Goal: Task Accomplishment & Management: Use online tool/utility

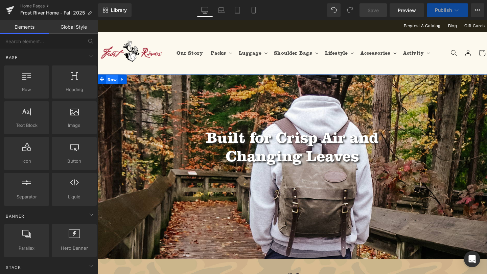
click at [114, 84] on span "Row" at bounding box center [112, 83] width 13 height 10
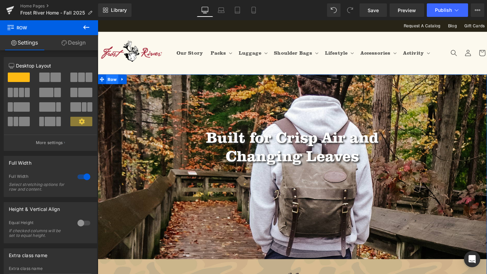
click at [112, 78] on span "Row" at bounding box center [112, 82] width 13 height 10
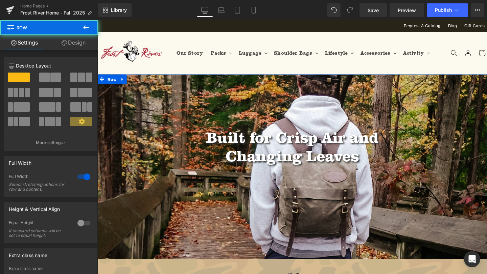
click at [64, 43] on icon at bounding box center [64, 42] width 5 height 5
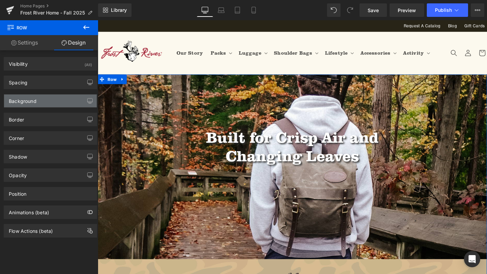
click at [55, 106] on div "Background" at bounding box center [50, 101] width 93 height 13
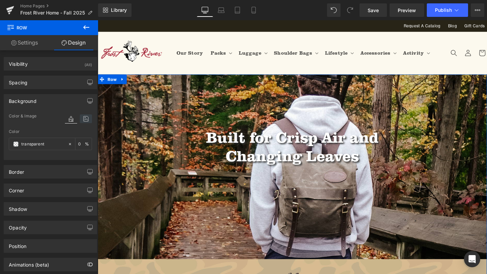
click at [80, 121] on icon at bounding box center [86, 119] width 12 height 9
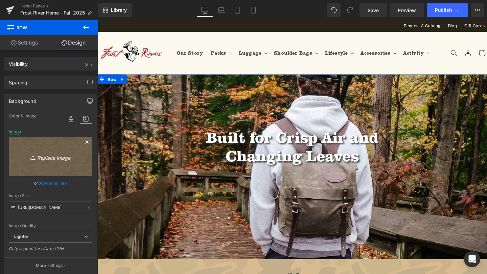
click at [44, 147] on link "Replace Image" at bounding box center [50, 157] width 83 height 39
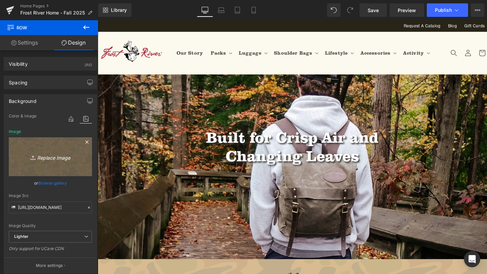
type input "C:\fakepath\Artboard 3 copy 2.png"
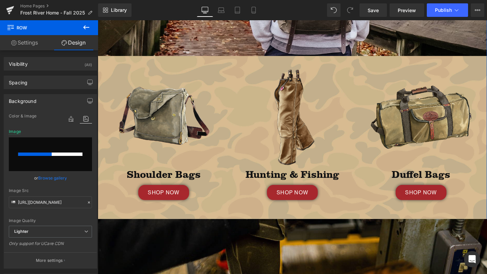
scroll to position [214, 0]
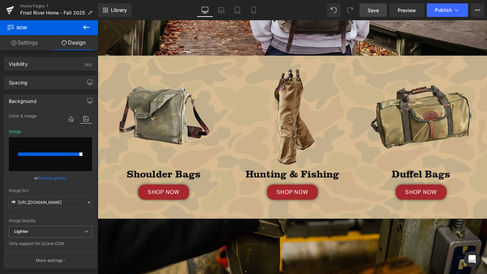
click at [373, 7] on span "Save" at bounding box center [372, 10] width 11 height 7
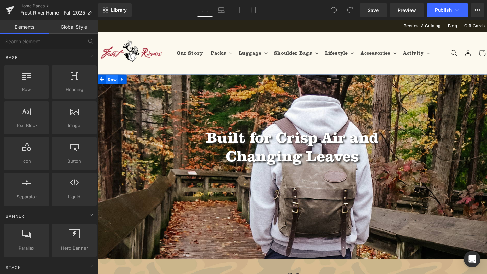
click at [116, 81] on span "Row" at bounding box center [112, 83] width 13 height 10
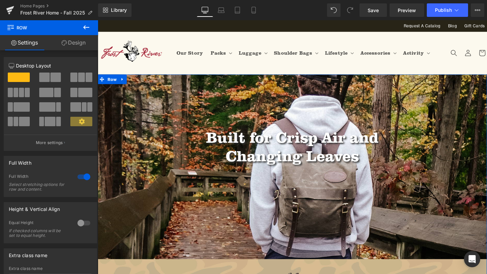
click at [78, 44] on link "Design" at bounding box center [73, 42] width 49 height 15
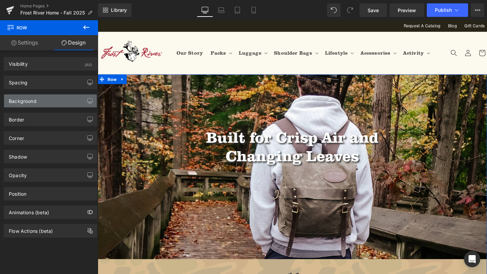
click at [63, 101] on div "Background" at bounding box center [50, 101] width 93 height 13
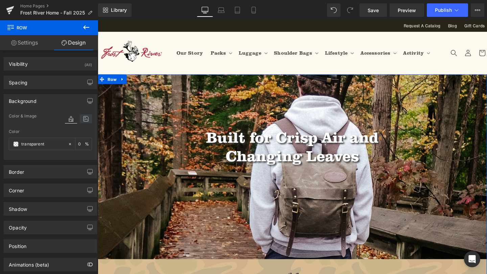
click at [80, 116] on icon at bounding box center [86, 119] width 12 height 9
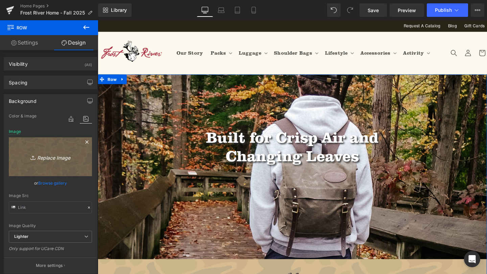
click at [53, 165] on link "Replace Image" at bounding box center [50, 157] width 83 height 39
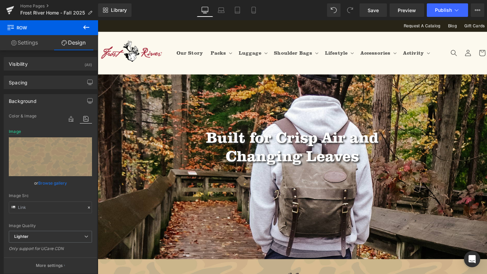
type input "C:\fakepath\Artboard 3 copy 2.png"
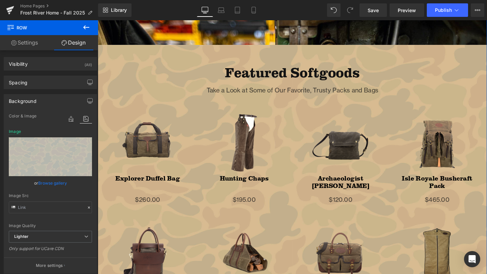
scroll to position [570, 0]
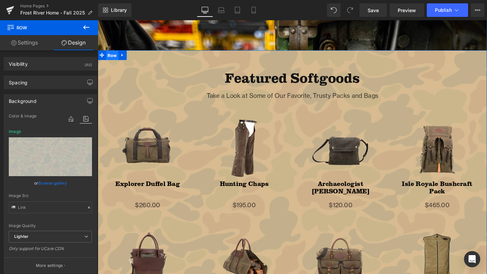
click at [110, 55] on span "Row" at bounding box center [112, 57] width 13 height 10
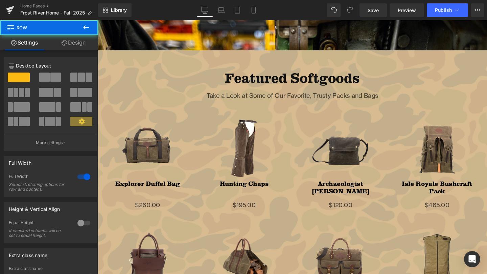
click at [71, 40] on link "Design" at bounding box center [73, 42] width 49 height 15
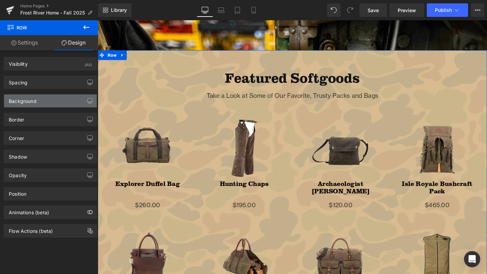
click at [61, 97] on div "Background" at bounding box center [50, 101] width 93 height 13
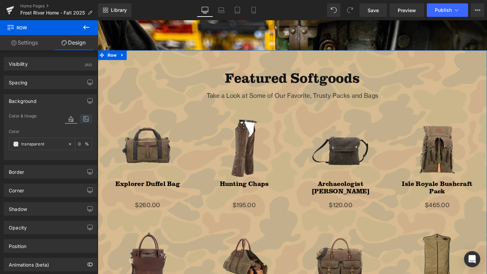
click at [82, 119] on icon at bounding box center [86, 119] width 12 height 9
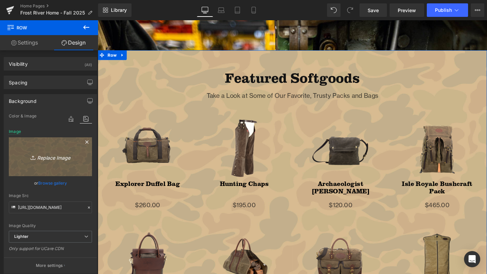
click at [57, 158] on icon "Replace Image" at bounding box center [50, 157] width 54 height 8
type input "C:\fakepath\Artboard 3 copy 2.png"
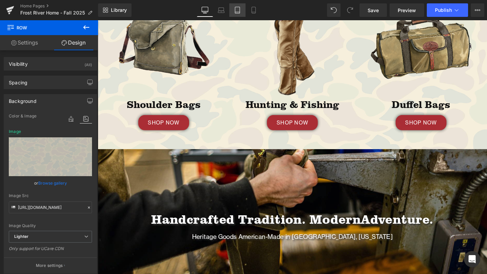
click at [236, 7] on icon at bounding box center [237, 10] width 7 height 7
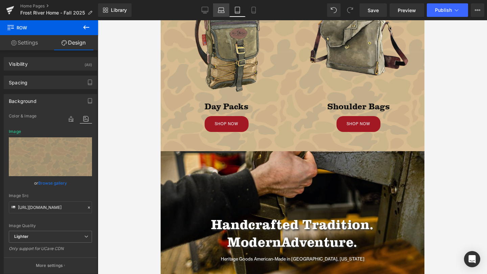
click at [220, 9] on icon at bounding box center [221, 10] width 7 height 7
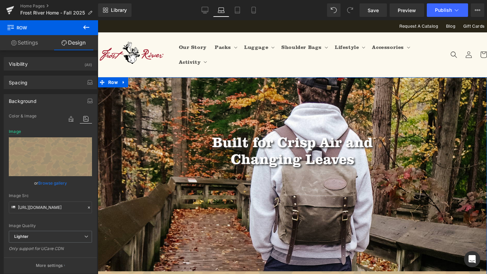
scroll to position [27, 0]
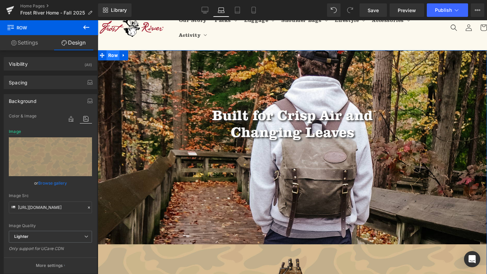
click at [112, 56] on span "Row" at bounding box center [112, 55] width 13 height 10
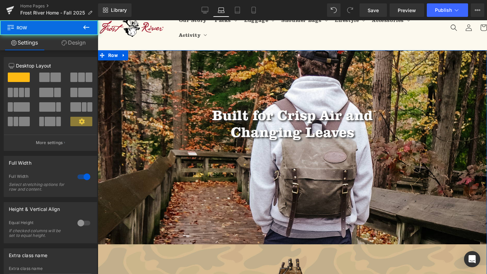
click at [74, 42] on link "Design" at bounding box center [73, 42] width 49 height 15
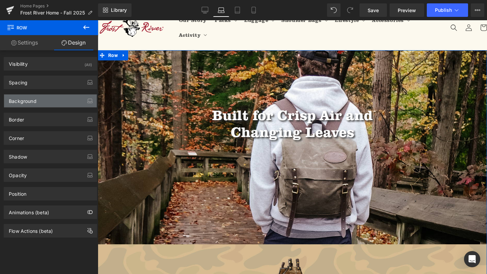
click at [42, 101] on div "Background" at bounding box center [50, 101] width 93 height 13
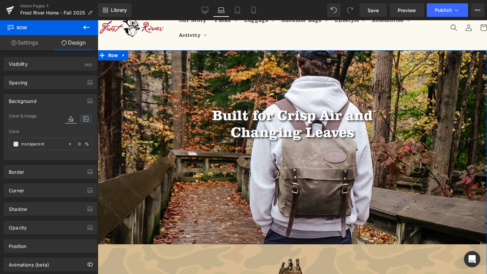
click at [83, 118] on icon at bounding box center [86, 119] width 12 height 9
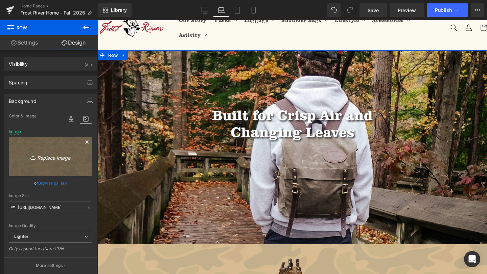
click at [60, 163] on link "Replace Image" at bounding box center [50, 157] width 83 height 39
type input "C:\fakepath\Artboard 3 copy 2.png"
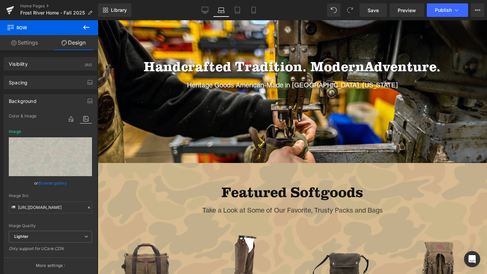
scroll to position [450, 0]
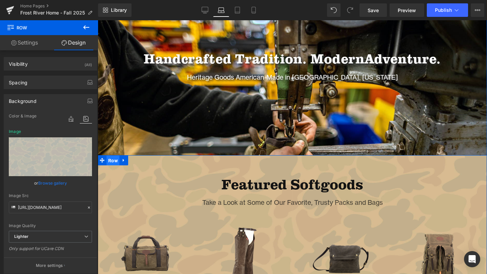
click at [110, 161] on span "Row" at bounding box center [112, 161] width 13 height 10
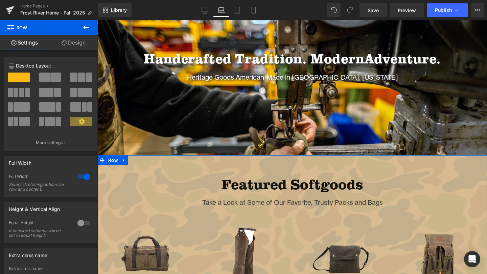
click at [73, 44] on link "Design" at bounding box center [73, 42] width 49 height 15
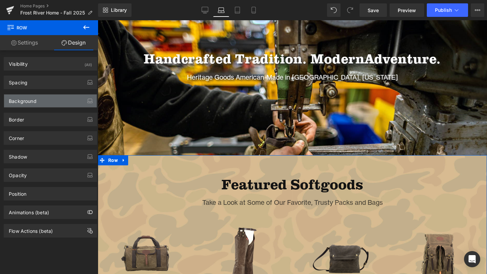
click at [54, 98] on div "Background" at bounding box center [50, 101] width 93 height 13
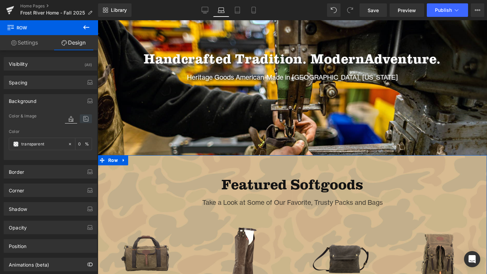
click at [83, 119] on icon at bounding box center [86, 119] width 12 height 9
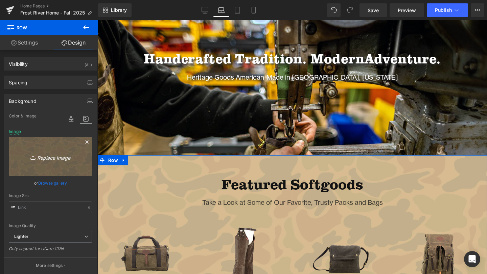
click at [58, 163] on link "Replace Image" at bounding box center [50, 157] width 83 height 39
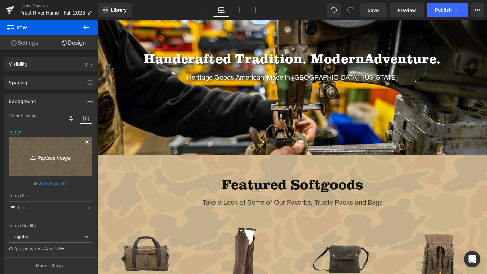
type input "C:\fakepath\Artboard 3 copy 2.png"
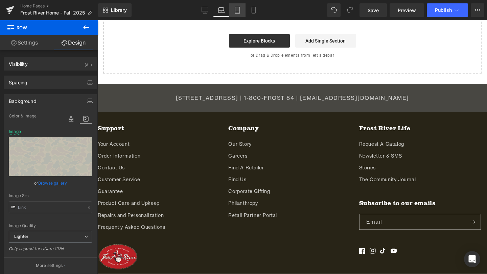
click at [237, 5] on link "Tablet" at bounding box center [237, 10] width 16 height 14
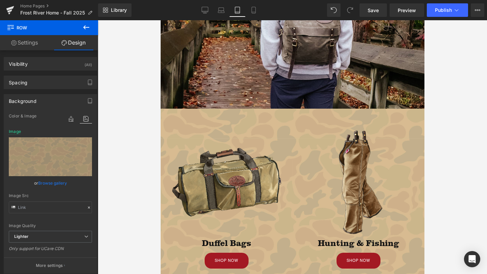
scroll to position [0, 0]
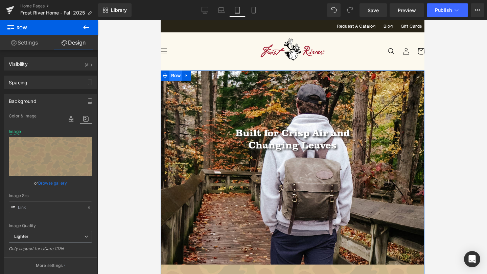
click at [174, 76] on span "Row" at bounding box center [175, 76] width 13 height 10
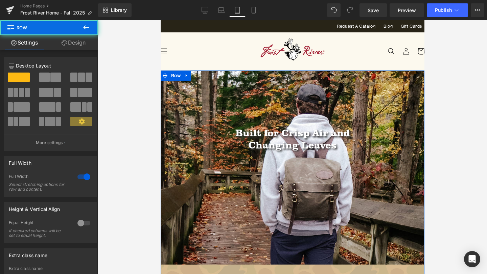
click at [74, 39] on link "Design" at bounding box center [73, 42] width 49 height 15
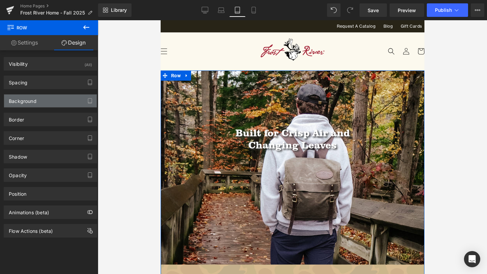
click at [38, 101] on div "Background" at bounding box center [50, 101] width 93 height 13
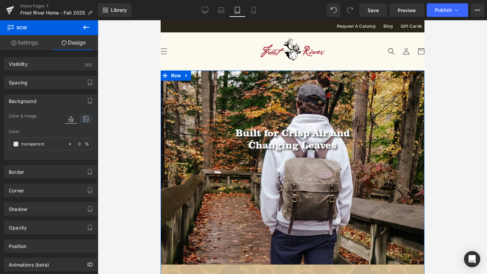
click at [80, 122] on icon at bounding box center [86, 119] width 12 height 9
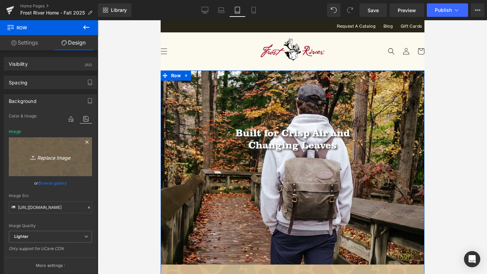
click at [58, 156] on icon "Replace Image" at bounding box center [50, 157] width 54 height 8
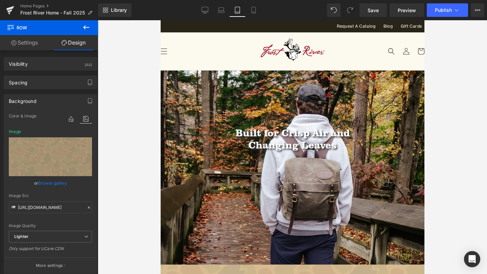
type input "C:\fakepath\Artboard 3 copy 2.png"
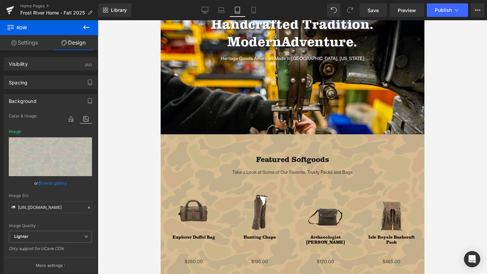
scroll to position [687, 0]
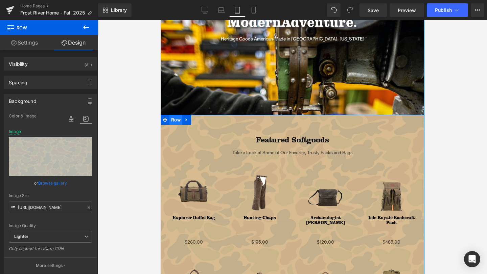
click at [171, 120] on span "Row" at bounding box center [175, 120] width 13 height 10
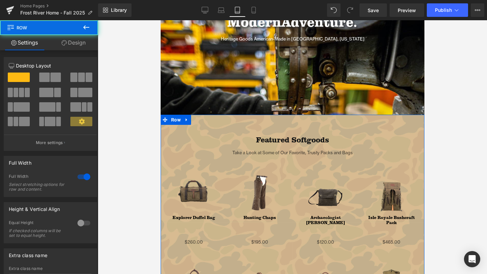
click at [75, 46] on link "Design" at bounding box center [73, 42] width 49 height 15
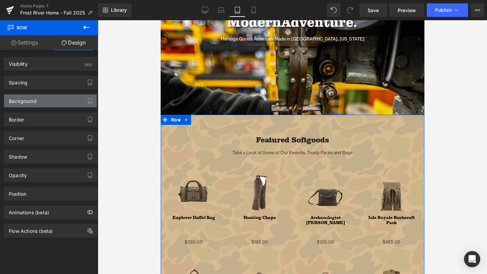
click at [48, 102] on div "Background" at bounding box center [50, 101] width 93 height 13
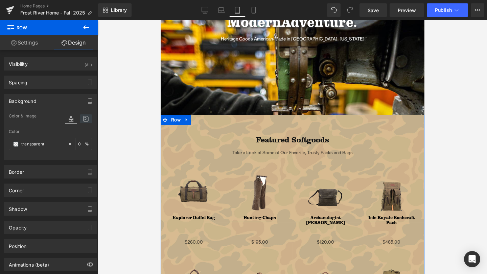
click at [84, 119] on icon at bounding box center [86, 119] width 12 height 9
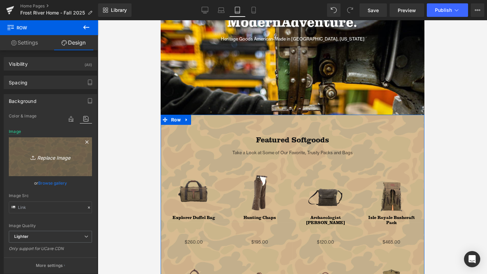
click at [60, 154] on icon "Replace Image" at bounding box center [50, 157] width 54 height 8
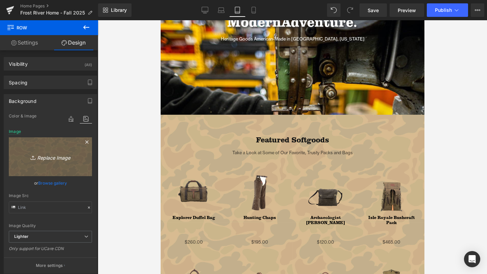
type input "C:\fakepath\Artboard 3 copy 2.png"
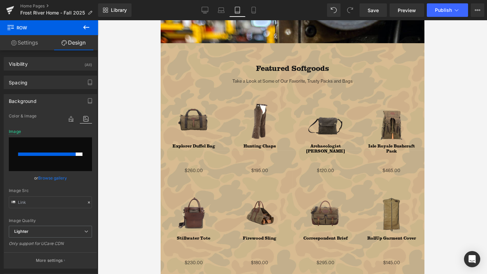
scroll to position [758, 0]
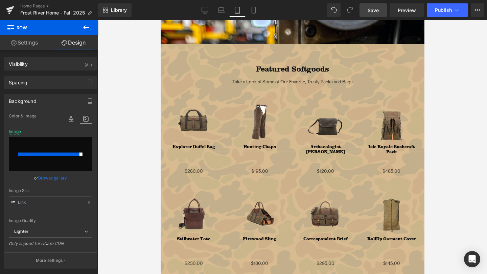
click at [374, 8] on span "Save" at bounding box center [372, 10] width 11 height 7
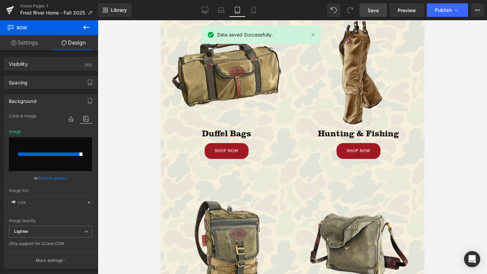
scroll to position [267, 0]
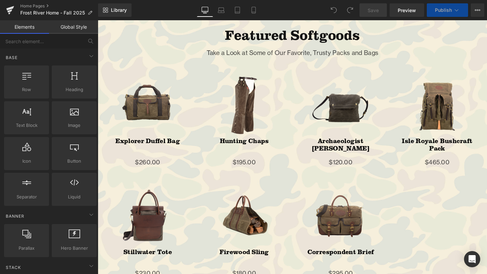
scroll to position [617, 0]
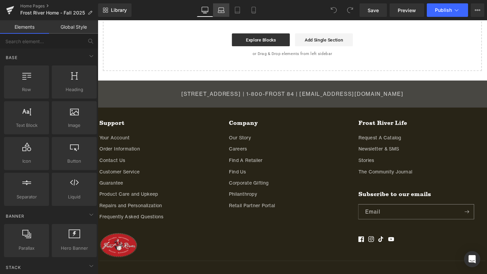
click at [224, 9] on icon at bounding box center [221, 9] width 5 height 3
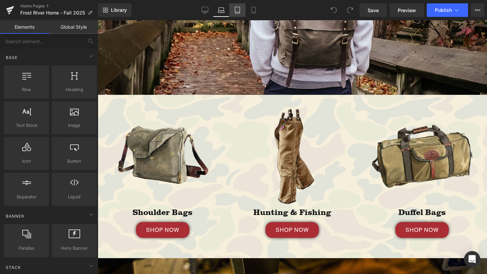
click at [239, 8] on icon at bounding box center [237, 10] width 7 height 7
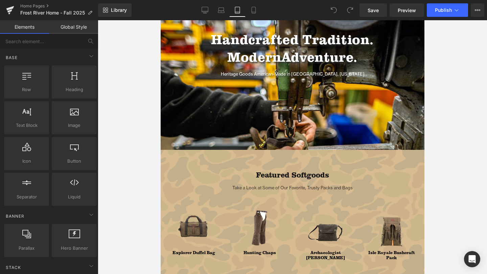
scroll to position [687, 0]
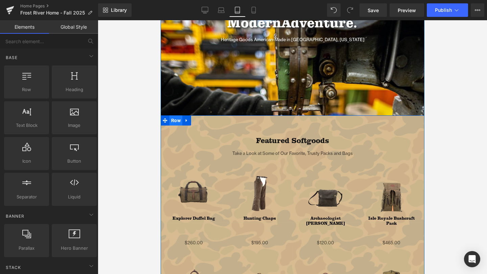
click at [172, 121] on span "Row" at bounding box center [175, 121] width 13 height 10
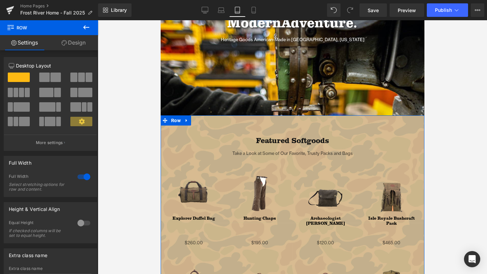
click at [74, 44] on link "Design" at bounding box center [73, 42] width 49 height 15
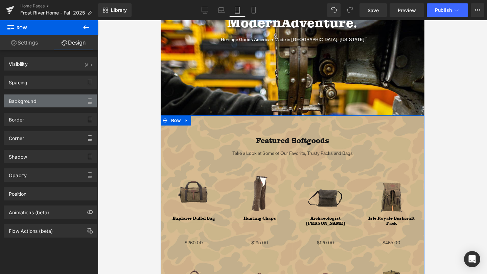
click at [45, 98] on div "Background" at bounding box center [50, 101] width 93 height 13
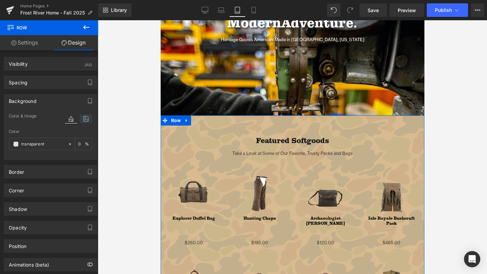
click at [83, 119] on icon at bounding box center [86, 119] width 12 height 9
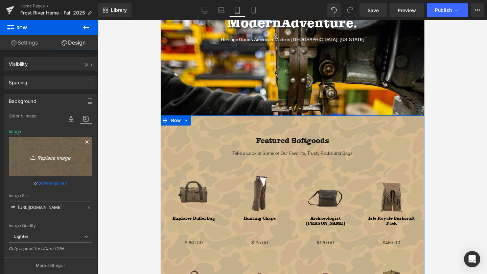
click at [66, 155] on icon "Replace Image" at bounding box center [50, 157] width 54 height 8
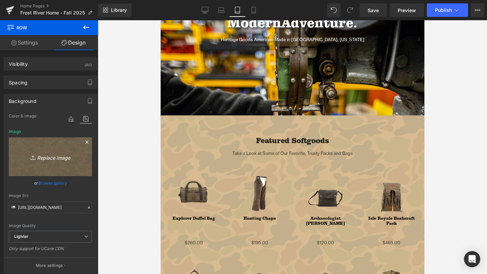
type input "C:\fakepath\Artboard 3 copy 2.png"
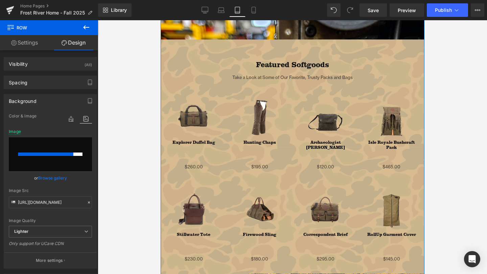
scroll to position [762, 0]
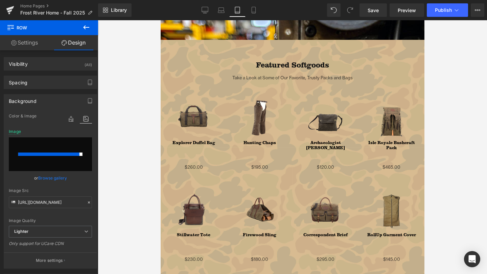
click at [134, 127] on div at bounding box center [292, 147] width 389 height 254
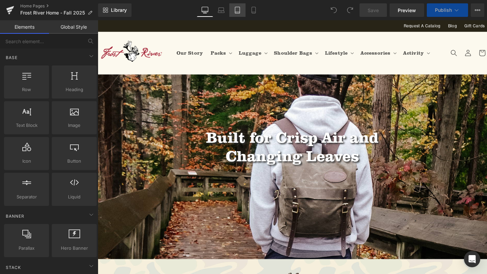
click at [230, 11] on link "Tablet" at bounding box center [237, 10] width 16 height 14
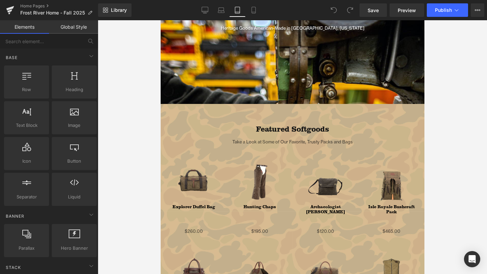
scroll to position [706, 0]
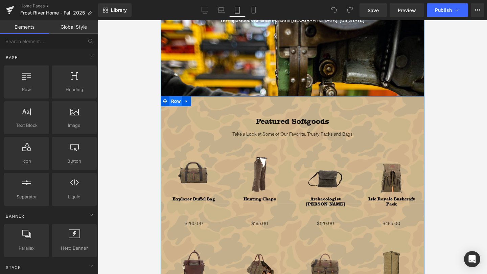
click at [175, 101] on span "Row" at bounding box center [175, 101] width 13 height 10
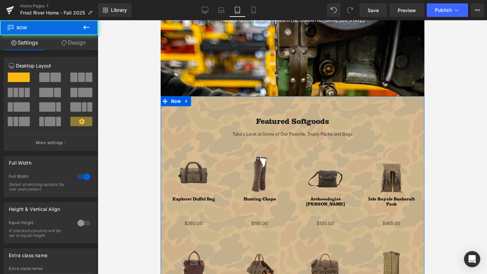
click at [76, 41] on link "Design" at bounding box center [73, 42] width 49 height 15
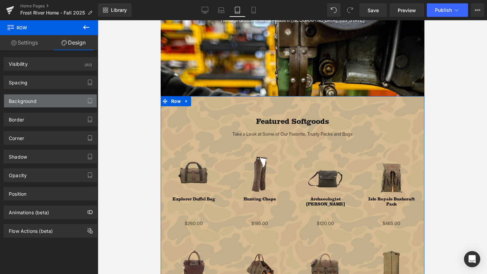
click at [53, 100] on div "Background" at bounding box center [50, 101] width 93 height 13
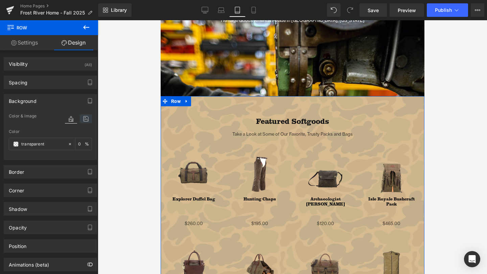
click at [86, 119] on icon at bounding box center [86, 119] width 12 height 9
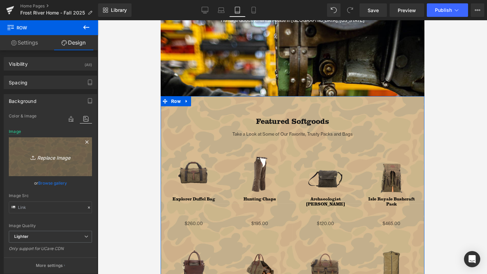
click at [46, 157] on icon "Replace Image" at bounding box center [50, 157] width 54 height 8
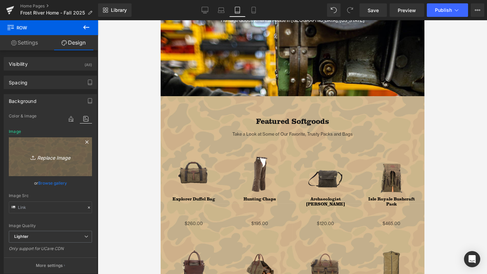
type input "C:\fakepath\Artboard 3 copy 2.png"
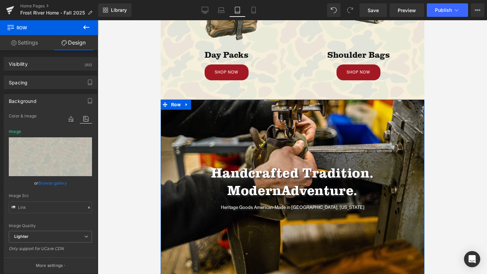
scroll to position [474, 0]
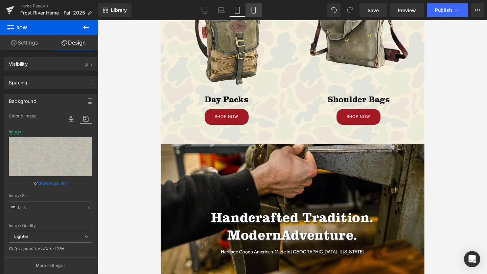
click at [255, 14] on link "Mobile" at bounding box center [253, 10] width 16 height 14
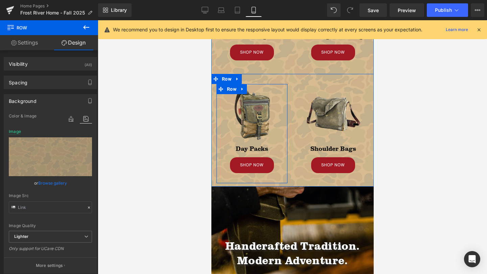
scroll to position [0, 0]
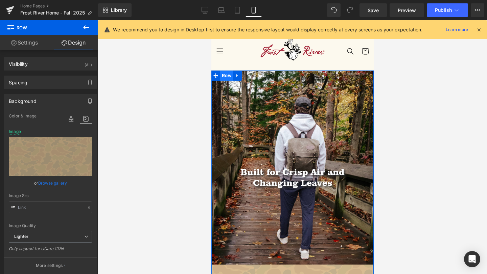
click at [224, 73] on span "Row" at bounding box center [226, 76] width 13 height 10
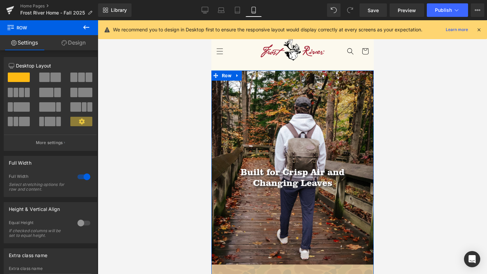
click at [70, 42] on link "Design" at bounding box center [73, 42] width 49 height 15
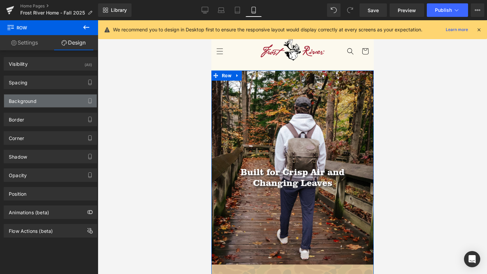
click at [50, 102] on div "Background" at bounding box center [50, 101] width 93 height 13
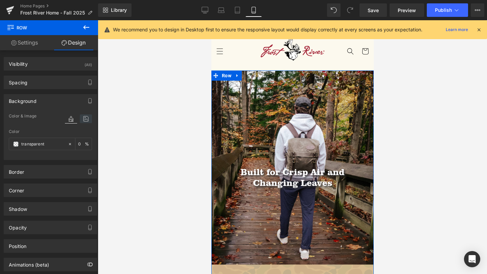
click at [82, 117] on icon at bounding box center [86, 119] width 12 height 9
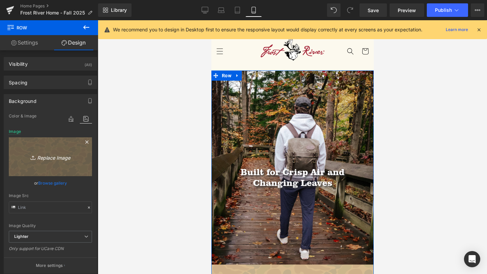
click at [51, 165] on link "Replace Image" at bounding box center [50, 157] width 83 height 39
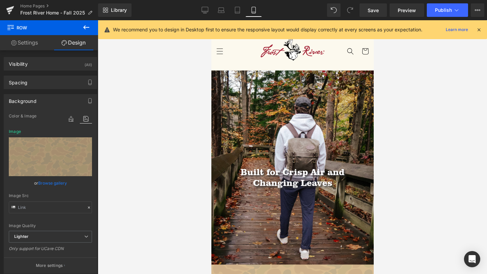
type input "C:\fakepath\Artboard 3 copy 2.png"
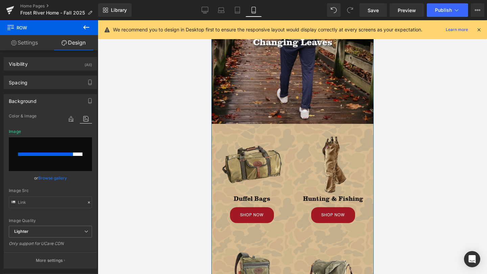
scroll to position [124, 0]
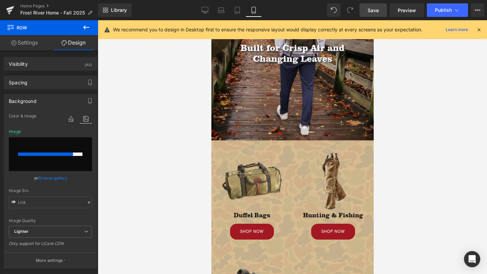
click at [377, 5] on link "Save" at bounding box center [372, 10] width 27 height 14
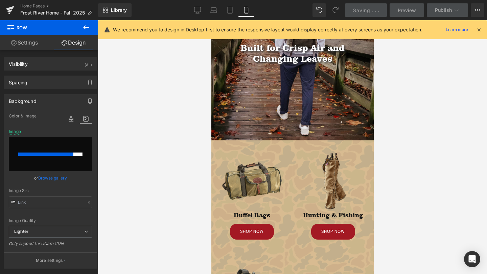
click at [482, 28] on div "We recommend you to design in Desktop first to ensure the responsive layout wou…" at bounding box center [292, 29] width 389 height 19
click at [479, 28] on icon at bounding box center [478, 30] width 6 height 6
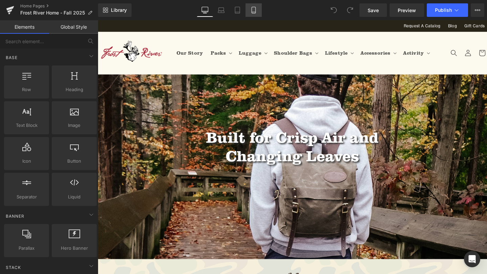
click at [255, 11] on icon at bounding box center [253, 10] width 4 height 6
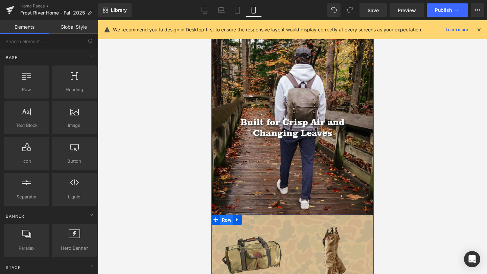
click at [226, 223] on span "Row" at bounding box center [226, 220] width 13 height 10
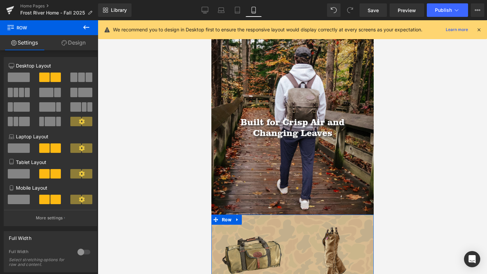
click at [76, 39] on link "Design" at bounding box center [73, 42] width 49 height 15
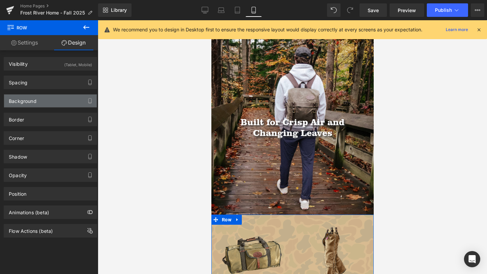
click at [57, 100] on div "Background" at bounding box center [50, 101] width 93 height 13
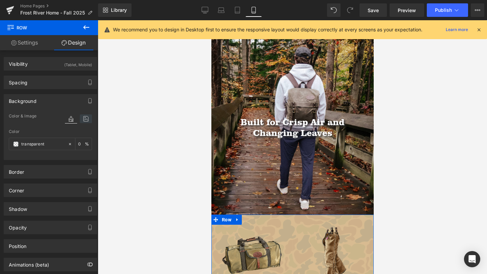
click at [82, 118] on icon at bounding box center [86, 119] width 12 height 9
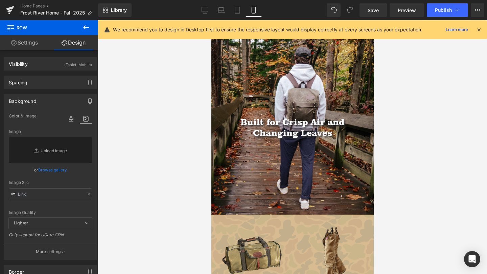
click at [206, 180] on div at bounding box center [292, 147] width 389 height 254
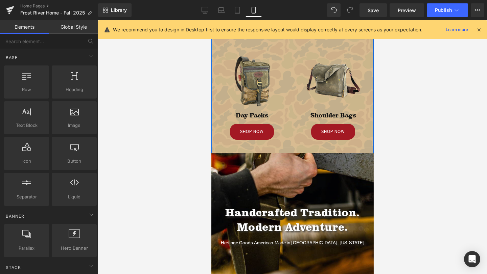
scroll to position [0, 0]
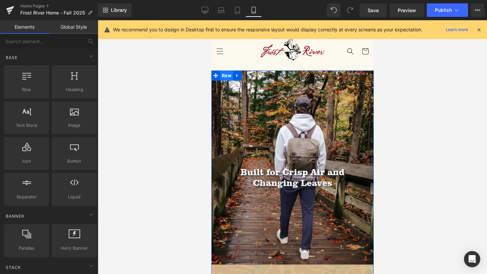
click at [223, 74] on span "Row" at bounding box center [226, 76] width 13 height 10
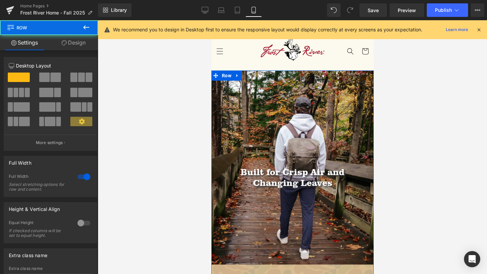
click at [63, 43] on icon at bounding box center [64, 42] width 5 height 5
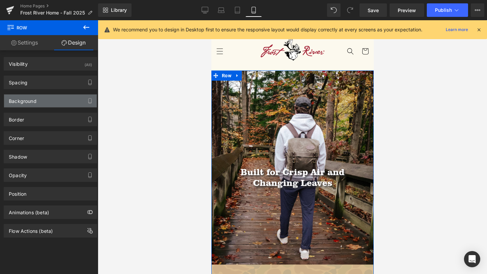
click at [41, 101] on div "Background" at bounding box center [50, 101] width 93 height 13
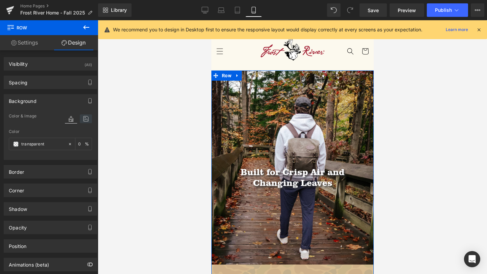
click at [80, 119] on icon at bounding box center [86, 119] width 12 height 9
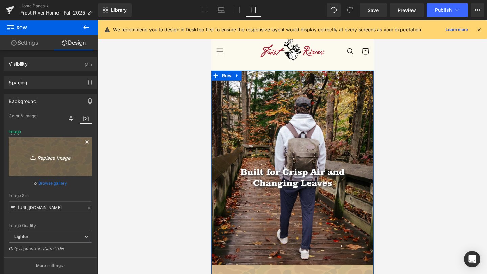
click at [56, 157] on icon "Replace Image" at bounding box center [50, 157] width 54 height 8
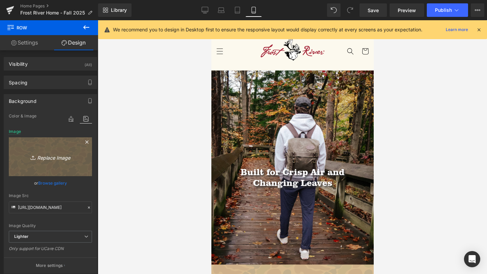
type input "C:\fakepath\Artboard 3 copy 2.png"
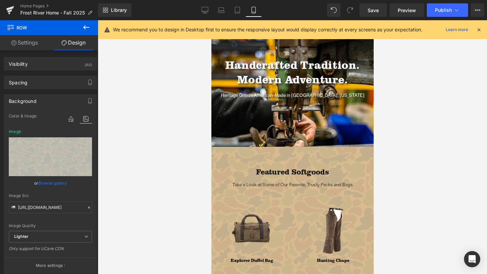
scroll to position [526, 0]
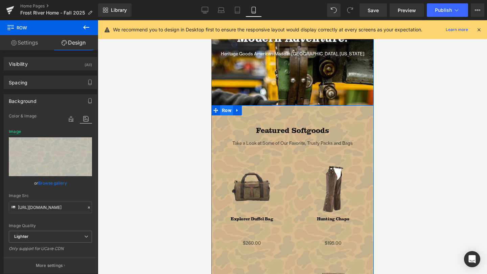
click at [222, 110] on span "Row" at bounding box center [226, 110] width 13 height 10
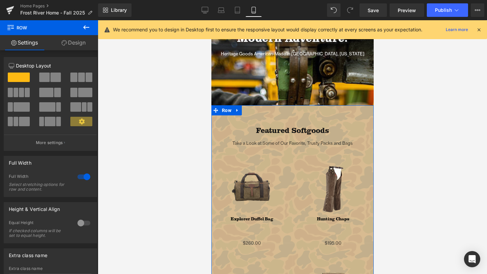
click at [75, 39] on link "Design" at bounding box center [73, 42] width 49 height 15
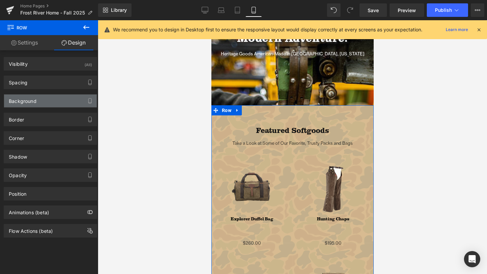
click at [51, 102] on div "Background" at bounding box center [50, 101] width 93 height 13
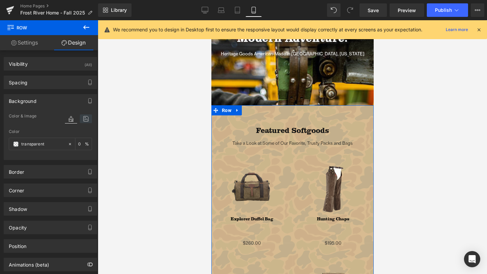
click at [85, 120] on icon at bounding box center [86, 119] width 12 height 9
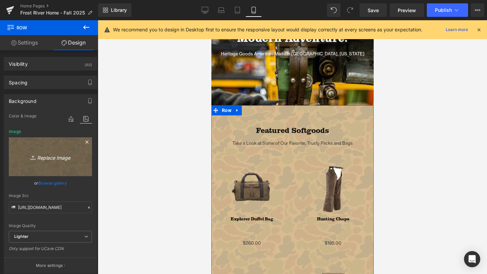
click at [51, 162] on link "Replace Image" at bounding box center [50, 157] width 83 height 39
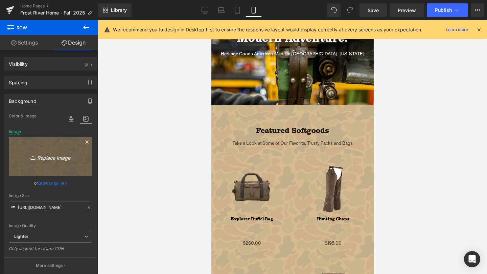
type input "C:\fakepath\Artboard 3 copy 2.png"
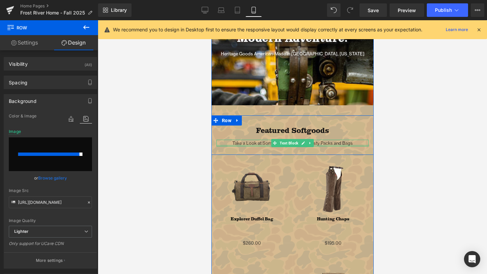
scroll to position [0, 0]
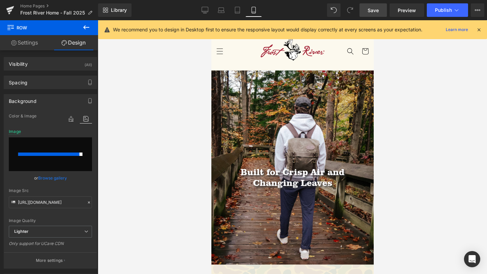
click at [372, 6] on link "Save" at bounding box center [372, 10] width 27 height 14
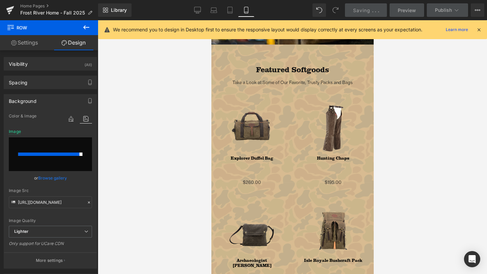
scroll to position [587, 0]
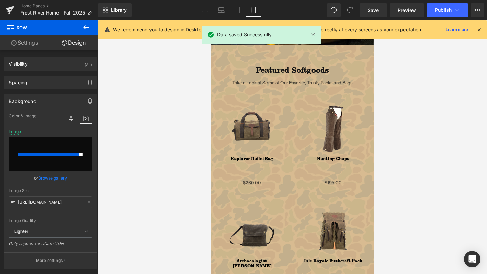
click at [479, 30] on icon at bounding box center [478, 30] width 6 height 6
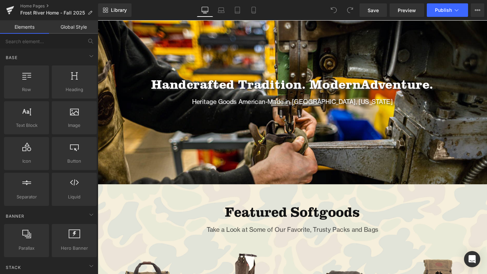
scroll to position [430, 0]
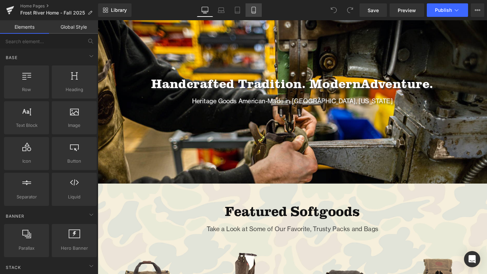
click at [256, 9] on icon at bounding box center [253, 10] width 7 height 7
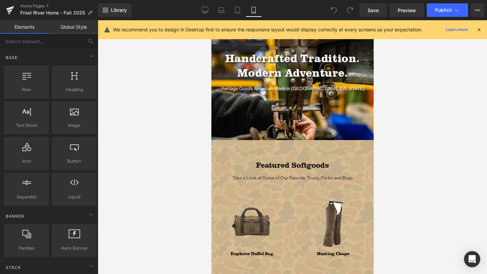
scroll to position [509, 0]
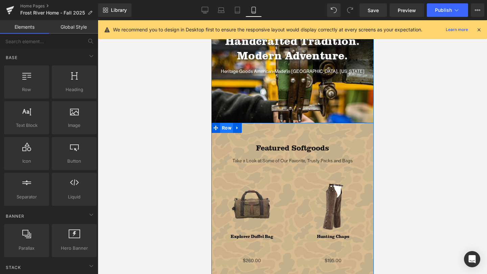
click at [226, 128] on span "Row" at bounding box center [226, 128] width 13 height 10
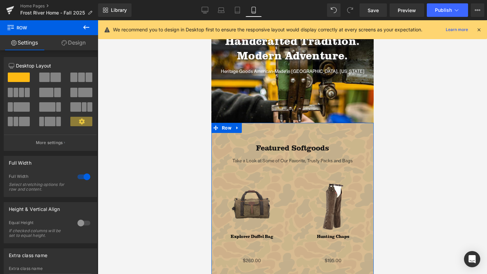
click at [80, 44] on link "Design" at bounding box center [73, 42] width 49 height 15
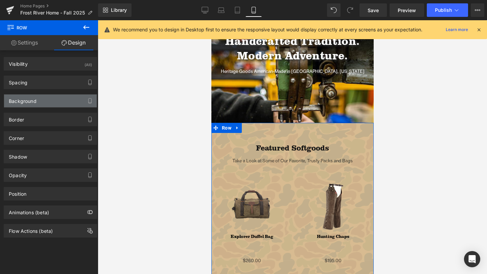
click at [50, 100] on div "Background" at bounding box center [50, 101] width 93 height 13
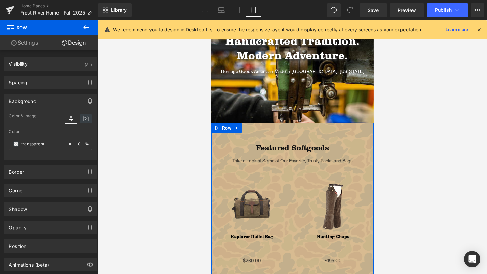
click at [80, 119] on icon at bounding box center [86, 119] width 12 height 9
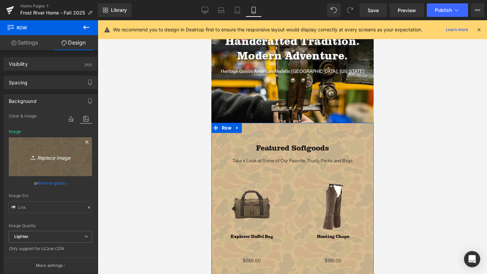
click at [54, 162] on link "Replace Image" at bounding box center [50, 157] width 83 height 39
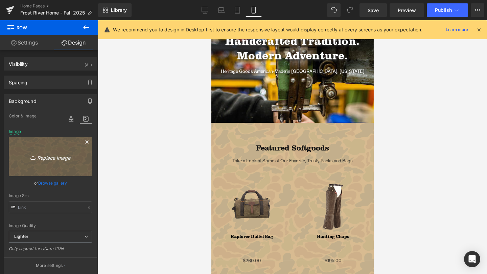
type input "C:\fakepath\Artboard 3 copy 2.png"
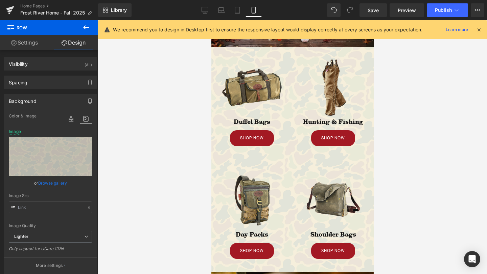
scroll to position [0, 0]
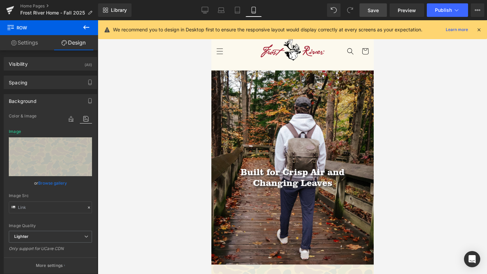
click at [370, 8] on span "Save" at bounding box center [372, 10] width 11 height 7
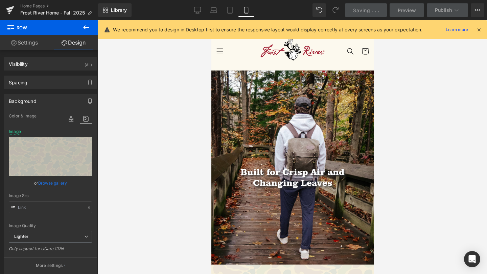
click at [479, 30] on icon at bounding box center [478, 30] width 6 height 6
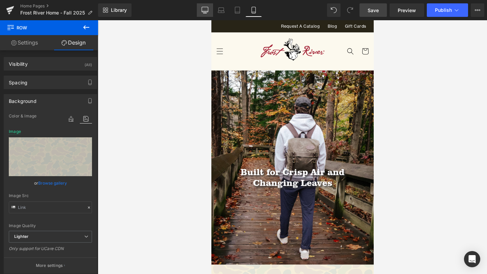
click at [203, 9] on icon at bounding box center [204, 10] width 7 height 7
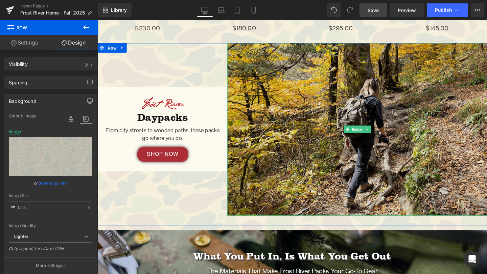
scroll to position [872, 0]
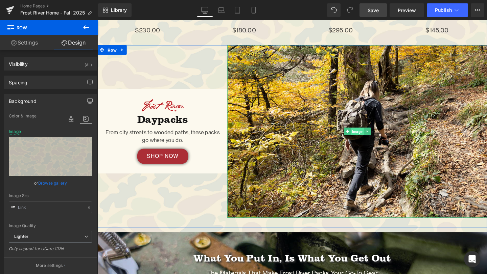
click at [372, 136] on span "Image" at bounding box center [370, 137] width 14 height 8
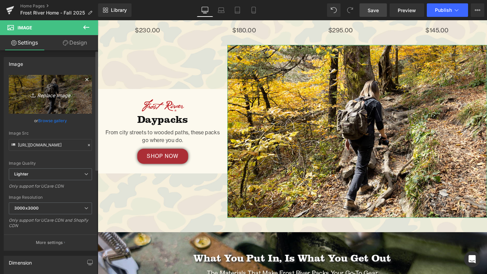
click at [35, 101] on link "Replace Image" at bounding box center [50, 94] width 83 height 39
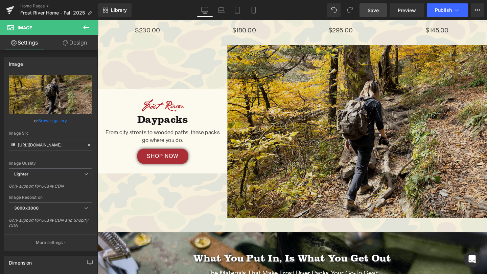
type input "C:\fakepath\fall-chaps-shoot-36.jpg"
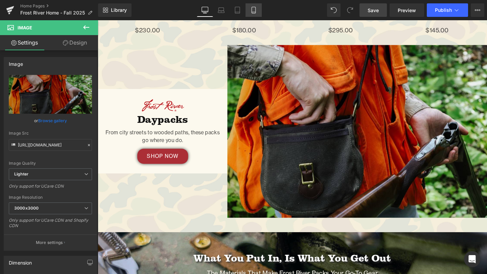
click at [256, 13] on icon at bounding box center [253, 10] width 7 height 7
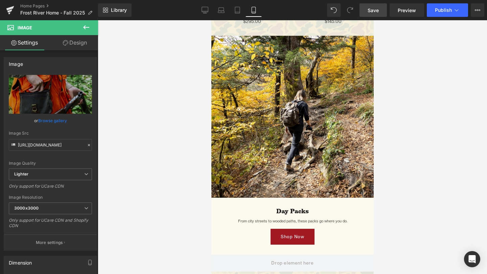
scroll to position [998, 0]
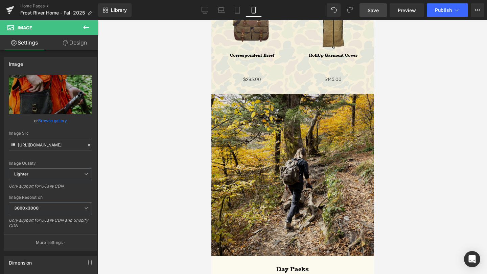
click at [284, 192] on img at bounding box center [292, 175] width 162 height 162
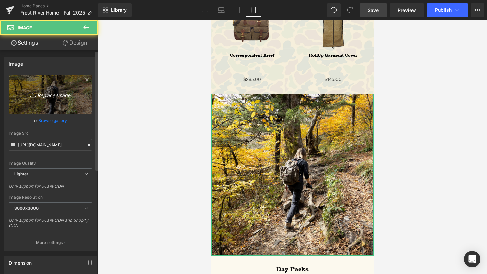
click at [66, 101] on link "Replace Image" at bounding box center [50, 94] width 83 height 39
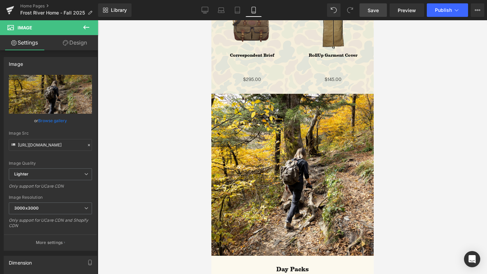
type input "C:\fakepath\fall-chaps-shoot-36.jpg"
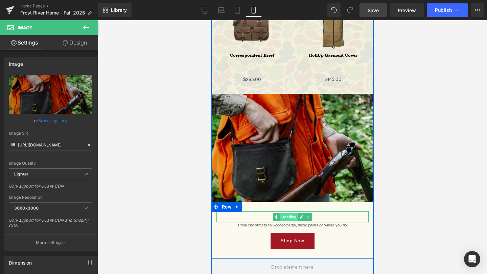
click at [290, 217] on span "Heading" at bounding box center [288, 217] width 18 height 8
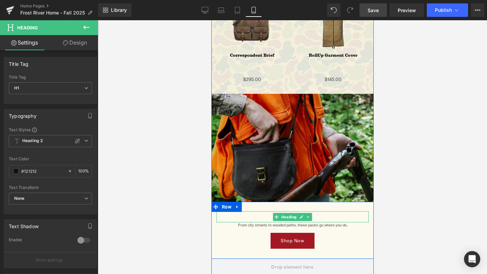
click at [325, 214] on h1 "Day Packs" at bounding box center [292, 215] width 152 height 7
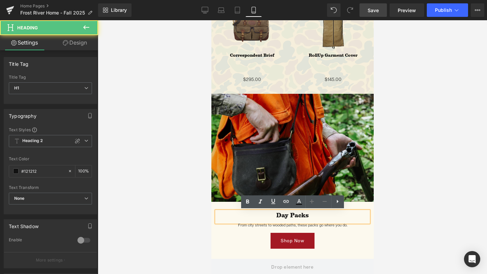
click at [323, 217] on h1 "Day Packs" at bounding box center [292, 215] width 152 height 7
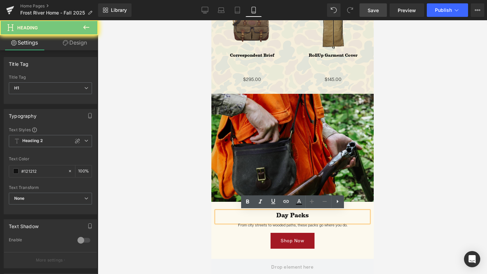
click at [323, 217] on h1 "Day Packs" at bounding box center [292, 215] width 152 height 7
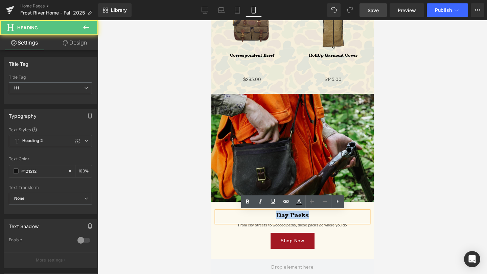
click at [323, 217] on h1 "Day Packs" at bounding box center [292, 215] width 152 height 7
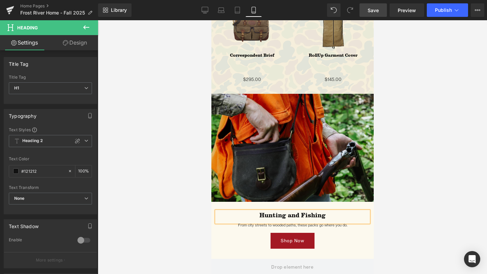
click at [155, 202] on div at bounding box center [292, 147] width 389 height 254
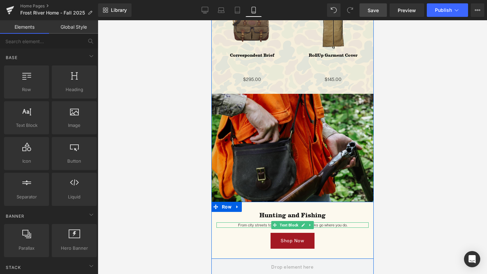
click at [246, 226] on p "From city streets to wooded paths, these packs go where you do." at bounding box center [292, 225] width 152 height 5
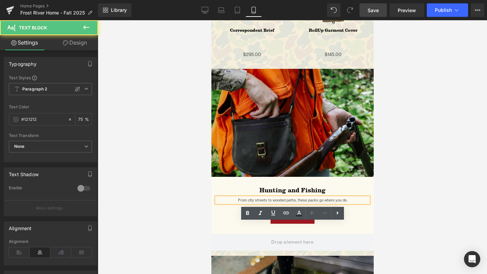
scroll to position [1025, 0]
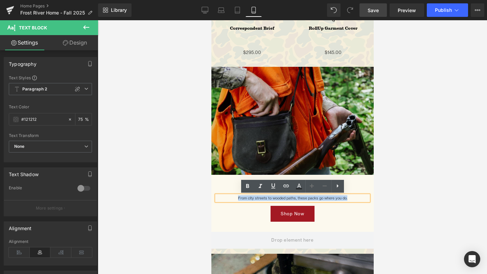
drag, startPoint x: 350, startPoint y: 198, endPoint x: 238, endPoint y: 199, distance: 112.5
click at [238, 199] on p "From city streets to wooded paths, these packs go where you do." at bounding box center [292, 198] width 152 height 5
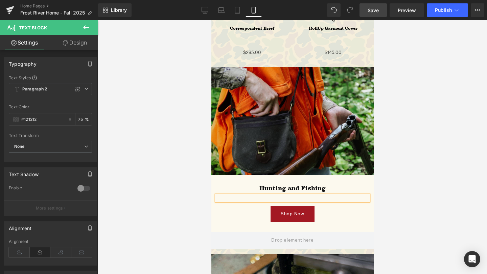
click at [142, 189] on div at bounding box center [292, 147] width 389 height 254
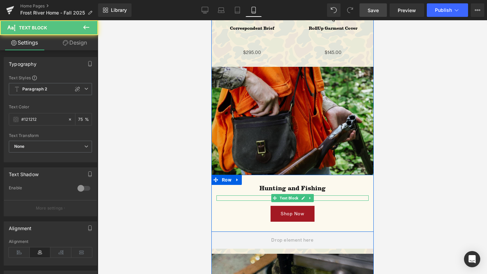
click at [250, 198] on p at bounding box center [292, 198] width 152 height 5
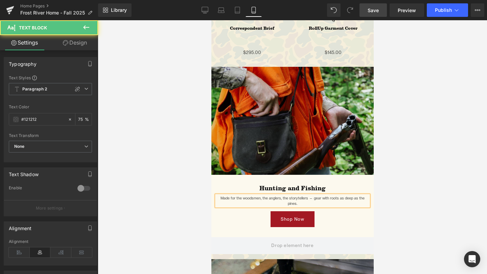
click at [359, 199] on p "Made for the woodsmen, the anglers, the storytellers — gear with roots as deep …" at bounding box center [292, 201] width 152 height 11
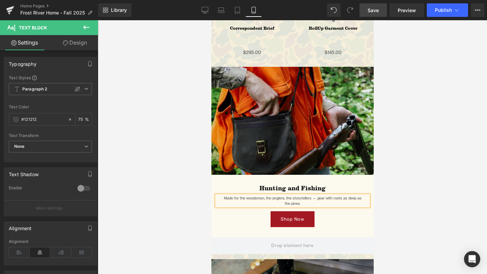
click at [316, 197] on p "Made for the woodsmen, the anglers, the storytellers — gear with roots as deep …" at bounding box center [292, 198] width 152 height 5
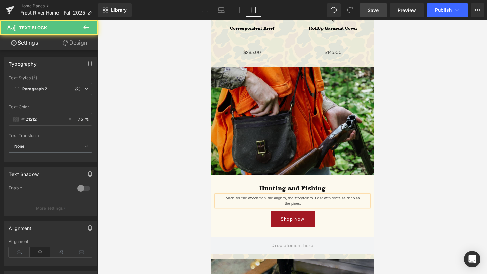
click at [356, 201] on p "the pines." at bounding box center [292, 203] width 152 height 5
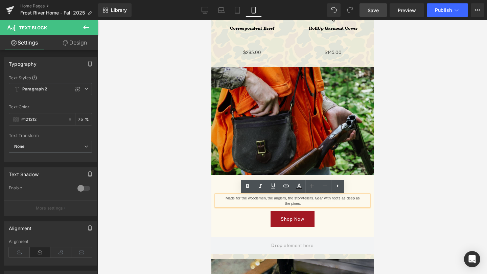
click at [356, 198] on p "Made for the woodsmen, the anglers, the storytellers. Gear with roots as deep as" at bounding box center [292, 198] width 152 height 5
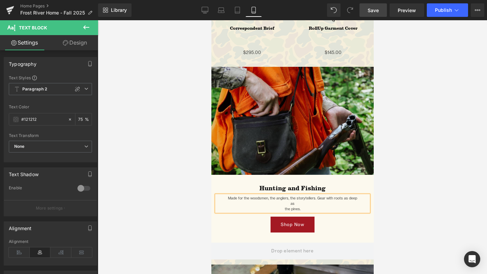
click at [283, 208] on p "the pines." at bounding box center [292, 208] width 152 height 5
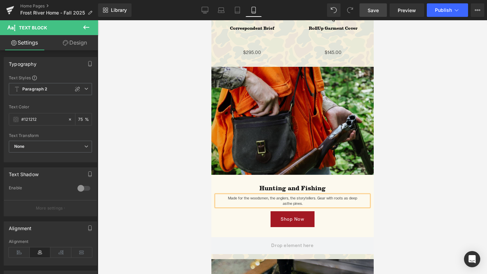
click at [406, 170] on div at bounding box center [292, 147] width 389 height 254
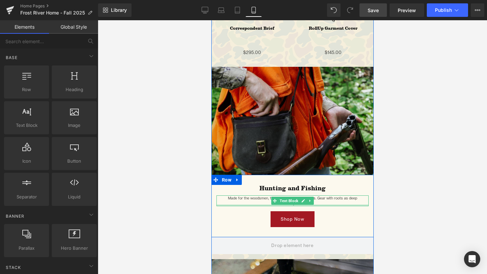
click at [314, 205] on div at bounding box center [292, 206] width 152 height 2
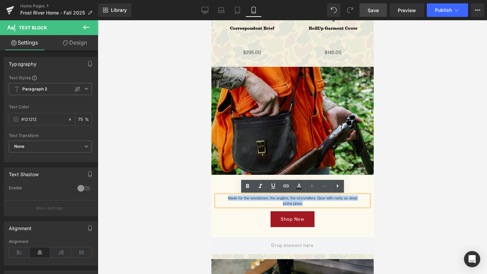
drag, startPoint x: 314, startPoint y: 204, endPoint x: 220, endPoint y: 196, distance: 95.0
click at [220, 196] on div "Made for the woodsmen, the anglers, the storytellers. Gear with roots as deep a…" at bounding box center [292, 201] width 152 height 11
copy div "Made for the woodsmen, the anglers, the storytellers. Gear with roots as deep a…"
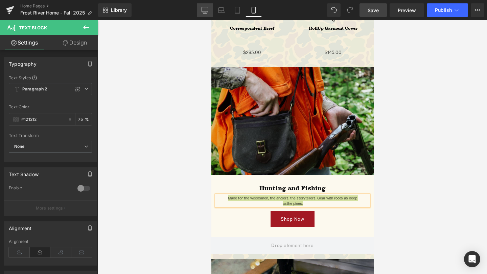
click at [205, 14] on link "Desktop" at bounding box center [205, 10] width 16 height 14
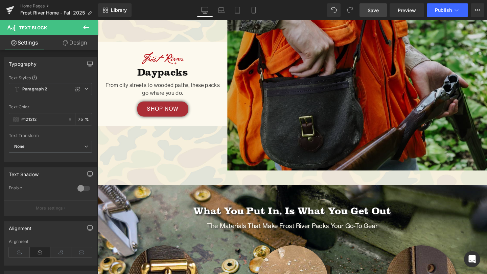
scroll to position [921, 0]
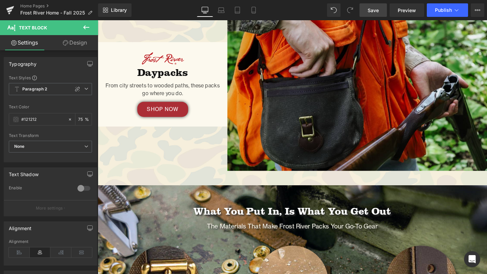
click at [177, 97] on p "From city streets to wooded paths, these packs go where you do." at bounding box center [166, 93] width 126 height 16
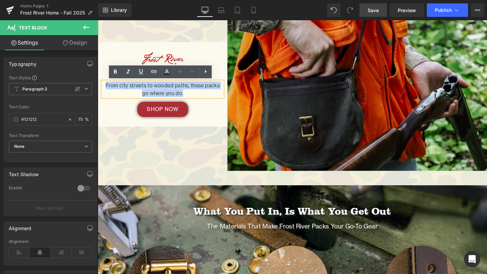
drag, startPoint x: 199, startPoint y: 96, endPoint x: 98, endPoint y: 89, distance: 100.6
click at [98, 89] on div "Image Daypacks Heading From city streets to wooded paths, these packs go where …" at bounding box center [166, 87] width 136 height 69
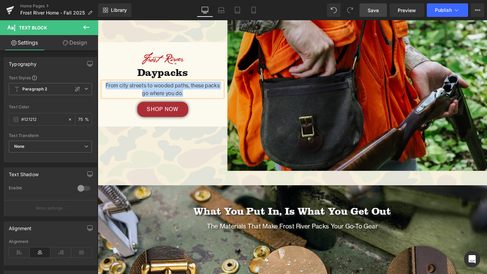
paste div
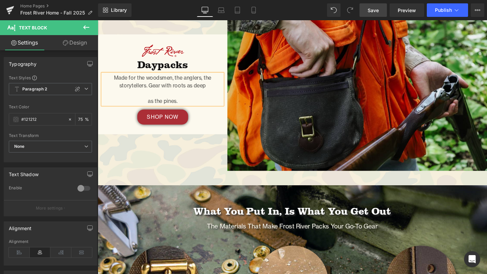
scroll to position [913, 0]
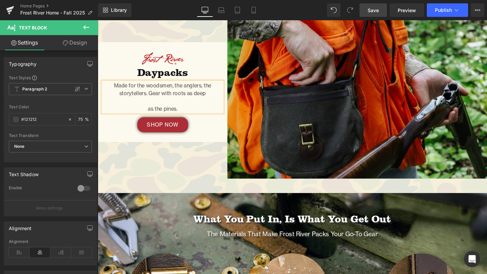
click at [156, 102] on p at bounding box center [166, 105] width 126 height 8
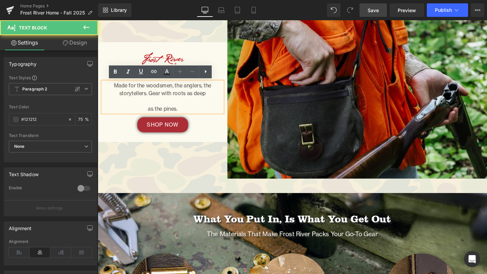
scroll to position [917, 0]
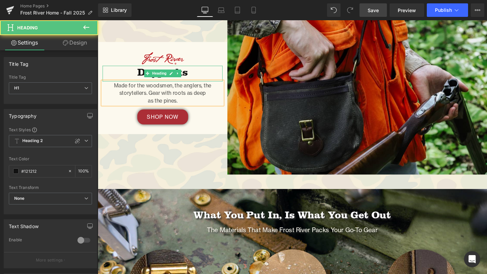
click at [201, 73] on h1 "Daypacks" at bounding box center [166, 74] width 126 height 13
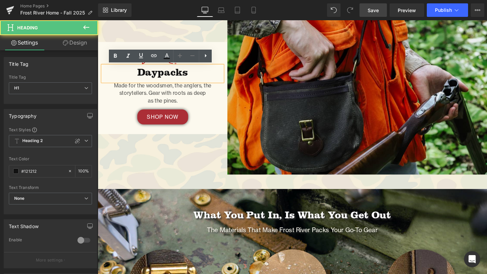
click at [201, 73] on h1 "Daypacks" at bounding box center [166, 74] width 126 height 13
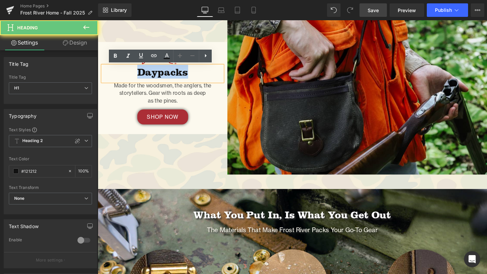
click at [201, 73] on h1 "Daypacks" at bounding box center [166, 74] width 126 height 13
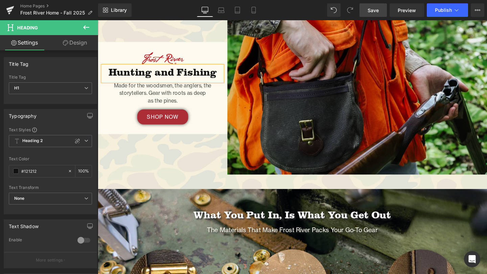
click at [156, 166] on div "Image Hunting and Fishing Heading Made for the woodsmen, the anglers, the story…" at bounding box center [166, 92] width 136 height 182
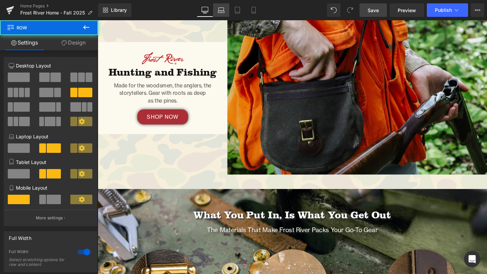
click at [223, 11] on icon at bounding box center [221, 10] width 7 height 7
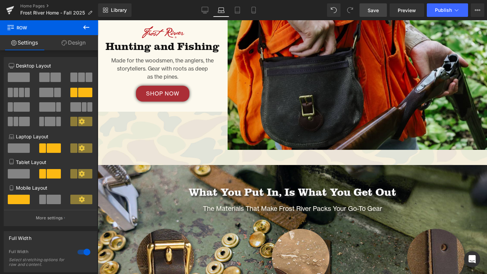
scroll to position [787, 0]
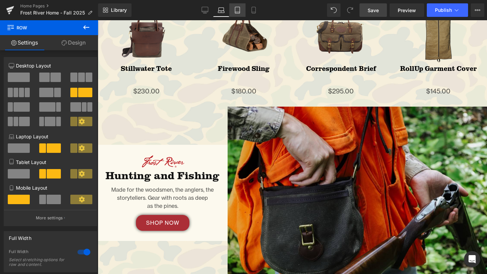
click at [240, 11] on icon at bounding box center [237, 10] width 7 height 7
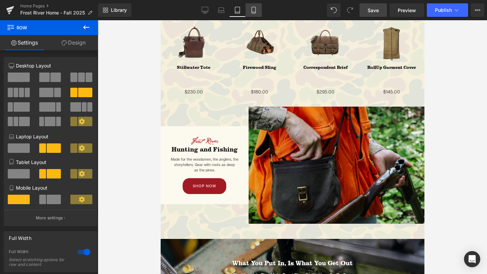
click at [257, 12] on icon at bounding box center [253, 10] width 7 height 7
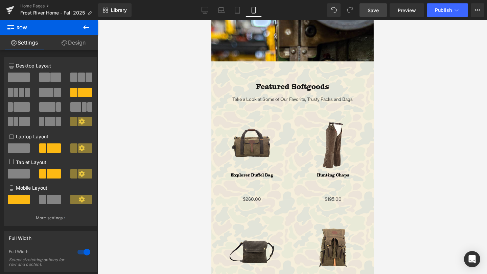
scroll to position [526, 0]
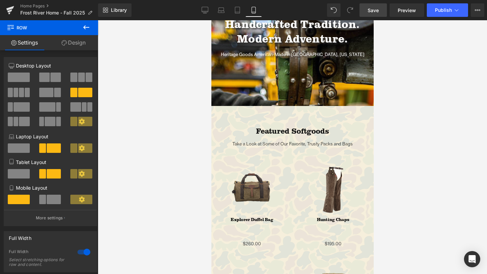
click at [369, 11] on span "Save" at bounding box center [372, 10] width 11 height 7
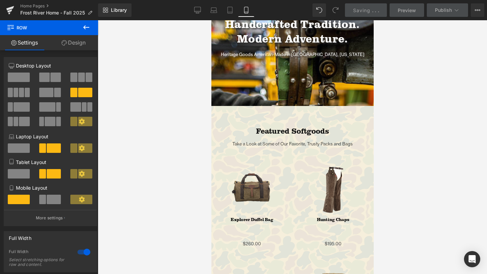
scroll to position [0, 0]
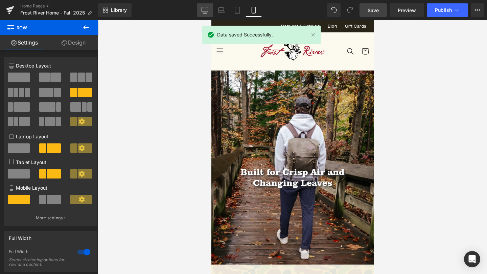
click at [201, 11] on link "Desktop" at bounding box center [205, 10] width 16 height 14
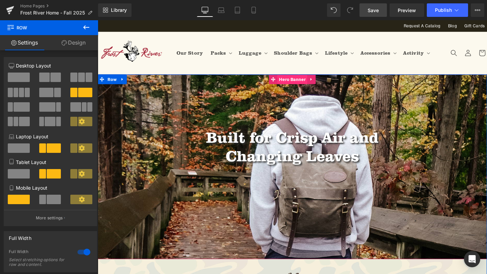
click at [303, 82] on span "Hero Banner" at bounding box center [301, 82] width 31 height 10
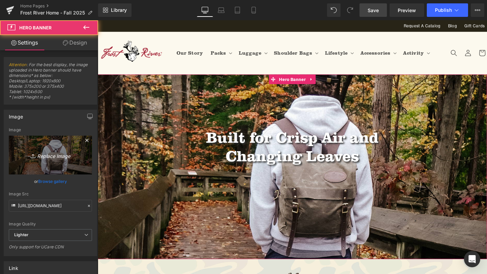
click at [54, 144] on link "Replace Image" at bounding box center [50, 155] width 83 height 39
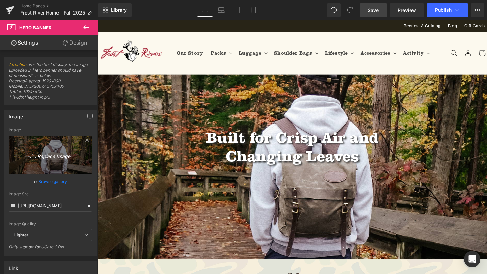
type input "C:\fakepath\IMG_3626.jpg"
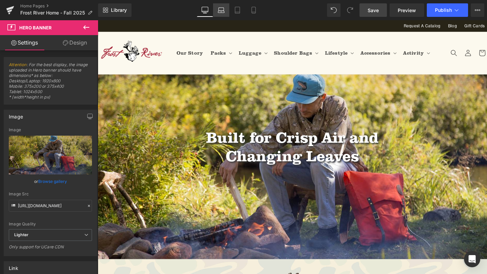
click at [223, 15] on link "Laptop" at bounding box center [221, 10] width 16 height 14
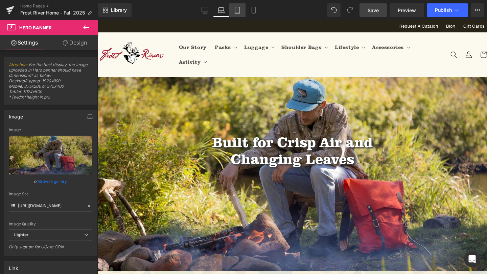
click at [234, 11] on link "Tablet" at bounding box center [237, 10] width 16 height 14
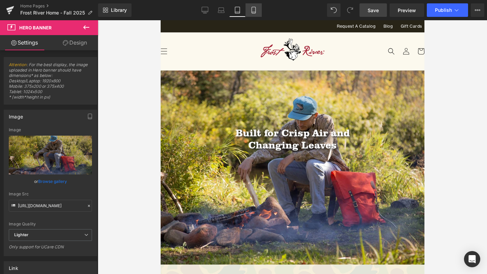
click at [257, 8] on icon at bounding box center [253, 10] width 7 height 7
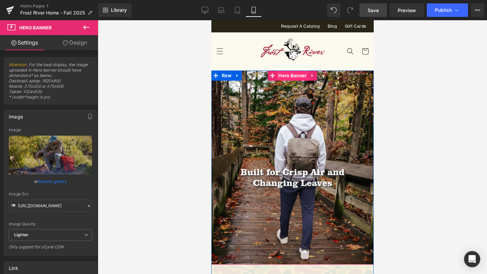
click at [294, 76] on span "Hero Banner" at bounding box center [291, 76] width 31 height 10
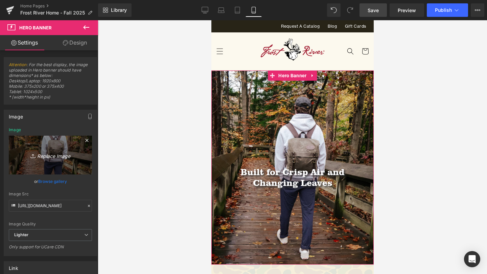
click at [33, 150] on link "Replace Image" at bounding box center [50, 155] width 83 height 39
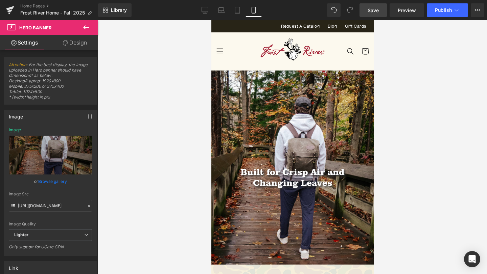
type input "C:\fakepath\IMG_3626.jpg"
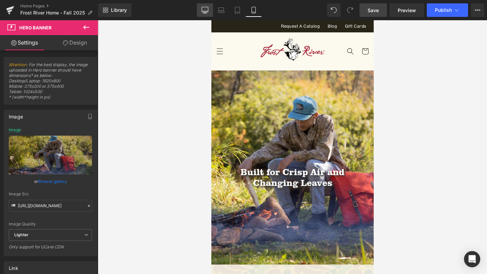
click at [203, 7] on icon at bounding box center [204, 10] width 7 height 7
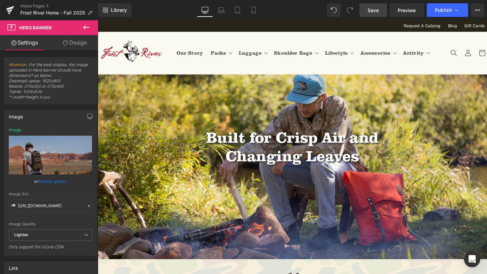
click at [372, 8] on span "Save" at bounding box center [372, 10] width 11 height 7
click at [377, 6] on link "Save" at bounding box center [372, 10] width 27 height 14
click at [377, 11] on span "Save" at bounding box center [372, 10] width 11 height 7
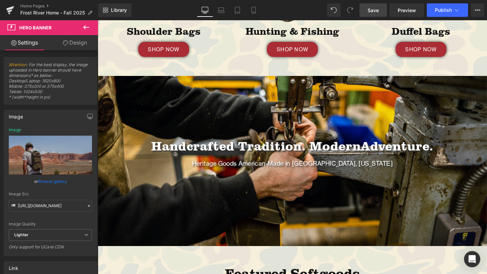
scroll to position [371, 0]
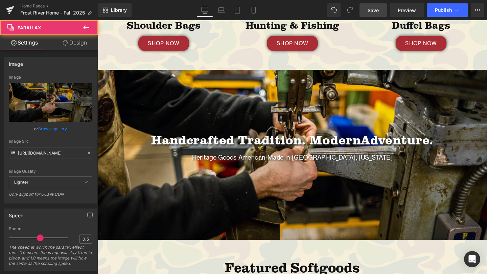
click at [287, 99] on div at bounding box center [302, 156] width 409 height 261
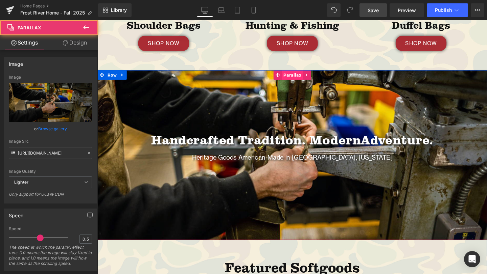
click at [304, 77] on span "Parallax" at bounding box center [302, 78] width 22 height 10
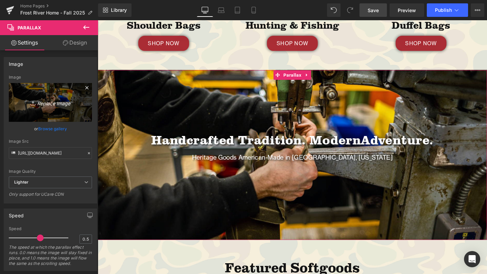
click at [41, 103] on icon "Replace Image" at bounding box center [50, 102] width 54 height 8
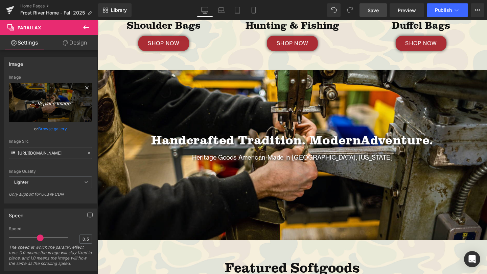
type input "C:\fakepath\Tacker_Manufacturing-4.jpg"
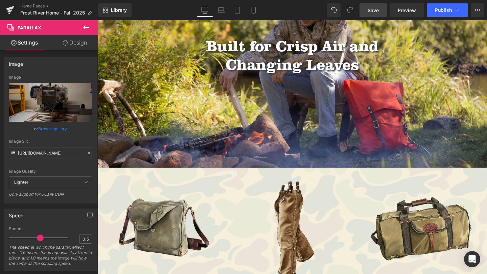
scroll to position [33, 0]
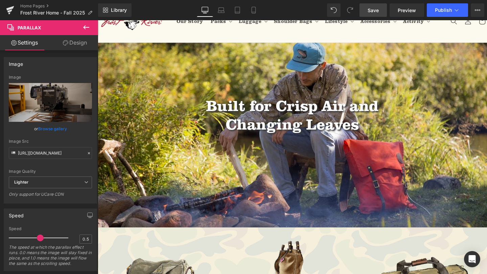
click at [373, 10] on span "Save" at bounding box center [372, 10] width 11 height 7
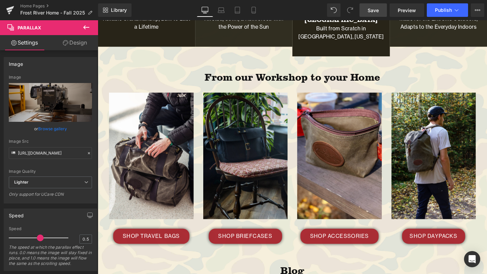
scroll to position [1376, 0]
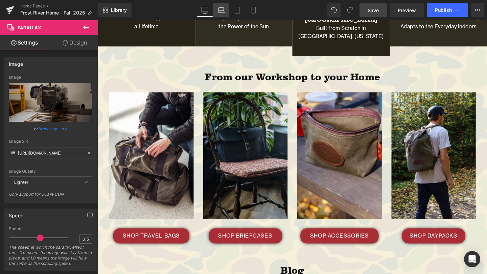
click at [219, 11] on icon at bounding box center [221, 12] width 6 height 2
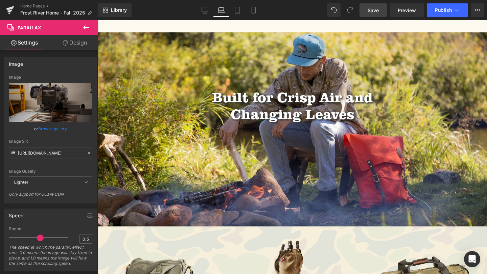
scroll to position [0, 0]
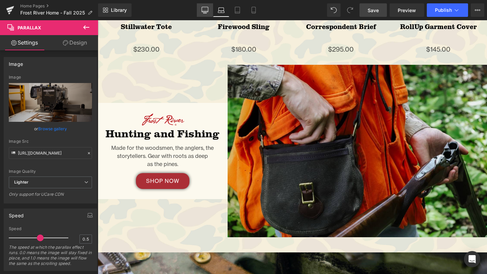
click at [203, 5] on link "Desktop" at bounding box center [205, 10] width 16 height 14
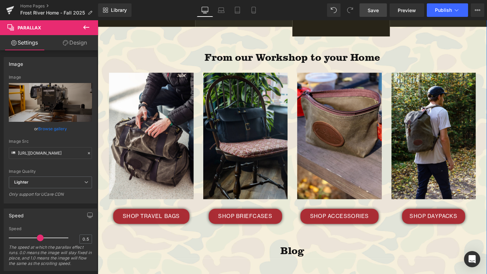
scroll to position [1410, 0]
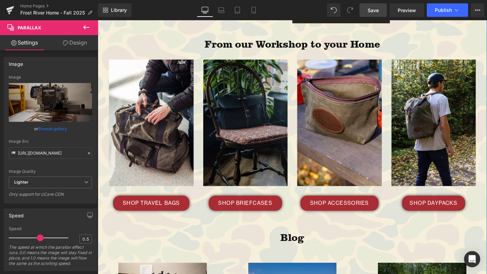
click at [246, 116] on img at bounding box center [252, 128] width 89 height 133
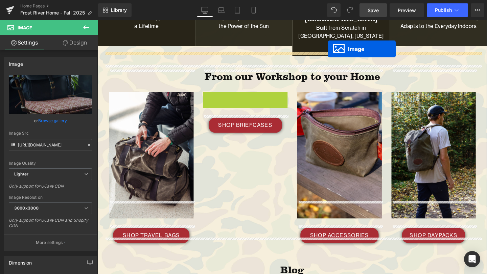
scroll to position [1343, 0]
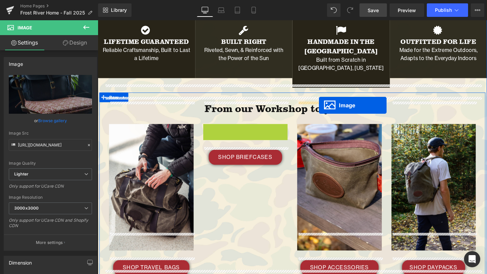
drag, startPoint x: 242, startPoint y: 111, endPoint x: 330, endPoint y: 110, distance: 88.5
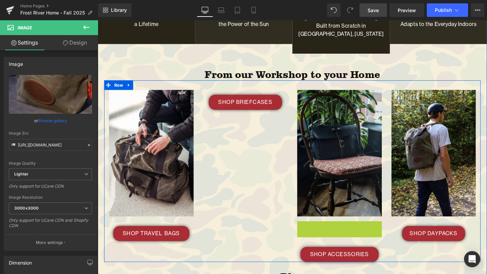
scroll to position [1399, 0]
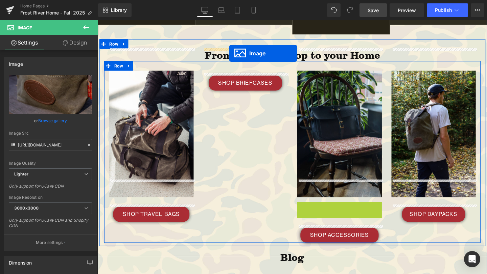
drag, startPoint x: 341, startPoint y: 280, endPoint x: 236, endPoint y: 55, distance: 248.4
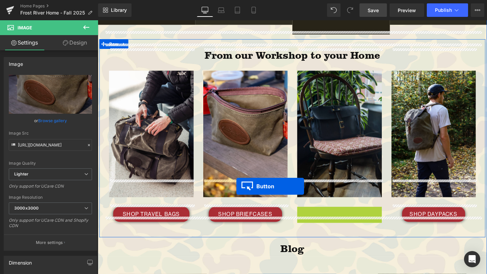
drag, startPoint x: 341, startPoint y: 205, endPoint x: 243, endPoint y: 195, distance: 98.2
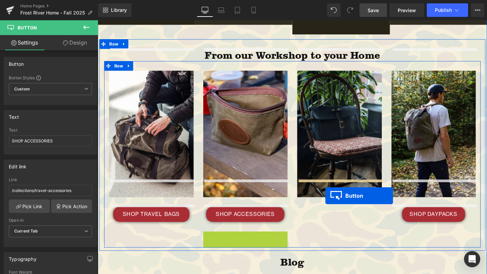
drag, startPoint x: 242, startPoint y: 232, endPoint x: 337, endPoint y: 204, distance: 99.2
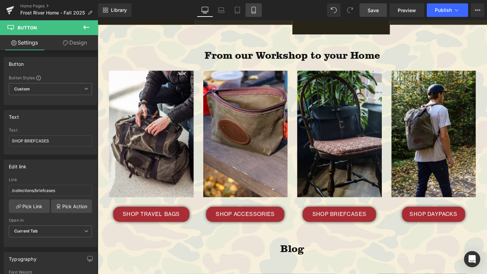
click at [251, 7] on icon at bounding box center [253, 10] width 7 height 7
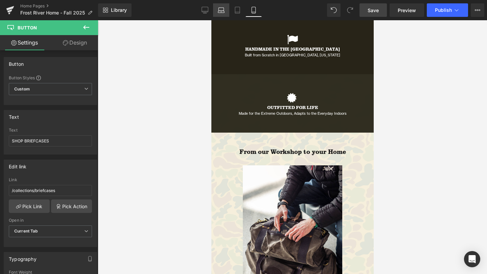
click at [218, 11] on icon at bounding box center [221, 12] width 6 height 2
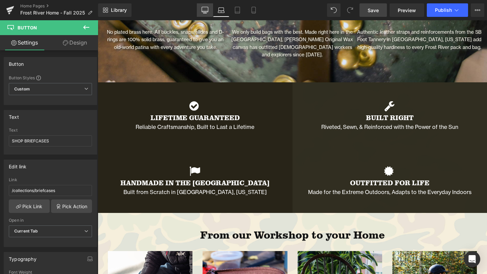
click at [207, 6] on link "Desktop" at bounding box center [205, 10] width 16 height 14
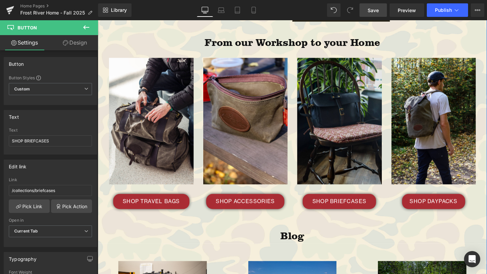
scroll to position [1417, 0]
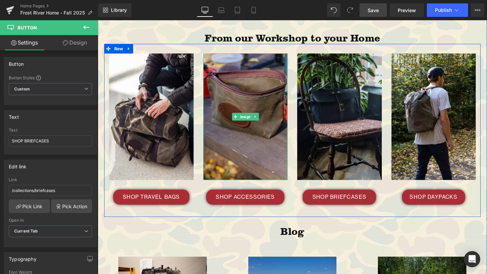
click at [241, 74] on img at bounding box center [252, 121] width 89 height 133
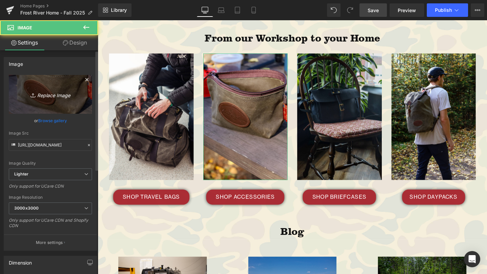
click at [62, 89] on link "Replace Image" at bounding box center [50, 94] width 83 height 39
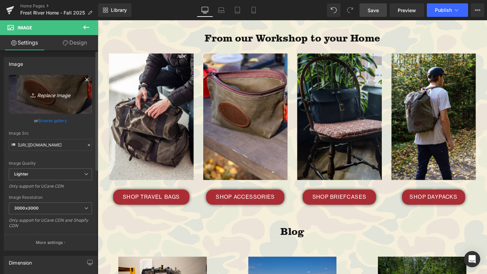
type input "C:\fakepath\IndianaDunes-26.png"
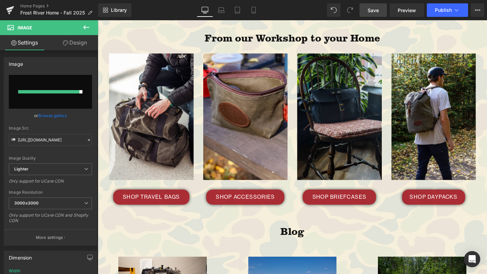
click at [368, 9] on span "Save" at bounding box center [372, 10] width 11 height 7
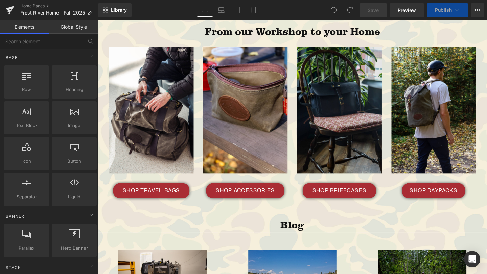
scroll to position [1385, 0]
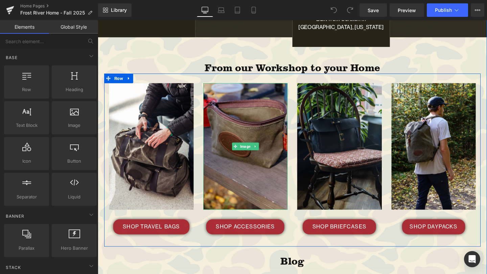
click at [253, 129] on img at bounding box center [252, 153] width 89 height 133
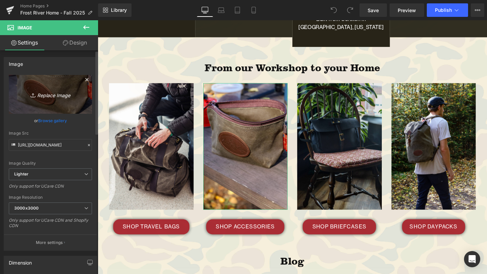
click at [47, 95] on icon "Replace Image" at bounding box center [50, 94] width 54 height 8
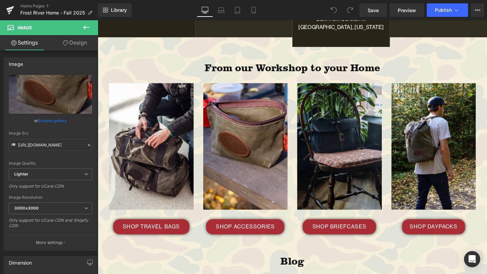
type input "C:\fakepath\IndianaDunes-26.png"
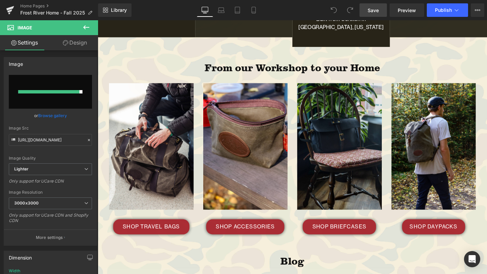
click at [382, 12] on link "Save" at bounding box center [372, 10] width 27 height 14
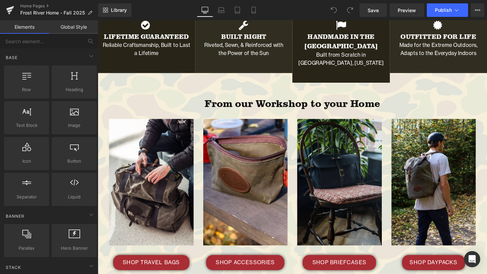
scroll to position [1348, 0]
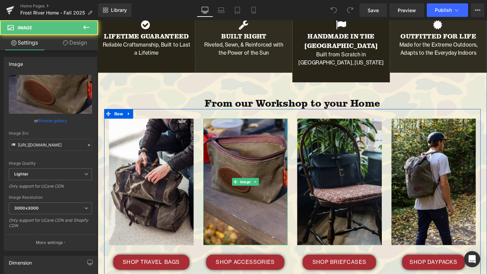
click at [238, 186] on img at bounding box center [252, 190] width 89 height 133
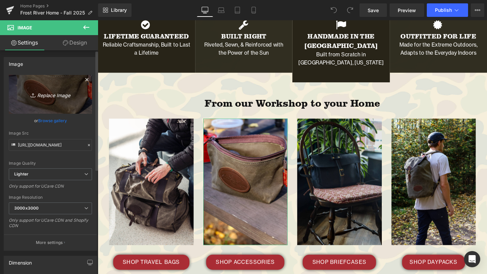
click at [61, 94] on icon "Replace Image" at bounding box center [50, 94] width 54 height 8
type input "C:\fakepath\IndianaDunes-26.png"
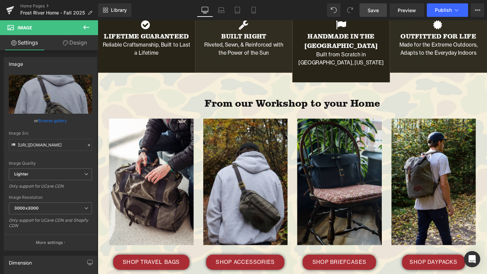
click at [377, 14] on link "Save" at bounding box center [372, 10] width 27 height 14
click at [369, 8] on span "Save" at bounding box center [372, 10] width 11 height 7
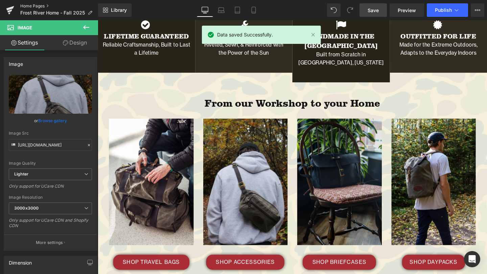
click at [41, 6] on link "Home Pages" at bounding box center [59, 5] width 78 height 5
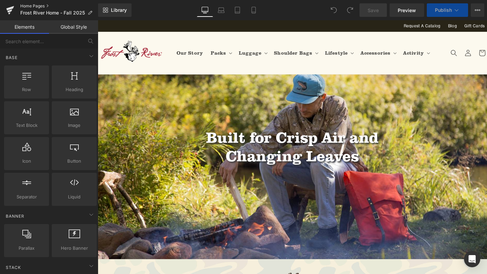
click at [29, 4] on link "Home Pages" at bounding box center [59, 5] width 78 height 5
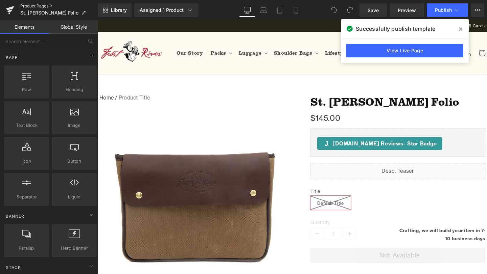
click at [42, 5] on link "Product Pages" at bounding box center [59, 5] width 78 height 5
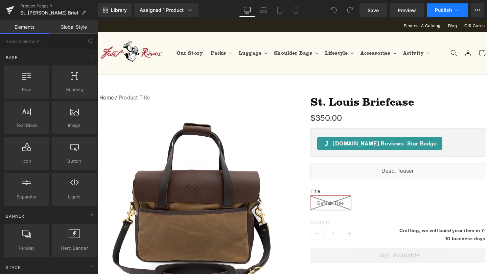
click at [445, 11] on span "Publish" at bounding box center [443, 9] width 17 height 5
click at [42, 5] on link "Product Pages" at bounding box center [59, 5] width 78 height 5
click at [446, 8] on span "Publish" at bounding box center [443, 9] width 17 height 5
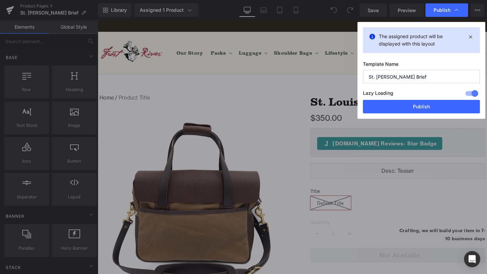
click at [425, 99] on div "Lazy Loading Build Upgrade plan to unlock" at bounding box center [421, 94] width 117 height 11
click at [424, 106] on button "Publish" at bounding box center [421, 107] width 117 height 14
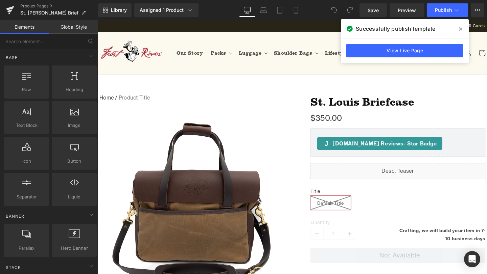
click at [462, 29] on icon at bounding box center [460, 28] width 3 height 5
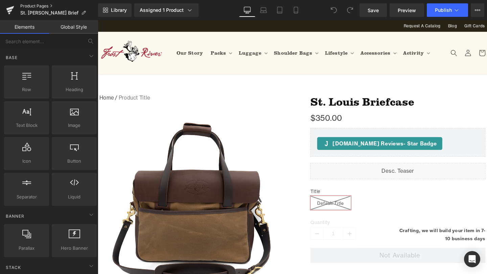
click at [41, 4] on link "Product Pages" at bounding box center [59, 5] width 78 height 5
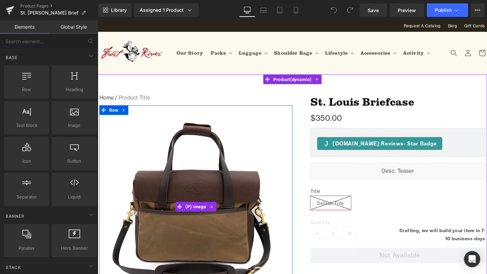
scroll to position [87, 0]
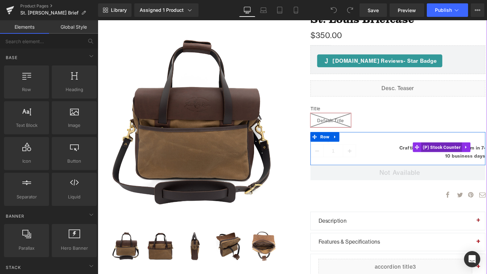
click at [464, 153] on span "(P) Stock Counter" at bounding box center [458, 154] width 43 height 10
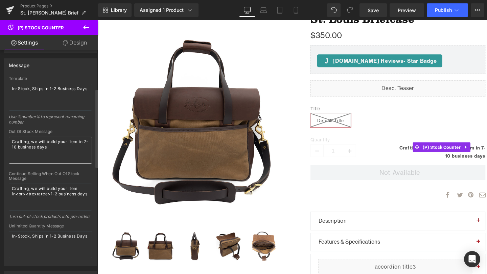
scroll to position [109, 0]
click at [48, 203] on textarea "Crafting, we will build your item in<br></textarea>1-2 business days" at bounding box center [50, 196] width 83 height 27
drag, startPoint x: 53, startPoint y: 147, endPoint x: 7, endPoint y: 139, distance: 47.1
click at [7, 139] on div "Template In-Stock, Ships in 1-2 Business Days Use %number% to represent remaini…" at bounding box center [50, 171] width 93 height 190
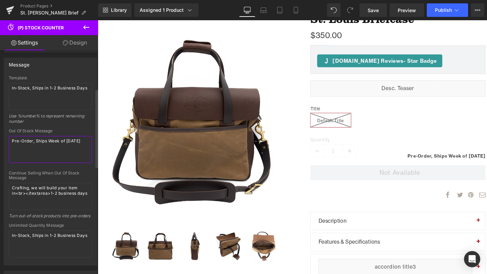
click at [65, 142] on textarea "Pre-Order, Ships Week of [DATE]" at bounding box center [50, 149] width 83 height 27
drag, startPoint x: 43, startPoint y: 149, endPoint x: 1, endPoint y: 141, distance: 43.0
click at [1, 141] on div "Message Template In-Stock, Ships in 1-2 Business Days Use %number% to represent…" at bounding box center [50, 159] width 101 height 213
type textarea "Pre-Order, Ships Week of<br> [DATE]"
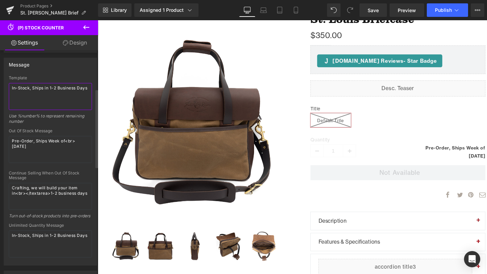
drag, startPoint x: 38, startPoint y: 98, endPoint x: 0, endPoint y: 81, distance: 41.5
click at [0, 81] on div "Message Template In-Stock, Ships in 1-2 Business Days Use %number% to represent…" at bounding box center [50, 159] width 101 height 213
paste textarea "Pre-Order, Ships Week of<br> [DATE]"
type textarea "Pre-Order, Ships Week of<br> [DATE]"
drag, startPoint x: 28, startPoint y: 200, endPoint x: 0, endPoint y: 181, distance: 33.4
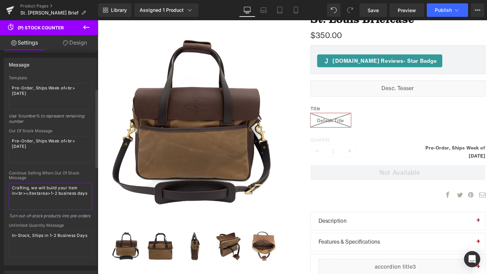
click at [0, 181] on div "Message Template Pre-Order, Ships Week of<br> [DATE] Use %number% to represent …" at bounding box center [50, 159] width 101 height 213
paste textarea "Pre-Order, Ships Week of<br> [DATE]"
type textarea "Pre-Order, Ships Week of<br> [DATE]"
click at [375, 9] on span "Save" at bounding box center [372, 10] width 11 height 7
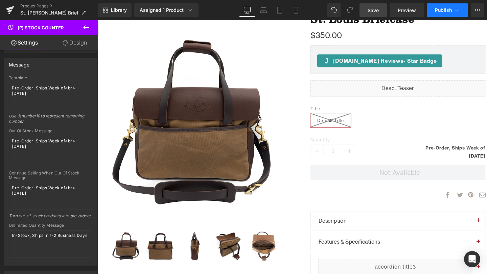
click at [440, 10] on span "Publish" at bounding box center [443, 9] width 17 height 5
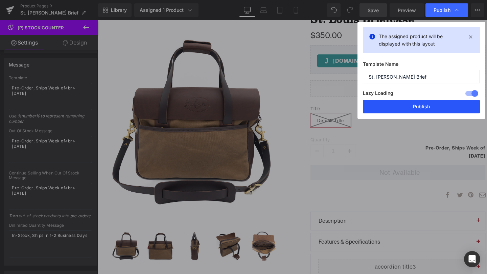
click at [422, 108] on button "Publish" at bounding box center [421, 107] width 117 height 14
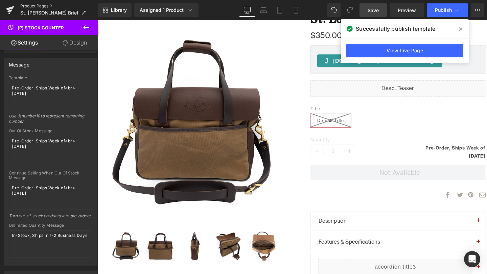
click at [42, 6] on link "Product Pages" at bounding box center [59, 5] width 78 height 5
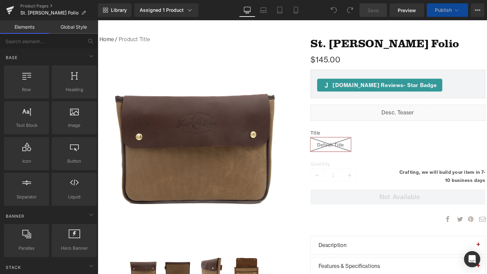
scroll to position [65, 0]
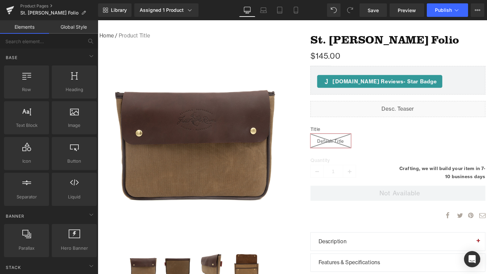
click at [468, 179] on span "(P) Stock Counter" at bounding box center [459, 176] width 34 height 8
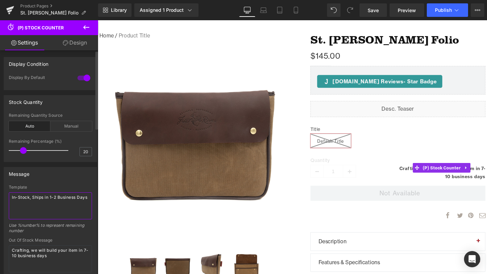
drag, startPoint x: 28, startPoint y: 206, endPoint x: 0, endPoint y: 195, distance: 30.0
click at [0, 195] on div "Message Template In-Stock, Ships in 1-2 Business Days Use %number% to represent…" at bounding box center [50, 268] width 101 height 213
paste textarea "Pre-Order, Ships Week of<br> August 22nd"
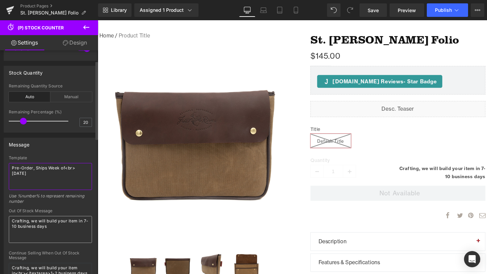
type textarea "Pre-Order, Ships Week of<br> August 22nd"
drag, startPoint x: 57, startPoint y: 226, endPoint x: 0, endPoint y: 219, distance: 57.9
click at [0, 219] on div "Message Template Pre-Order, Ships Week of<br> August 22nd Use %number% to repre…" at bounding box center [50, 239] width 101 height 213
paste textarea "Pre-Order, Ships Week of<br> August 22nd"
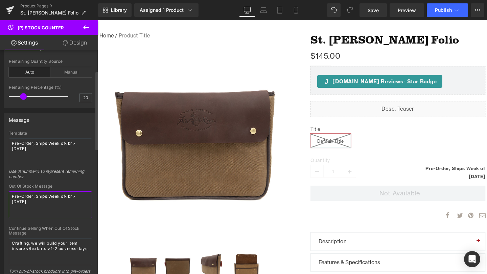
scroll to position [59, 0]
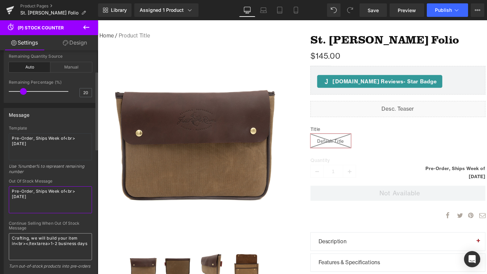
type textarea "Pre-Order, Ships Week of<br> August 22nd"
drag, startPoint x: 27, startPoint y: 252, endPoint x: 0, endPoint y: 230, distance: 34.8
click at [0, 230] on div "Message Template Pre-Order, Ships Week of<br> August 22nd Use %number% to repre…" at bounding box center [50, 209] width 101 height 213
paste textarea "Pre-Order, Ships Week of<br> August 22nd"
type textarea "Pre-Order, Ships Week of<br> August 22nd"
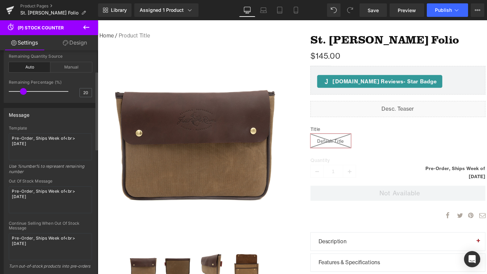
click at [5, 207] on div "Template Pre-Order, Ships Week of<br> August 22nd Use %number% to represent rem…" at bounding box center [50, 221] width 93 height 190
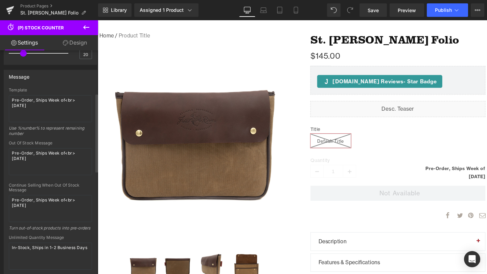
scroll to position [156, 0]
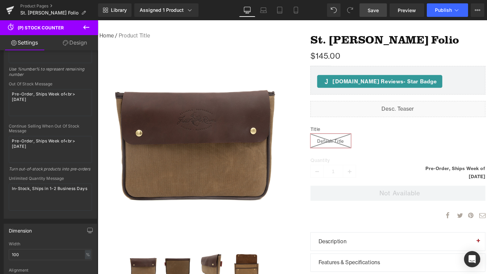
click at [372, 9] on span "Save" at bounding box center [372, 10] width 11 height 7
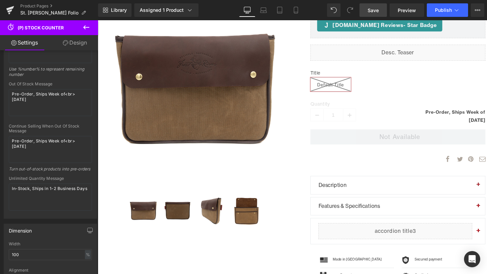
scroll to position [0, 0]
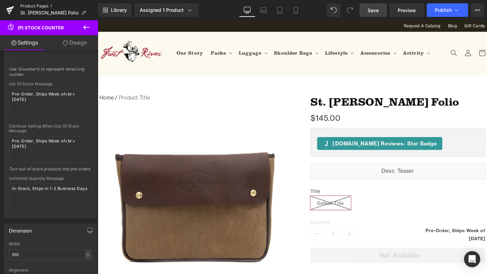
click at [34, 5] on link "Product Pages" at bounding box center [59, 5] width 78 height 5
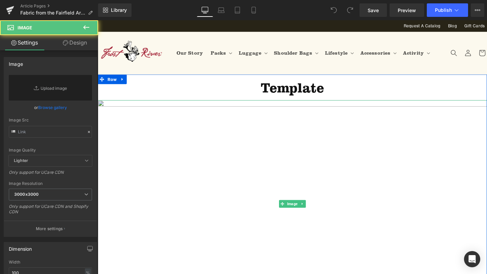
click at [265, 172] on img at bounding box center [302, 213] width 409 height 218
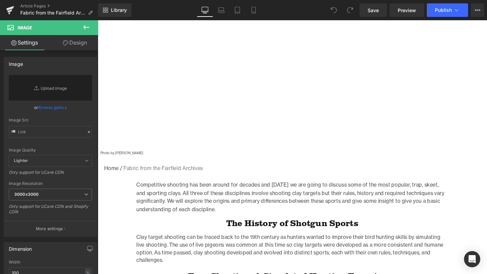
scroll to position [152, 0]
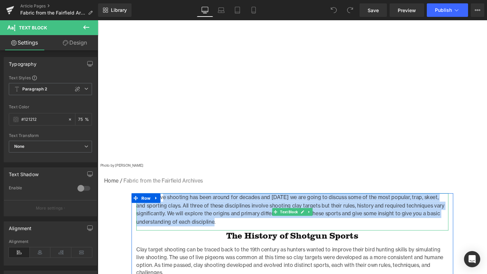
drag, startPoint x: 227, startPoint y: 232, endPoint x: 167, endPoint y: 206, distance: 65.7
click at [167, 206] on p "Competitive shooting has been around for decades and today we are going to disc…" at bounding box center [302, 219] width 328 height 34
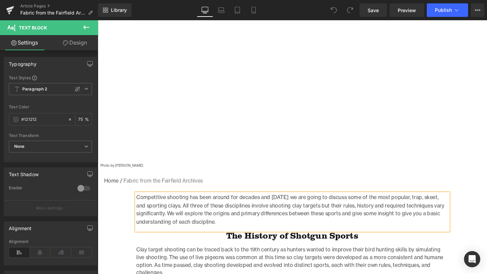
click at [174, 214] on p "Competitive shooting has been around for decades and today we are going to disc…" at bounding box center [302, 219] width 328 height 34
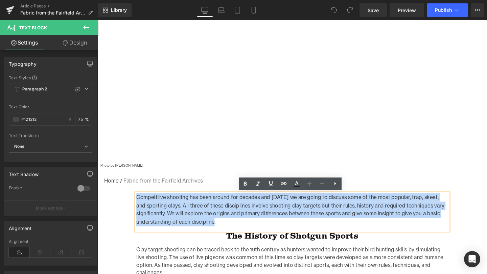
drag, startPoint x: 221, startPoint y: 232, endPoint x: 139, endPoint y: 210, distance: 85.5
click at [139, 210] on p "Competitive shooting has been around for decades and today we are going to disc…" at bounding box center [302, 219] width 328 height 34
paste div
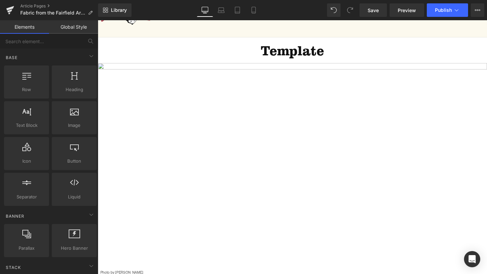
scroll to position [0, 0]
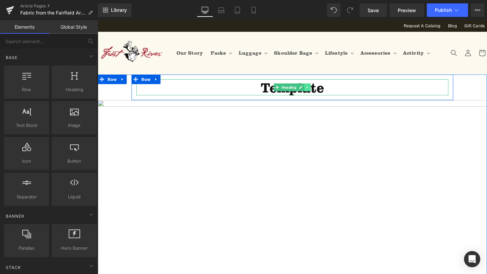
click at [317, 93] on link at bounding box center [318, 91] width 7 height 8
click at [360, 91] on h1 "Template" at bounding box center [302, 90] width 328 height 17
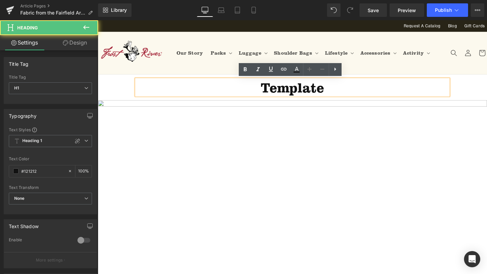
click at [357, 91] on h1 "Template" at bounding box center [302, 90] width 328 height 17
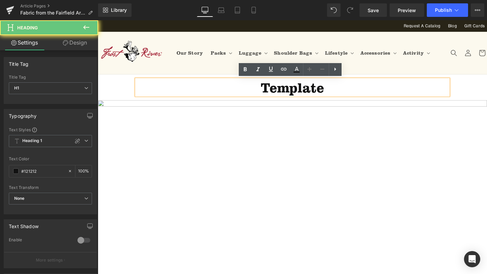
click at [357, 91] on h1 "Template" at bounding box center [302, 90] width 328 height 17
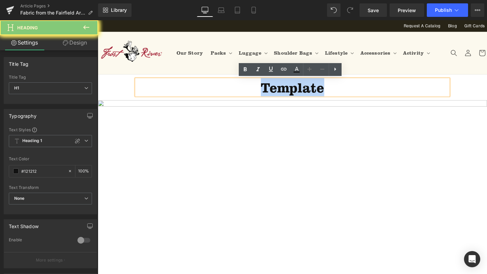
click at [357, 91] on h1 "Template" at bounding box center [302, 90] width 328 height 17
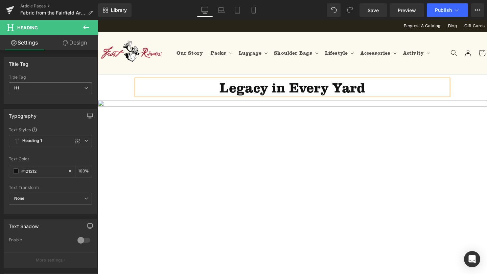
click at [120, 91] on div "Legacy in Every Yard Heading Row Image Photo by Jonny Gios Text Block Home / Fa…" at bounding box center [302, 215] width 409 height 277
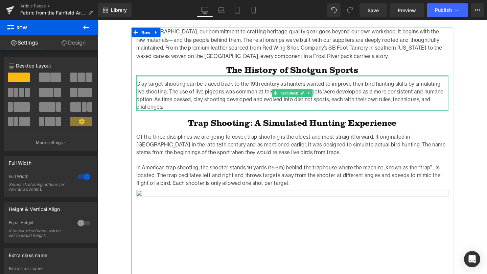
scroll to position [331, 0]
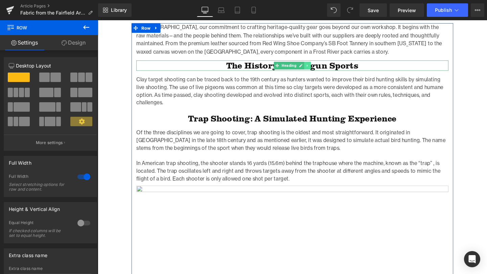
click at [317, 67] on icon at bounding box center [317, 68] width 1 height 2
click at [321, 67] on icon at bounding box center [322, 68] width 4 height 4
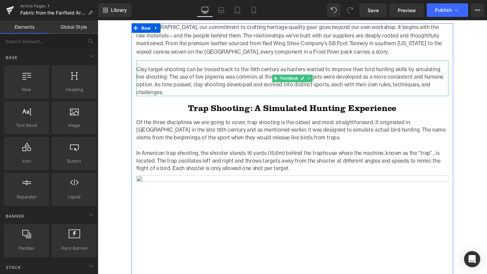
click at [269, 89] on p "Clay target shooting can be traced back to the 19th century as hunters wanted t…" at bounding box center [302, 84] width 328 height 32
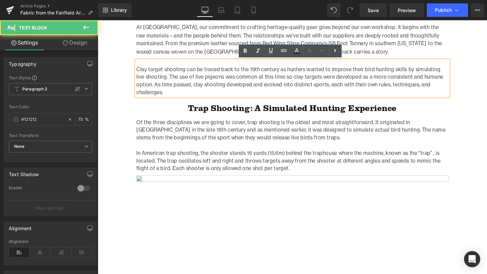
click at [180, 93] on p "Clay target shooting can be traced back to the 19th century as hunters wanted t…" at bounding box center [302, 84] width 328 height 32
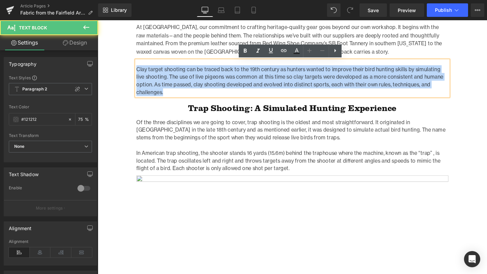
click at [180, 93] on p "Clay target shooting can be traced back to the 19th century as hunters wanted t…" at bounding box center [302, 84] width 328 height 32
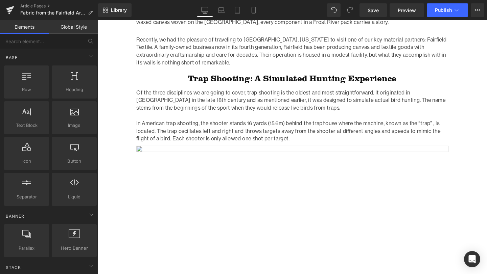
scroll to position [370, 0]
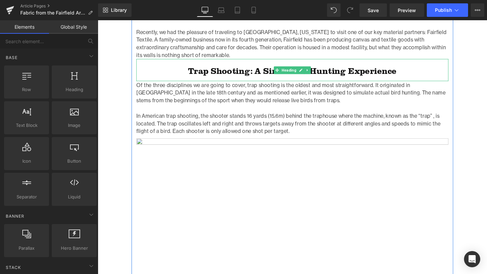
click at [213, 77] on h1 "Trap Shooting: A Simulated Hunting Experience" at bounding box center [302, 74] width 328 height 11
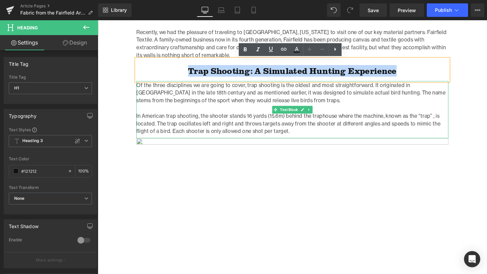
drag, startPoint x: 187, startPoint y: 78, endPoint x: 190, endPoint y: 94, distance: 16.3
click at [191, 94] on div "At Frost River, our commitment to crafting heritage-quality gear goes beyond ou…" at bounding box center [302, 227] width 338 height 486
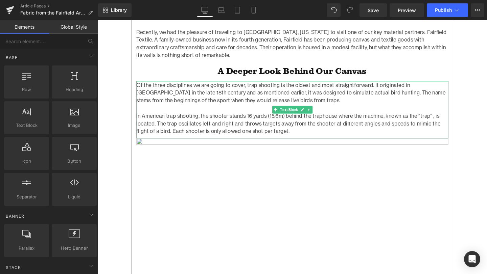
click at [304, 137] on p "In American trap shooting, the shooter stands 16 yards (15.6m) behind the traph…" at bounding box center [302, 129] width 328 height 24
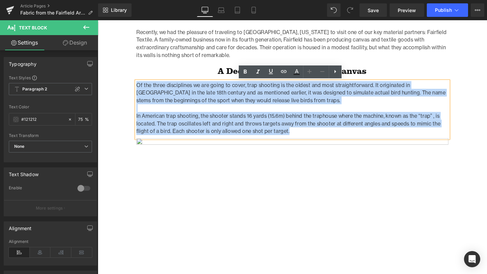
drag, startPoint x: 304, startPoint y: 137, endPoint x: 139, endPoint y: 90, distance: 171.2
click at [139, 90] on div "Of the three disciplines we are going to cover, trap shooting is the oldest and…" at bounding box center [302, 114] width 328 height 60
paste div
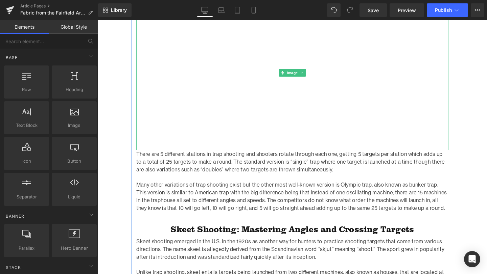
scroll to position [550, 0]
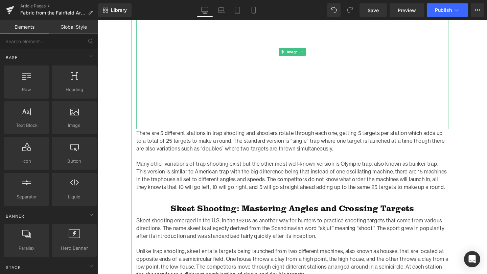
click at [259, 170] on p "Many other variations of trap shooting exist but the other most well-known vers…" at bounding box center [302, 184] width 328 height 32
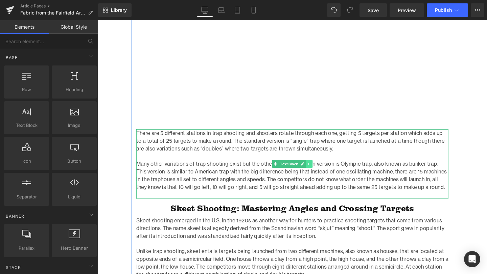
click at [320, 173] on link at bounding box center [319, 172] width 7 height 8
click at [323, 173] on link at bounding box center [323, 172] width 7 height 8
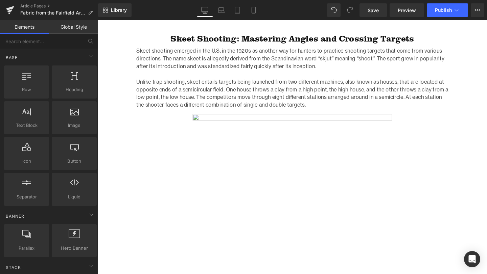
scroll to position [625, 0]
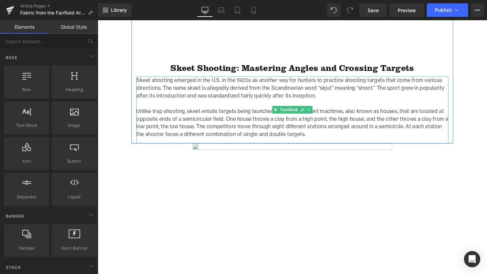
click at [264, 123] on p "Unlike trap shooting, skeet entails targets being launched from two different m…" at bounding box center [302, 128] width 328 height 32
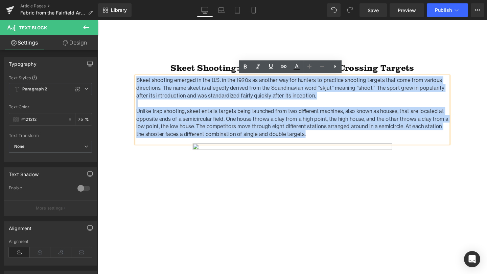
drag, startPoint x: 308, startPoint y: 140, endPoint x: 139, endPoint y: 83, distance: 178.5
click at [139, 83] on div "Skeet shooting emerged in the U.S. in the 1920s as another way for hunters to p…" at bounding box center [302, 114] width 328 height 71
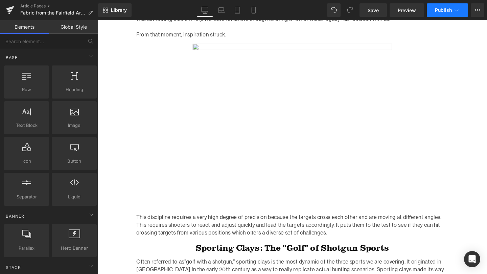
scroll to position [716, 0]
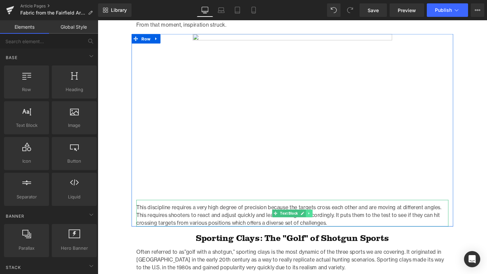
click at [319, 226] on link at bounding box center [319, 224] width 7 height 8
click at [322, 226] on link at bounding box center [323, 224] width 7 height 8
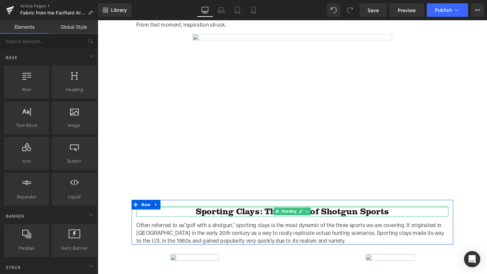
click at [194, 218] on div at bounding box center [302, 217] width 328 height 2
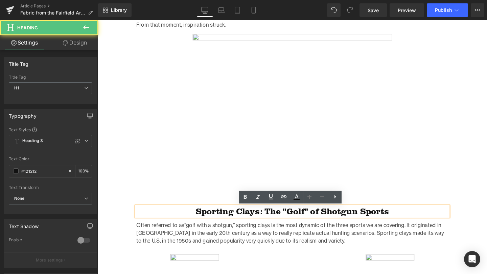
click at [195, 220] on h1 "Sporting Clays: The "Golf" of Shotgun Sports" at bounding box center [302, 221] width 328 height 11
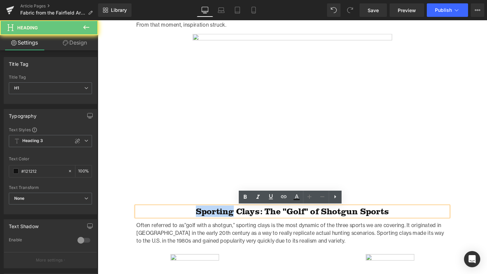
click at [195, 220] on h1 "Sporting Clays: The "Golf" of Shotgun Sports" at bounding box center [302, 221] width 328 height 11
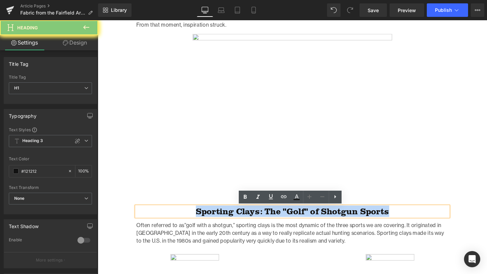
click at [195, 220] on h1 "Sporting Clays: The "Golf" of Shotgun Sports" at bounding box center [302, 221] width 328 height 11
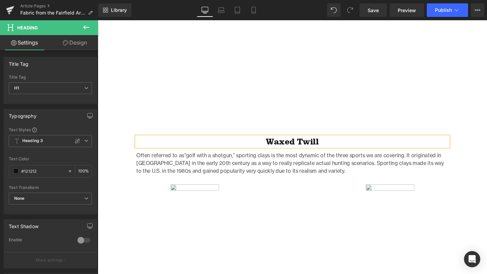
scroll to position [821, 0]
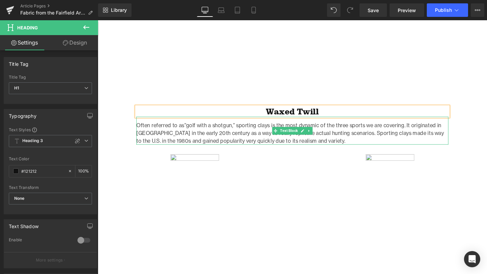
click at [330, 146] on p "Often referred to as”golf with a shotgun,” sporting clays is the most dynamic o…" at bounding box center [302, 139] width 328 height 24
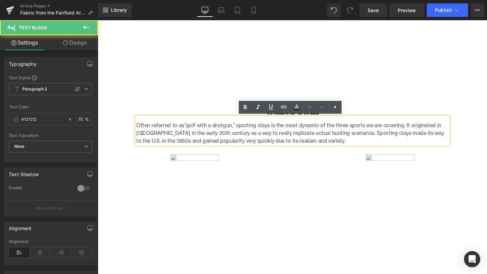
click at [330, 146] on p "Often referred to as”golf with a shotgun,” sporting clays is the most dynamic o…" at bounding box center [302, 139] width 328 height 24
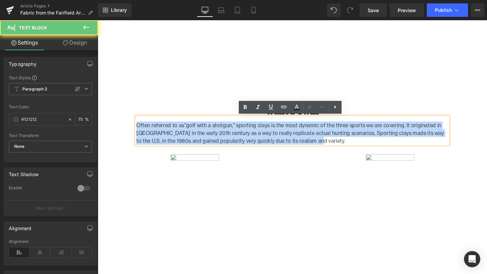
click at [330, 146] on p "Often referred to as”golf with a shotgun,” sporting clays is the most dynamic o…" at bounding box center [302, 139] width 328 height 24
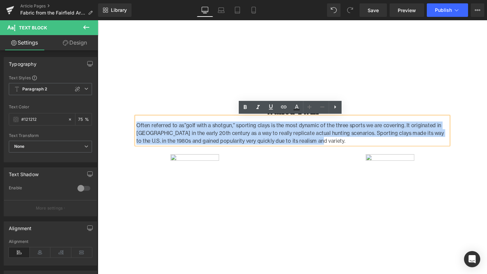
paste div
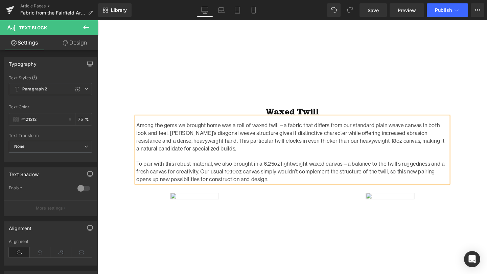
click at [123, 165] on div "Legacy in Every Yard Heading Row Image Photo by Jonny Gios Text Block Home / Fa…" at bounding box center [302, 211] width 409 height 1911
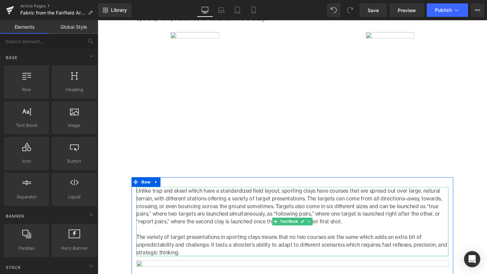
scroll to position [991, 0]
click at [243, 249] on p "The variety of target presentations in sporting clays means that no two courses…" at bounding box center [302, 256] width 328 height 24
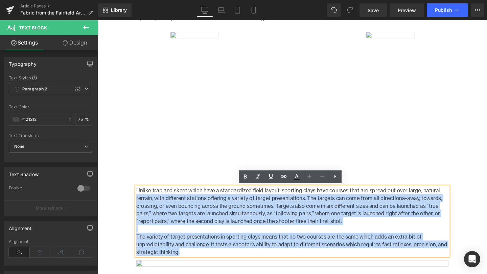
drag, startPoint x: 201, startPoint y: 267, endPoint x: 127, endPoint y: 205, distance: 97.1
click at [127, 205] on div "Legacy in Every Yard Heading Row Image Photo by Jonny Gios Text Block Home / Fa…" at bounding box center [302, 42] width 409 height 1911
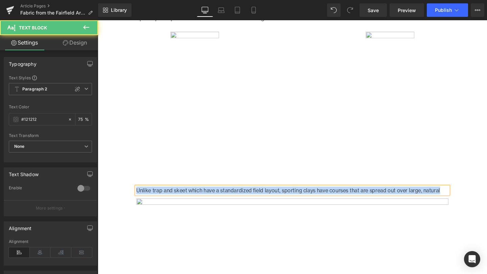
drag, startPoint x: 458, startPoint y: 199, endPoint x: 98, endPoint y: 197, distance: 359.9
click at [98, 197] on div "Legacy in Every Yard Heading Row Image Photo by Jonny Gios Text Block Home / Fa…" at bounding box center [302, 10] width 409 height 1846
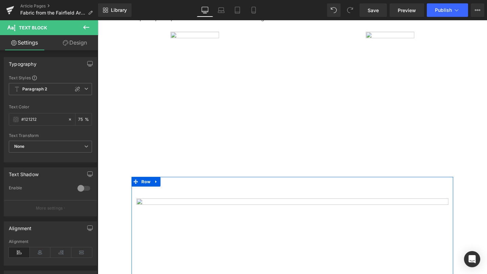
click at [98, 20] on div at bounding box center [98, 20] width 0 height 0
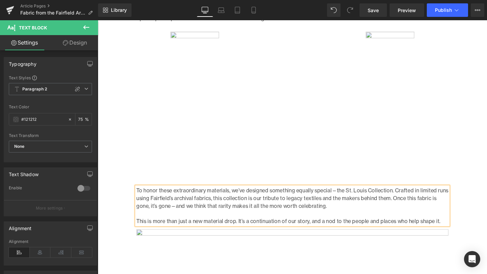
click at [118, 197] on div "Legacy in Every Yard Heading Row Image Photo by Jonny Gios Text Block Home / Fa…" at bounding box center [302, 26] width 409 height 1879
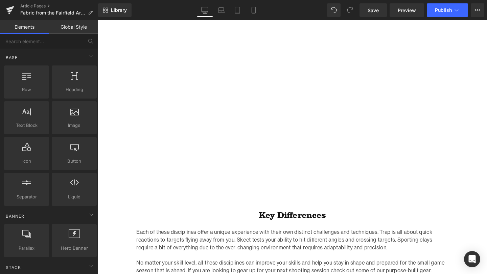
scroll to position [1240, 0]
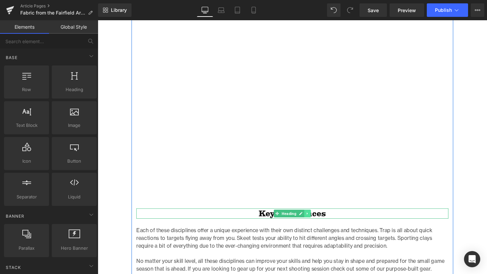
click at [319, 223] on icon at bounding box center [318, 224] width 4 height 4
click at [321, 223] on icon at bounding box center [322, 224] width 4 height 4
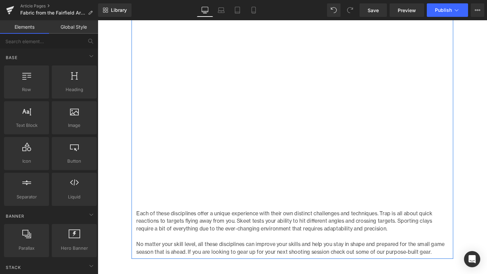
scroll to position [1251, 0]
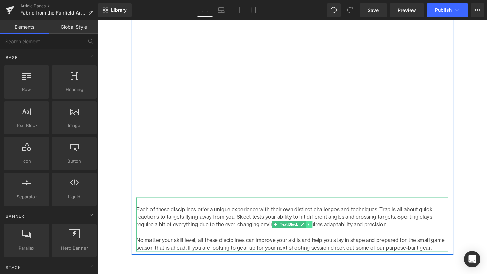
click at [319, 239] on link at bounding box center [319, 235] width 7 height 8
click at [321, 237] on icon at bounding box center [323, 236] width 4 height 4
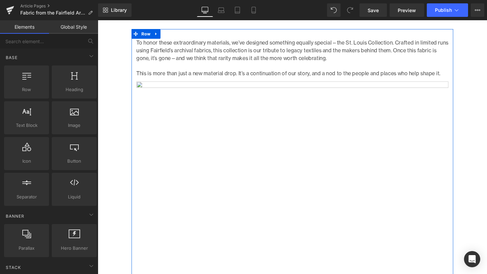
scroll to position [1122, 0]
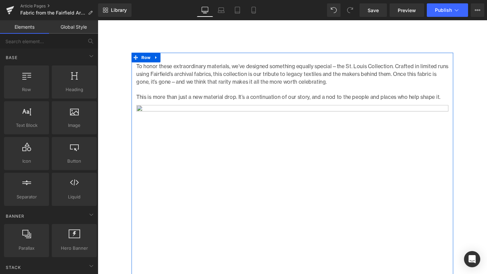
click at [274, 155] on img at bounding box center [302, 220] width 328 height 231
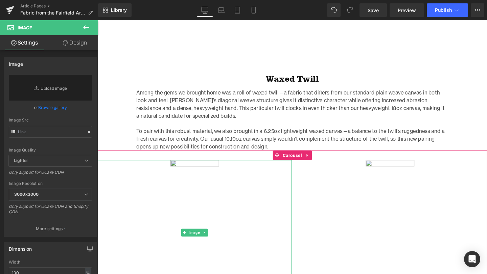
scroll to position [853, 0]
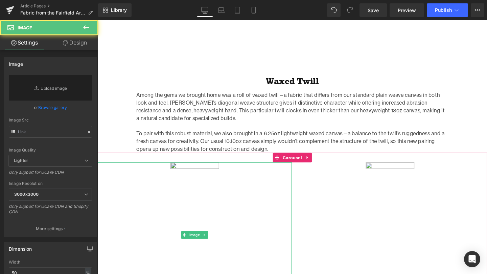
click at [209, 220] on img at bounding box center [200, 246] width 102 height 153
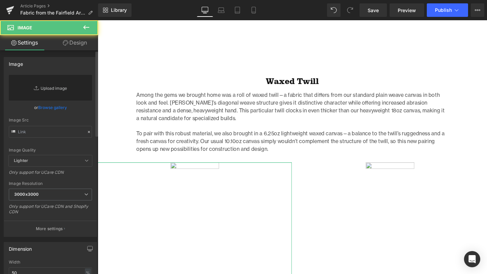
click at [52, 85] on link "Replace Image" at bounding box center [50, 88] width 83 height 26
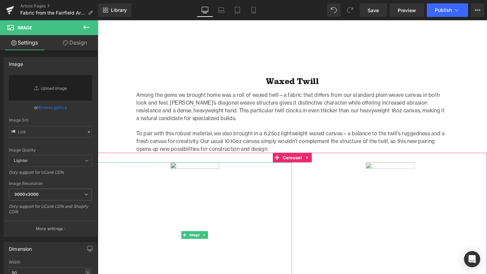
click at [194, 176] on img at bounding box center [200, 246] width 102 height 153
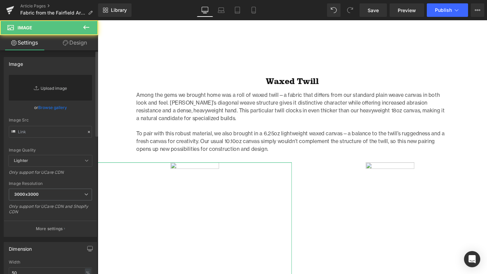
click at [52, 90] on link "Replace Image" at bounding box center [50, 88] width 83 height 26
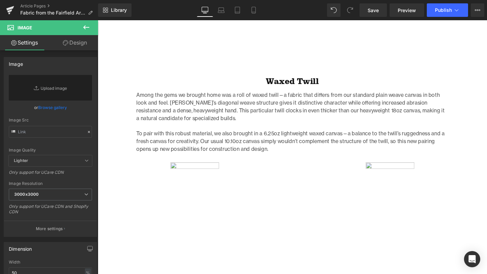
type input "C:\fakepath\Twill_Brief_Laptop_Sleeve-27 (1).jpg"
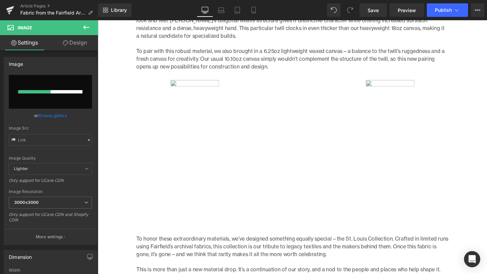
scroll to position [941, 0]
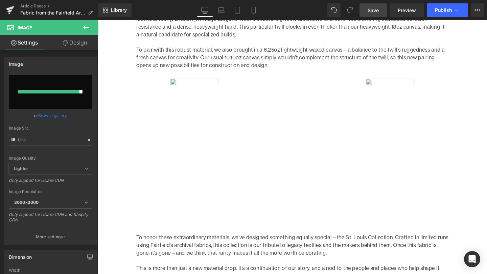
click at [371, 8] on span "Save" at bounding box center [372, 10] width 11 height 7
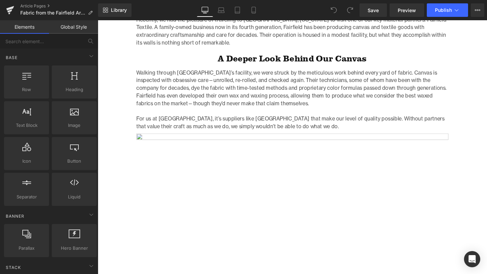
scroll to position [385, 0]
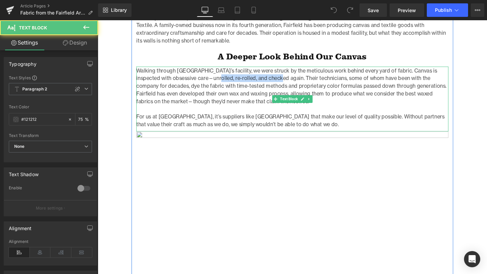
drag, startPoint x: 275, startPoint y: 81, endPoint x: 205, endPoint y: 81, distance: 69.6
click at [205, 81] on p "Walking through Fairfield’s facility, we were struck by the meticulous work beh…" at bounding box center [302, 89] width 328 height 41
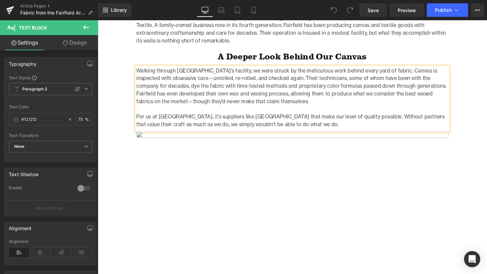
drag, startPoint x: 205, startPoint y: 81, endPoint x: 210, endPoint y: 83, distance: 4.3
click at [205, 81] on p "Walking through Fairfield’s facility, we were struck by the meticulous work beh…" at bounding box center [302, 89] width 328 height 41
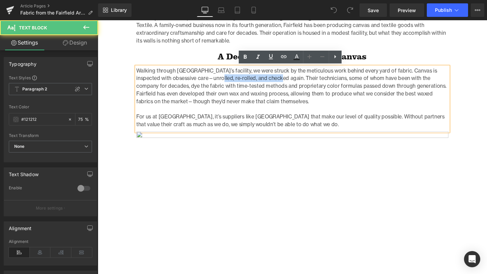
drag, startPoint x: 275, startPoint y: 82, endPoint x: 210, endPoint y: 81, distance: 64.9
click at [210, 81] on p "Walking through Fairfield’s facility, we were struck by the meticulous work beh…" at bounding box center [302, 89] width 328 height 41
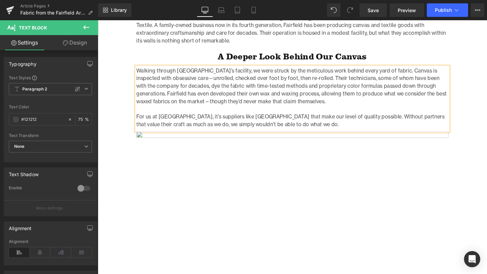
click at [181, 82] on p "Walking through Fairfield’s facility, we were struck by the meticulous work beh…" at bounding box center [302, 89] width 328 height 41
click at [264, 124] on p "For us at [GEOGRAPHIC_DATA], it’s suppliers like [GEOGRAPHIC_DATA] that make ou…" at bounding box center [302, 126] width 328 height 16
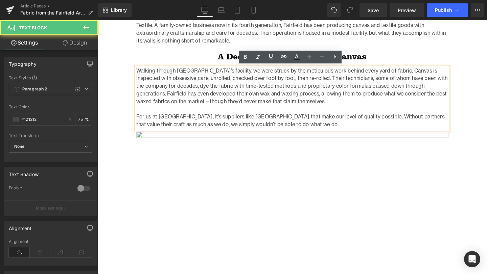
click at [287, 105] on p "Walking through Fairfield’s facility, we were struck by the meticulous work beh…" at bounding box center [302, 89] width 328 height 41
click at [161, 106] on p "Walking through Fairfield’s facility, we were struck by the meticulous work beh…" at bounding box center [302, 89] width 328 height 41
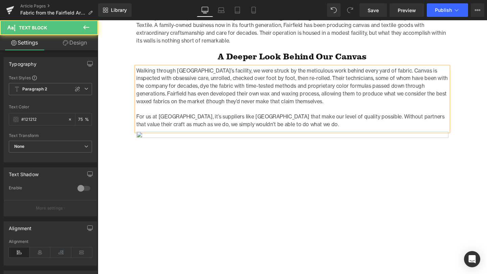
click at [279, 106] on p "Walking through Fairfield’s facility, we were struck by the meticulous work beh…" at bounding box center [302, 89] width 328 height 41
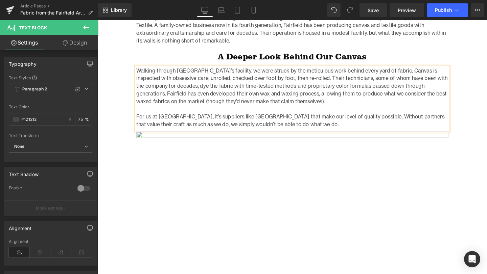
click at [292, 107] on p "Walking through [GEOGRAPHIC_DATA]’s facility, we were struck by the meticulous …" at bounding box center [302, 89] width 328 height 41
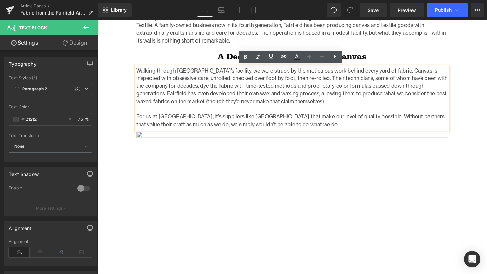
click at [403, 45] on div "Recently, we had the pleasure of traveling to Bridgeton, New Jersey to visit on…" at bounding box center [302, 27] width 328 height 38
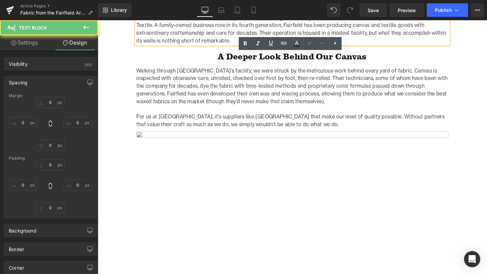
type input "0"
type input "S"
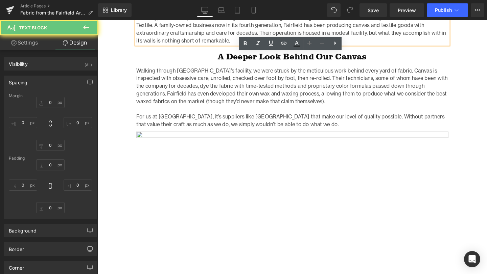
type input "0"
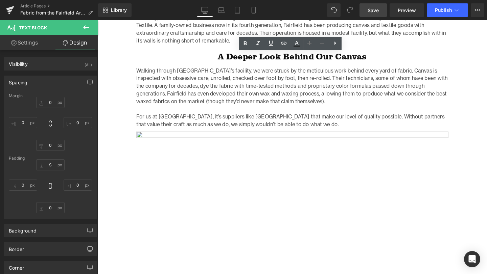
click at [377, 12] on span "Save" at bounding box center [372, 10] width 11 height 7
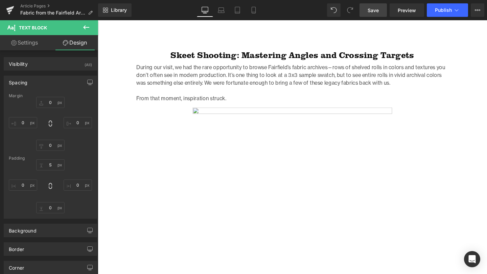
scroll to position [639, 0]
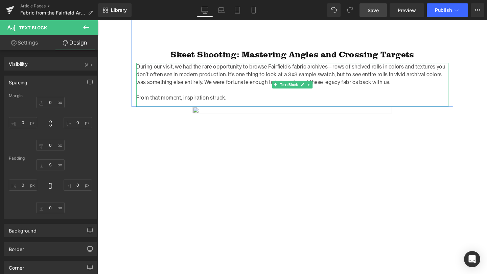
click at [342, 71] on p "During our visit, we had the rare opportunity to browse Fairfield’s fabric arch…" at bounding box center [302, 77] width 328 height 24
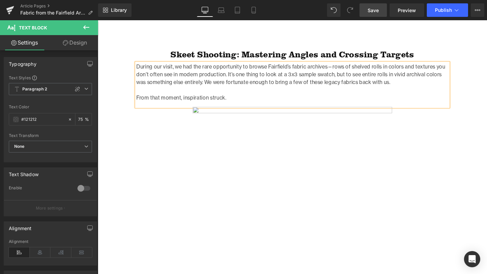
click at [342, 71] on p "During our visit, we had the rare opportunity to browse Fairfield’s fabric arch…" at bounding box center [302, 77] width 328 height 24
click at [183, 76] on p "During our visit, we had the rare opportunity to browse Fairfield’s fabric arch…" at bounding box center [302, 77] width 328 height 24
click at [236, 95] on p at bounding box center [302, 94] width 328 height 8
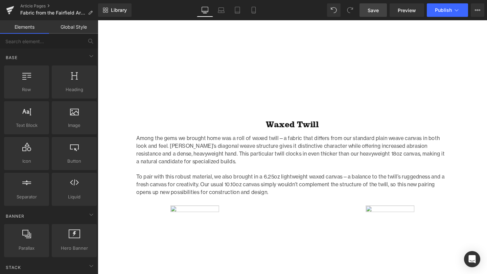
scroll to position [860, 0]
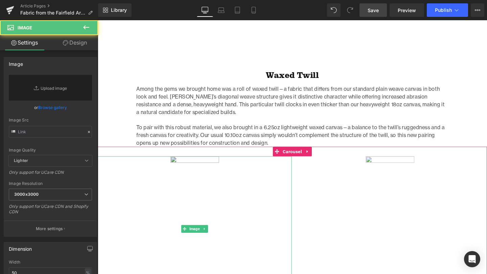
click at [189, 189] on img at bounding box center [200, 240] width 102 height 153
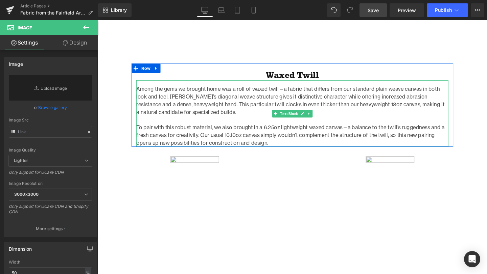
click at [298, 92] on p "Among the gems we brought home was a roll of waxed twill—a fabric that differs …" at bounding box center [302, 105] width 328 height 32
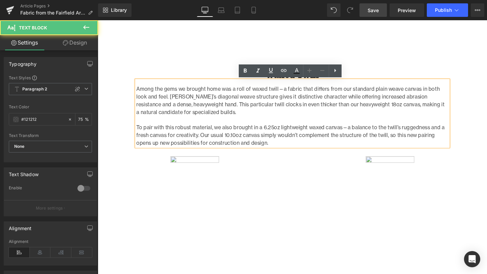
click at [293, 92] on p "Among the gems we brought home was a roll of waxed twill—a fabric that differs …" at bounding box center [302, 105] width 328 height 32
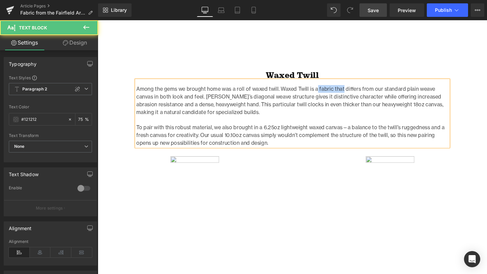
drag, startPoint x: 356, startPoint y: 93, endPoint x: 328, endPoint y: 93, distance: 27.4
click at [328, 93] on p "Among the gems we brought home was a roll of waxed twill. Waxed Twill is a fabr…" at bounding box center [302, 105] width 328 height 32
drag, startPoint x: 199, startPoint y: 101, endPoint x: 176, endPoint y: 100, distance: 23.0
click at [176, 100] on p "Among the gems we brought home was a roll of waxed twill. Waxed Twill differs f…" at bounding box center [302, 105] width 328 height 32
drag, startPoint x: 290, startPoint y: 101, endPoint x: 294, endPoint y: 117, distance: 16.4
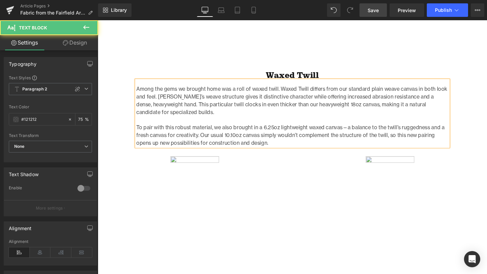
click at [290, 102] on p "Among the gems we brought home was a roll of waxed twill. Waxed Twill differs f…" at bounding box center [302, 105] width 328 height 32
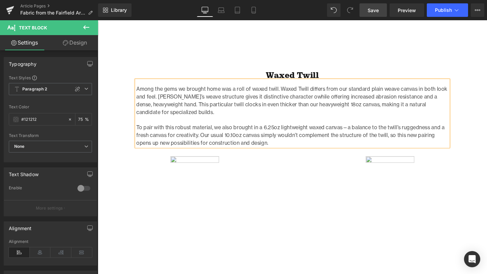
click at [237, 101] on p "Among the gems we brought home was a roll of waxed twill. Waxed Twill differs f…" at bounding box center [302, 105] width 328 height 32
click at [298, 101] on p "Among the gems we brought home was a roll of waxed twill. Waxed Twill differs f…" at bounding box center [302, 105] width 328 height 32
click at [285, 115] on p "Among the gems we brought home was a roll of waxed twill. Waxed Twill differs f…" at bounding box center [302, 105] width 328 height 32
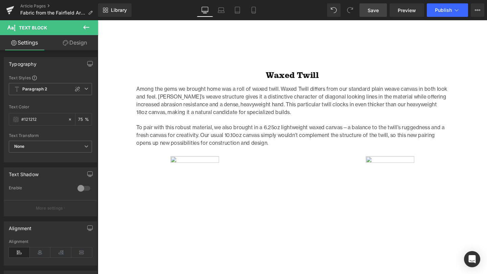
click at [123, 126] on div "Legacy in Every Yard Heading Row Image Photo by Jonny Gios Text Block Home / Fa…" at bounding box center [302, 123] width 409 height 1811
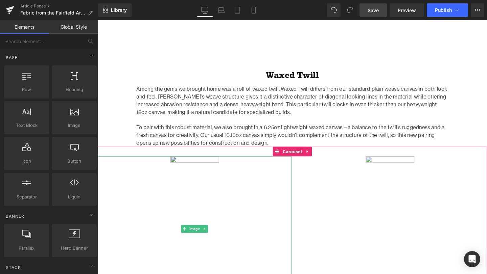
click at [202, 183] on img at bounding box center [200, 240] width 102 height 153
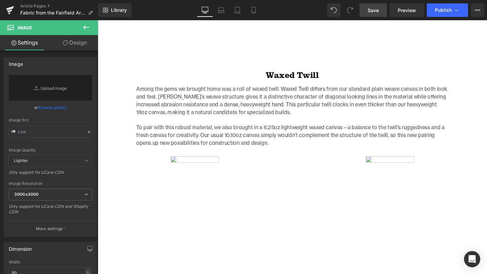
click at [369, 8] on span "Save" at bounding box center [372, 10] width 11 height 7
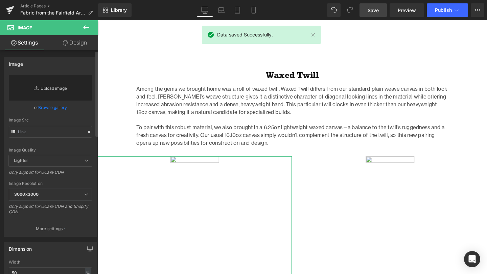
click at [62, 84] on link "Replace Image" at bounding box center [50, 88] width 83 height 26
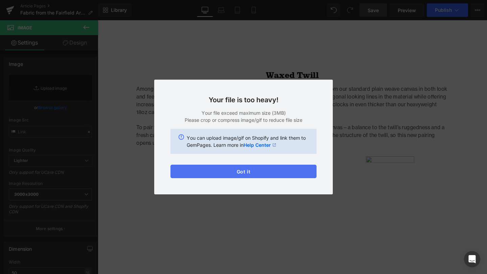
click at [255, 172] on button "Got it" at bounding box center [243, 172] width 146 height 14
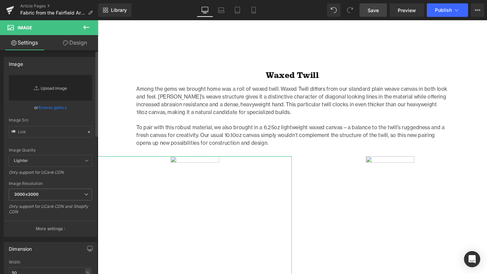
click at [43, 90] on link "Replace Image" at bounding box center [50, 88] width 83 height 26
type input "C:\fakepath\Twill_Brief_Laptop_Sleeve-27 (1).jpg"
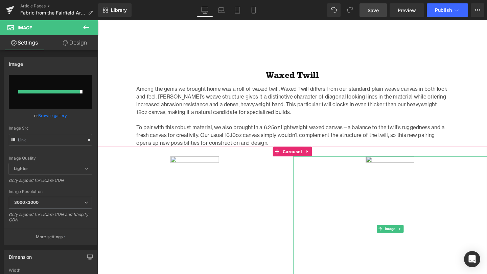
type input "https://ucarecdn.com/2d8d5f1a-6796-4003-a986-8077612cc28c/-/format/auto/-/previ…"
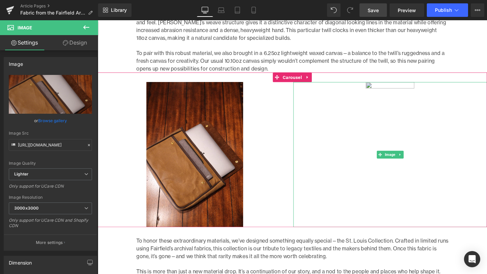
scroll to position [937, 0]
click at [423, 129] on img at bounding box center [405, 162] width 102 height 153
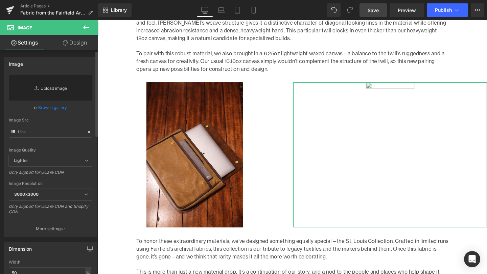
click at [40, 83] on link "Replace Image" at bounding box center [50, 88] width 83 height 26
type input "C:\fakepath\Twill_Brief_Laptop_Sleeve-18.jpg"
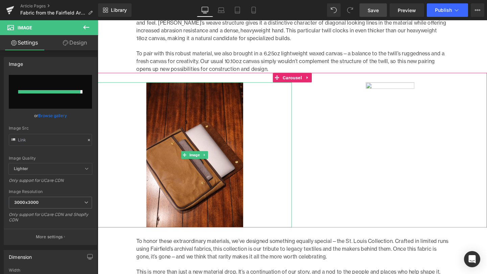
type input "https://ucarecdn.com/87ef92e3-9aef-40c5-a86e-be431528232b/-/format/auto/-/previ…"
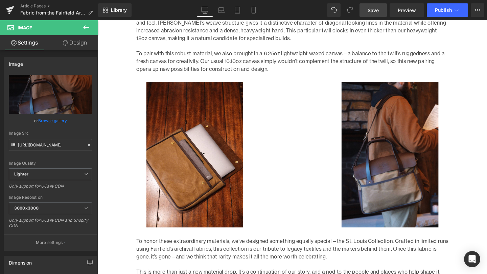
click at [374, 12] on span "Save" at bounding box center [372, 10] width 11 height 7
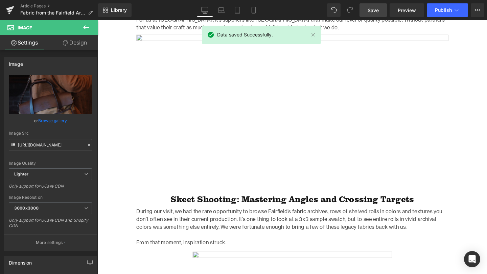
scroll to position [496, 0]
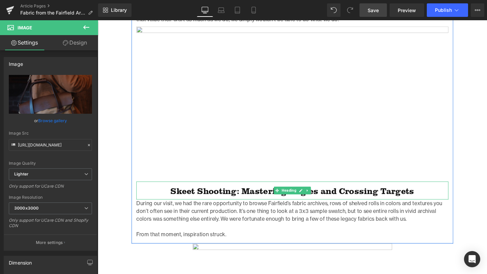
click at [249, 198] on h2 "Skeet Shooting: Mastering Angles and Crossing Targets" at bounding box center [302, 200] width 328 height 11
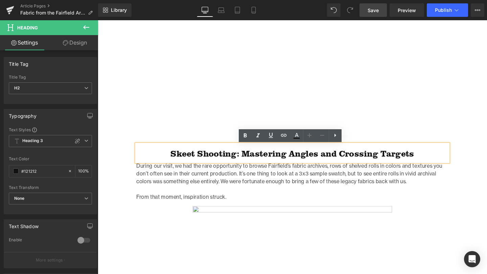
scroll to position [535, 0]
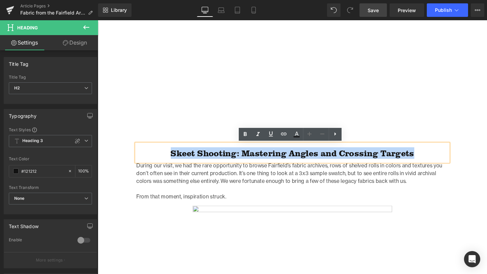
drag, startPoint x: 170, startPoint y: 162, endPoint x: 434, endPoint y: 163, distance: 264.3
click at [434, 163] on h2 "Skeet Shooting: Mastering Angles and Crossing Targets" at bounding box center [302, 160] width 328 height 11
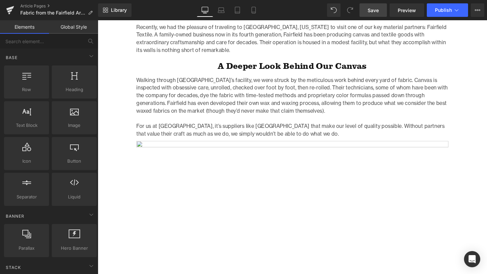
scroll to position [355, 0]
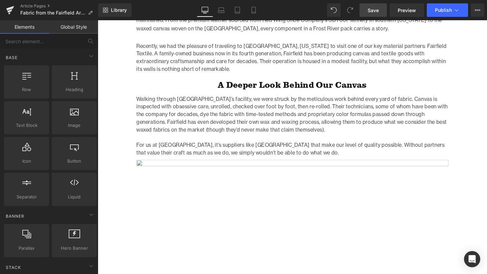
click at [380, 10] on link "Save" at bounding box center [372, 10] width 27 height 14
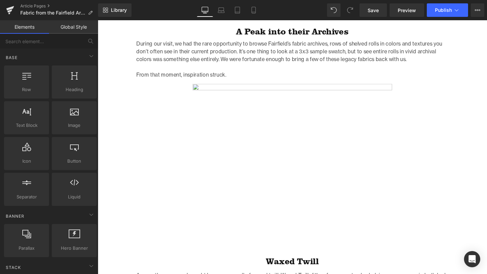
scroll to position [679, 0]
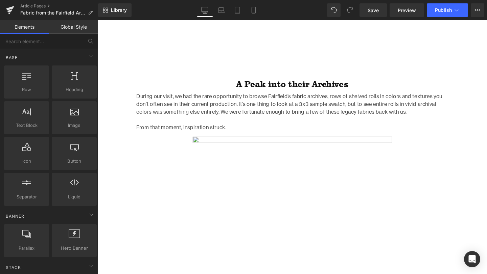
scroll to position [617, 0]
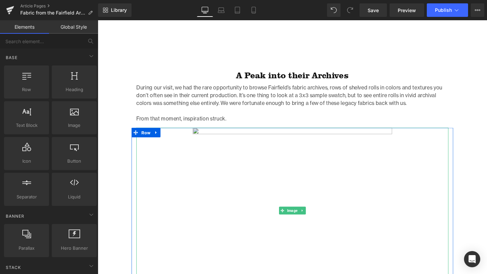
click at [290, 162] on img at bounding box center [302, 220] width 262 height 175
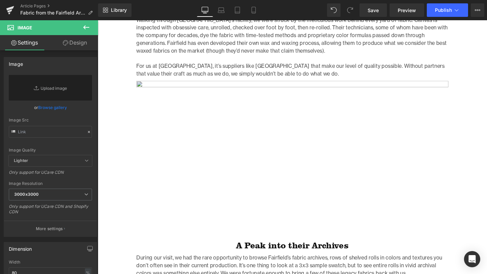
scroll to position [441, 0]
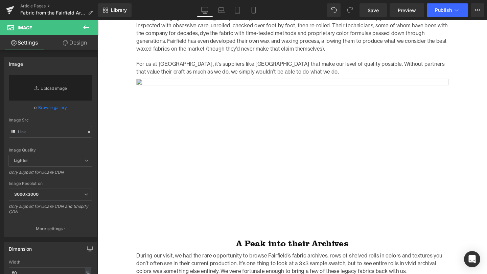
click at [254, 163] on img at bounding box center [302, 163] width 328 height 163
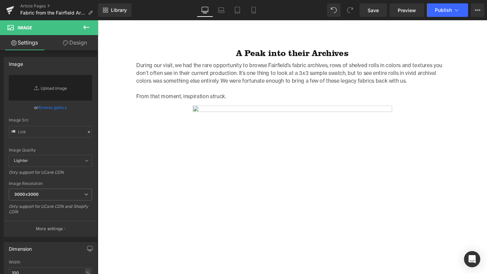
scroll to position [640, 0]
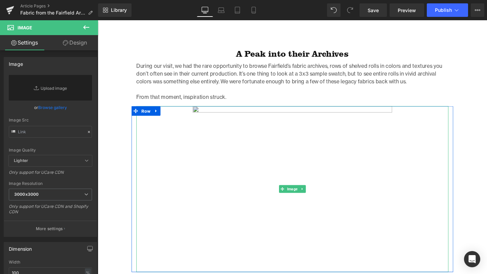
click at [293, 116] on img at bounding box center [302, 198] width 262 height 175
click at [160, 115] on icon at bounding box center [159, 115] width 5 height 5
click at [178, 115] on icon at bounding box center [176, 116] width 5 height 5
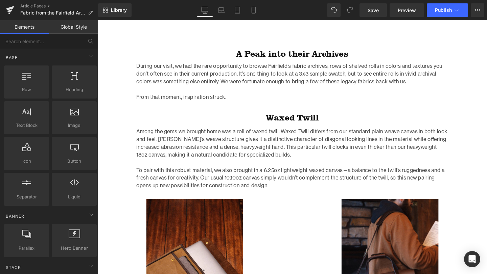
click at [116, 106] on div "Legacy in Every Yard Heading Row Image Photo by Jonny Gios Text Block Home / Fa…" at bounding box center [302, 255] width 409 height 1637
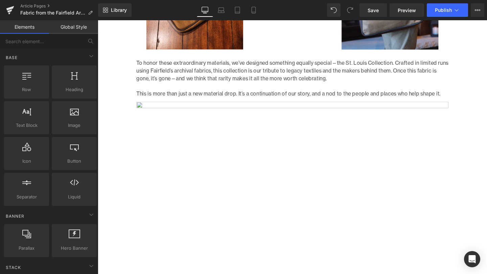
scroll to position [952, 0]
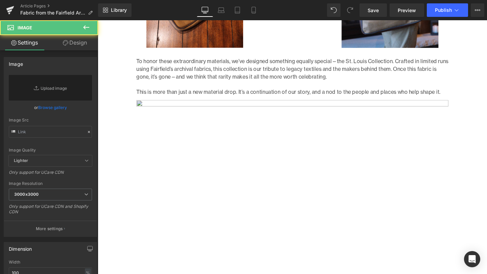
click at [261, 119] on img at bounding box center [302, 215] width 328 height 231
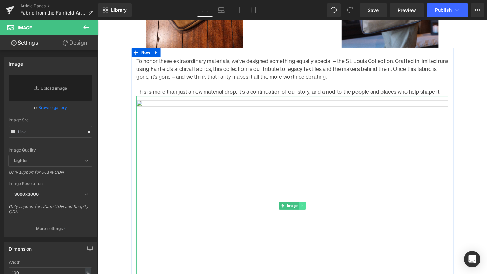
click at [314, 216] on link at bounding box center [312, 216] width 7 height 8
click at [317, 215] on icon at bounding box center [316, 216] width 4 height 4
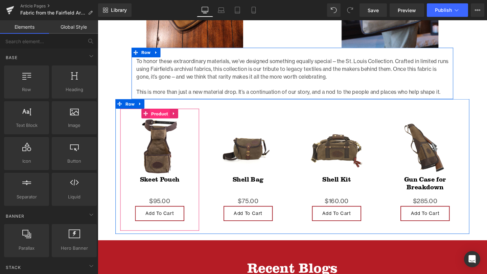
click at [159, 118] on span "Product" at bounding box center [162, 119] width 21 height 10
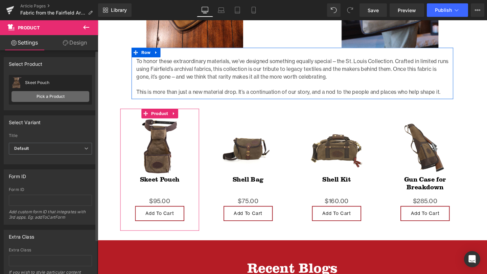
click at [56, 98] on link "Pick a Product" at bounding box center [50, 96] width 78 height 11
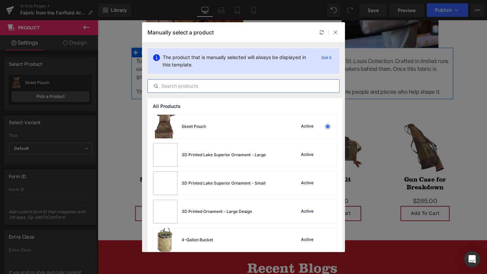
click at [219, 89] on input "text" at bounding box center [243, 86] width 191 height 8
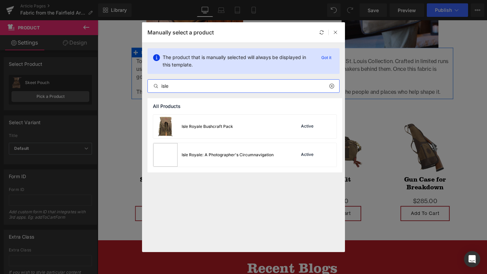
type input "isle"
click at [218, 124] on div "Isle Royale Bushcraft Pack" at bounding box center [206, 127] width 51 height 6
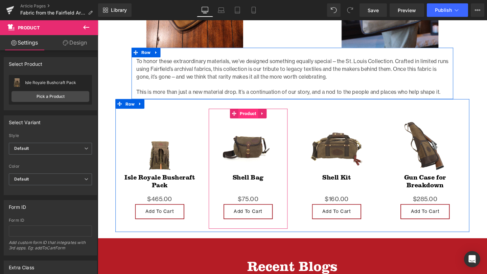
click at [254, 116] on span "Product" at bounding box center [255, 119] width 21 height 10
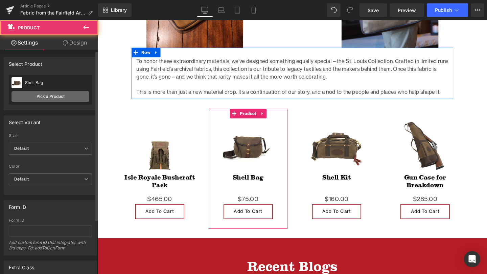
click at [47, 100] on link "Pick a Product" at bounding box center [50, 96] width 78 height 11
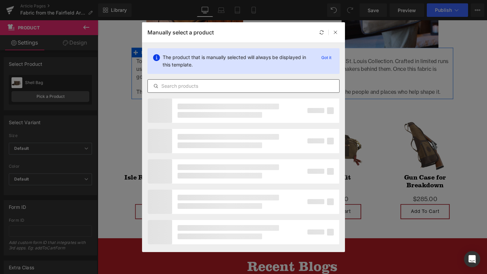
click at [191, 82] on input "text" at bounding box center [243, 86] width 191 height 8
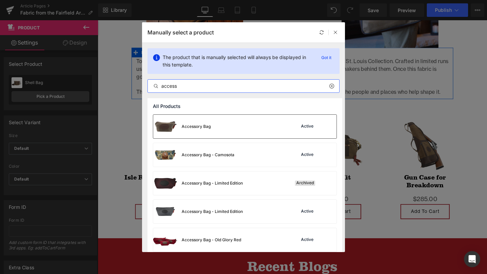
type input "access"
click at [221, 124] on div "Accessory Bag Active" at bounding box center [244, 127] width 183 height 24
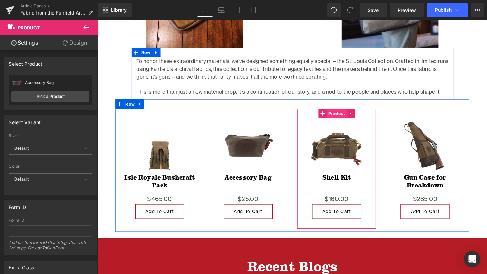
click at [346, 119] on span "Product" at bounding box center [348, 119] width 21 height 10
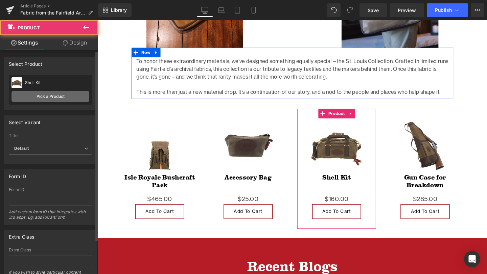
click at [51, 93] on link "Pick a Product" at bounding box center [50, 96] width 78 height 11
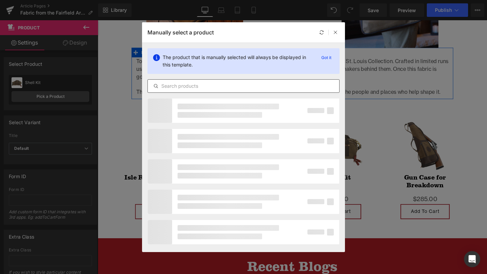
click at [232, 91] on div at bounding box center [243, 86] width 192 height 14
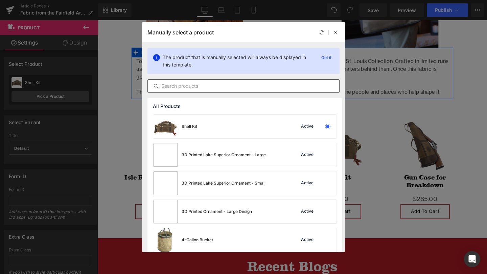
click at [231, 84] on input "text" at bounding box center [243, 86] width 191 height 8
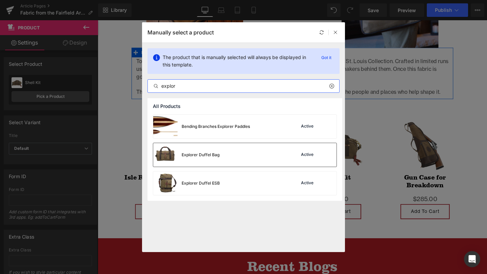
type input "explor"
click at [208, 158] on div "Explorer Duffel Bag" at bounding box center [186, 155] width 66 height 24
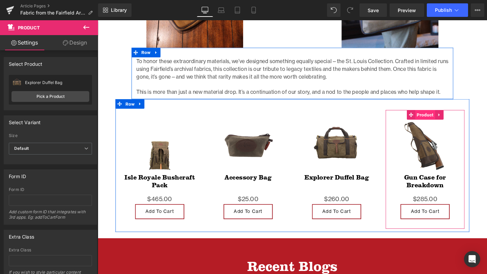
click at [434, 118] on span "Product" at bounding box center [441, 120] width 21 height 10
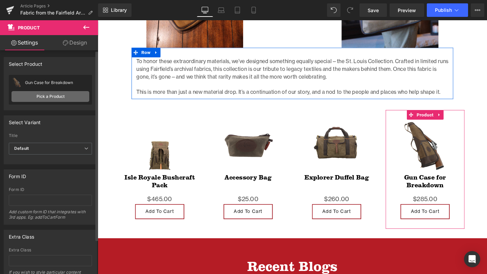
click at [47, 99] on link "Pick a Product" at bounding box center [50, 96] width 78 height 11
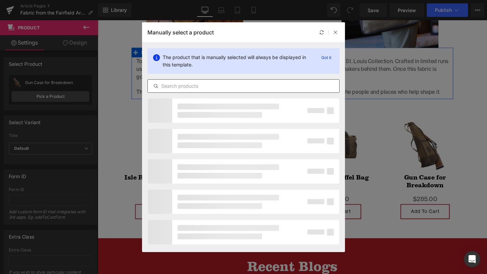
click at [192, 90] on div at bounding box center [243, 86] width 192 height 14
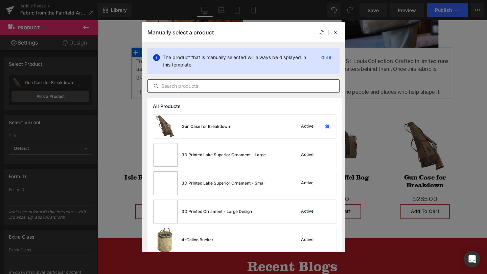
click at [194, 86] on input "text" at bounding box center [243, 86] width 191 height 8
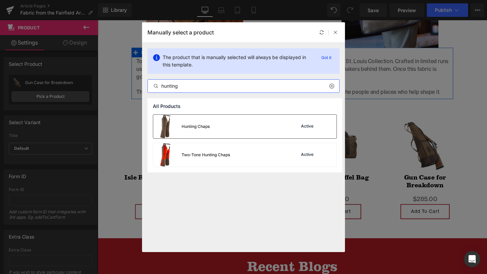
type input "hunting"
click at [220, 123] on div "Hunting Chaps Active" at bounding box center [244, 127] width 183 height 24
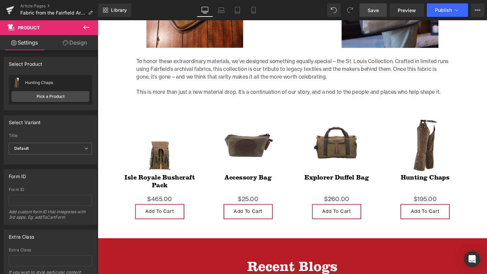
click at [381, 7] on link "Save" at bounding box center [372, 10] width 27 height 14
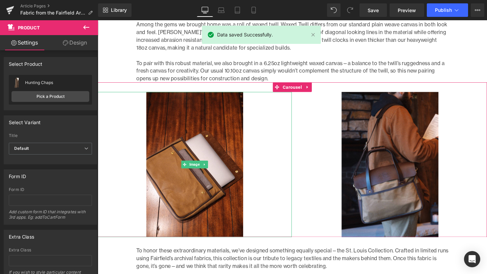
scroll to position [769, 0]
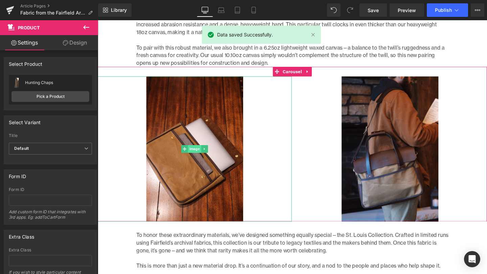
click at [198, 154] on span "Image" at bounding box center [200, 156] width 14 height 8
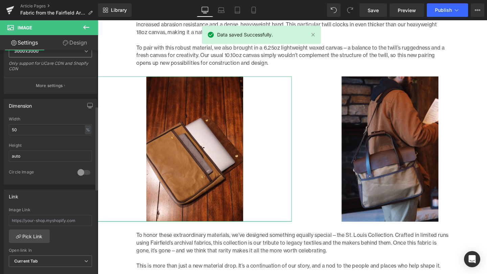
scroll to position [160, 0]
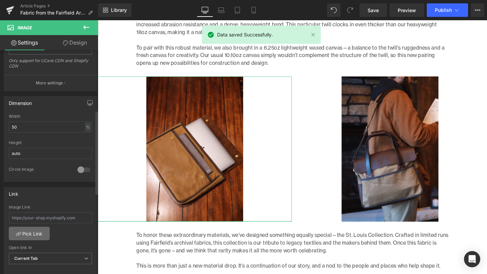
click at [28, 237] on link "Pick Link" at bounding box center [29, 234] width 41 height 14
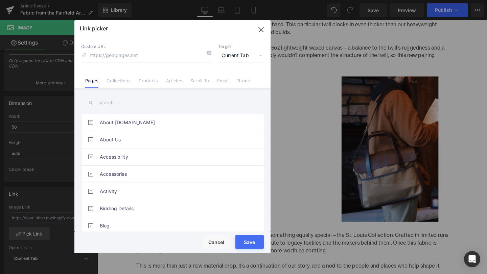
click at [147, 79] on link "Products" at bounding box center [148, 83] width 19 height 10
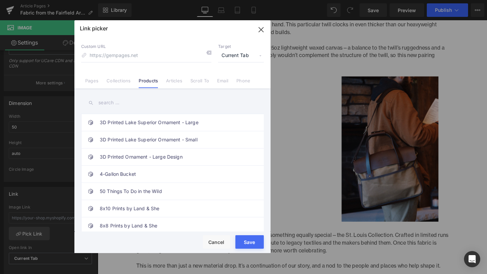
click at [135, 97] on input "text" at bounding box center [172, 102] width 182 height 15
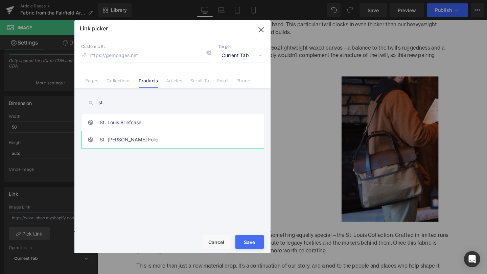
type input "st."
click at [148, 140] on link "St. [PERSON_NAME] Folio" at bounding box center [174, 139] width 149 height 17
type input "/products/st-louis-laptop-folio"
click at [250, 241] on button "Save" at bounding box center [249, 243] width 28 height 14
type input "/products/st-louis-laptop-folio"
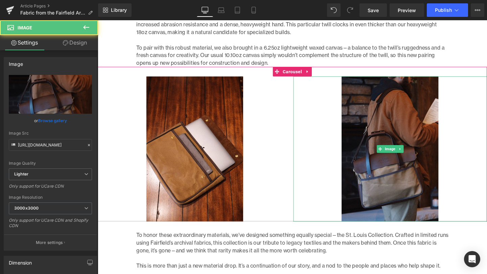
click at [398, 149] on img at bounding box center [405, 155] width 102 height 153
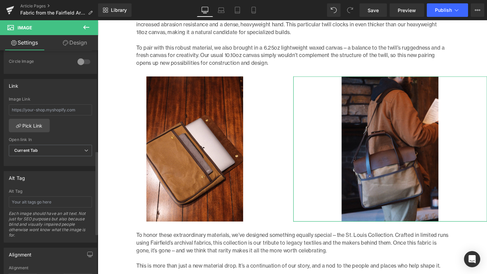
scroll to position [291, 0]
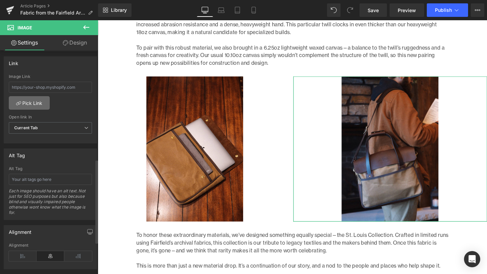
click at [27, 103] on link "Pick Link" at bounding box center [29, 103] width 41 height 14
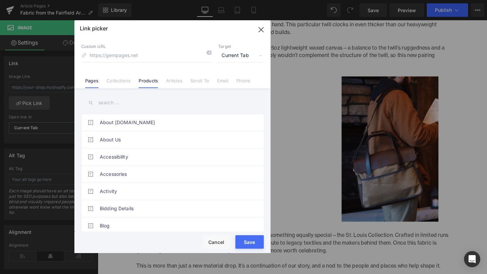
click at [144, 77] on li "Products" at bounding box center [147, 78] width 27 height 12
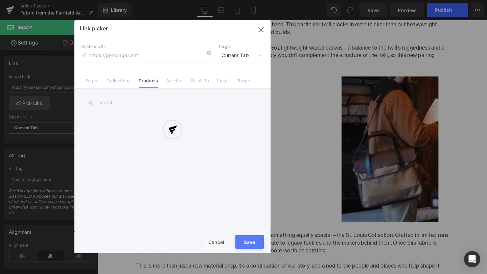
click at [125, 101] on div at bounding box center [172, 136] width 196 height 233
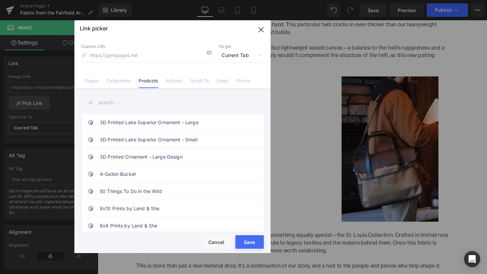
click at [124, 103] on input "text" at bounding box center [172, 102] width 182 height 15
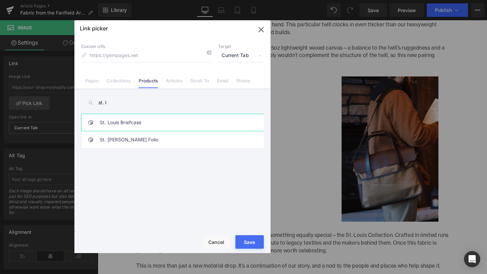
type input "st. l"
click at [127, 125] on link "St. Louis Briefcase" at bounding box center [174, 122] width 149 height 17
type input "/products/st-louis-brief"
click at [251, 243] on button "Save" at bounding box center [249, 243] width 28 height 14
type input "/products/st-louis-brief"
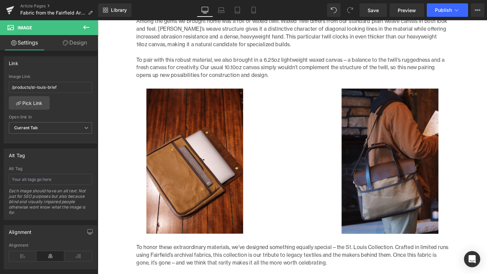
scroll to position [757, 0]
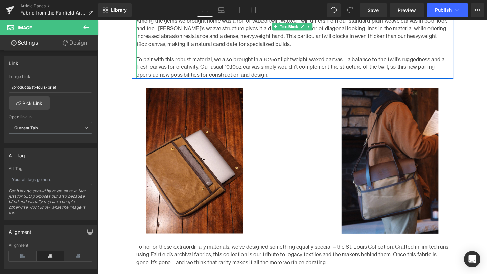
click at [357, 59] on p "To pair with this robust material, we also brought in a 6.25oz lightweight waxe…" at bounding box center [302, 69] width 328 height 24
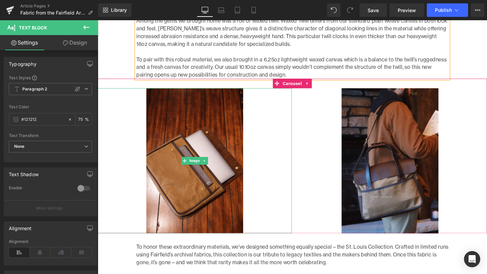
click at [123, 95] on link at bounding box center [200, 168] width 204 height 153
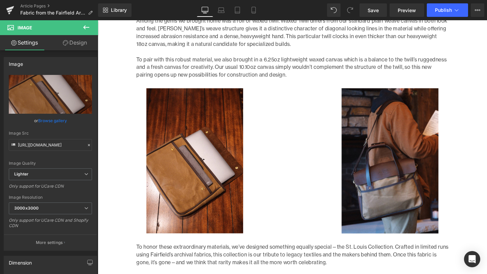
click at [119, 67] on div "Legacy in Every Yard Heading Row Image Photo by Jonny Gios Text Block Home / Fa…" at bounding box center [302, 22] width 409 height 1403
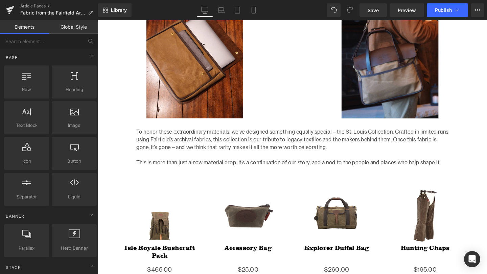
scroll to position [881, 0]
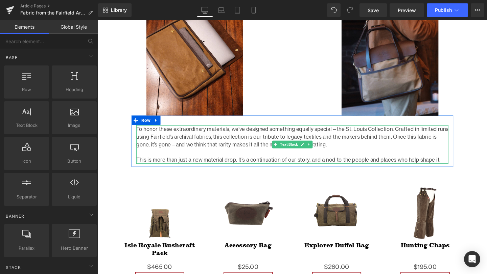
click at [195, 150] on p "To honor these extraordinary materials, we’ve designed something equally specia…" at bounding box center [389, 168] width 389 height 254
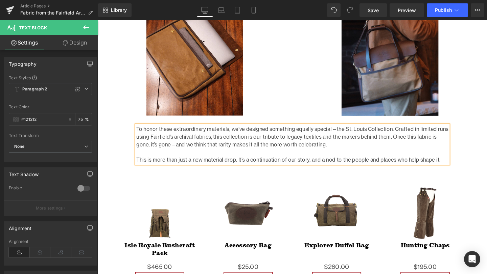
click at [195, 150] on p "To honor these extraordinary materials, we’ve designed something equally specia…" at bounding box center [389, 168] width 389 height 254
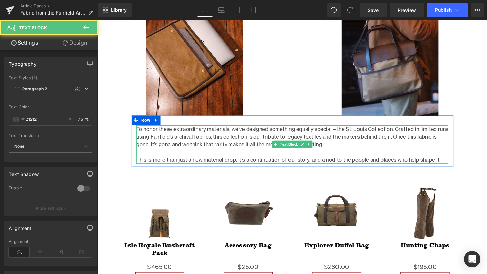
click at [347, 134] on p "To honor these extraordinary materials, we’ve designed something equally specia…" at bounding box center [389, 168] width 389 height 254
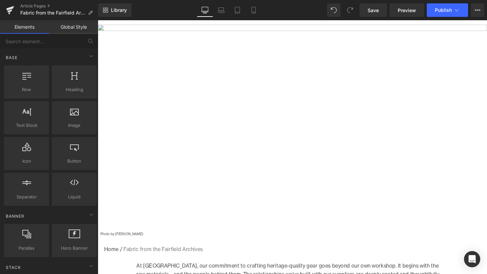
scroll to position [0, 0]
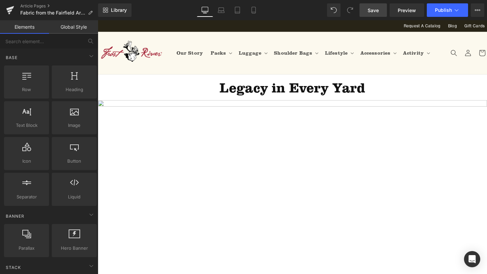
click at [370, 9] on span "Save" at bounding box center [372, 10] width 11 height 7
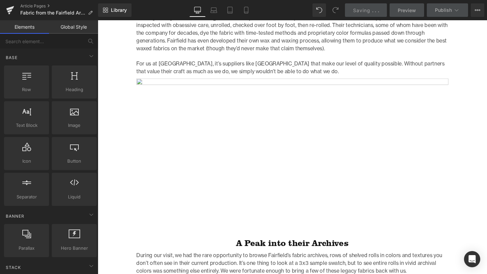
scroll to position [522, 0]
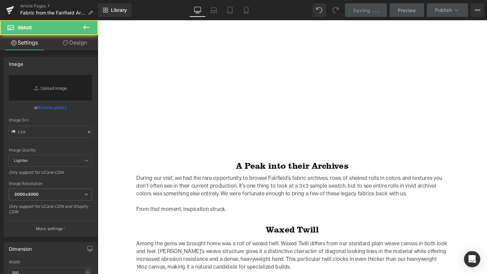
click at [257, 108] on img at bounding box center [302, 81] width 328 height 163
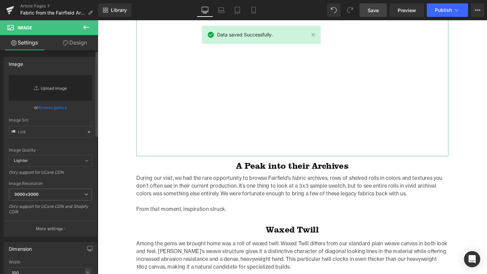
click at [50, 81] on link "Replace Image" at bounding box center [50, 88] width 83 height 26
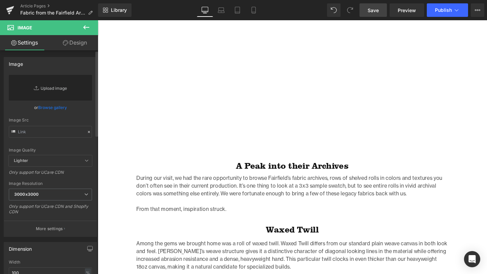
type input "C:\fakepath\Manufacturing-2.jpg"
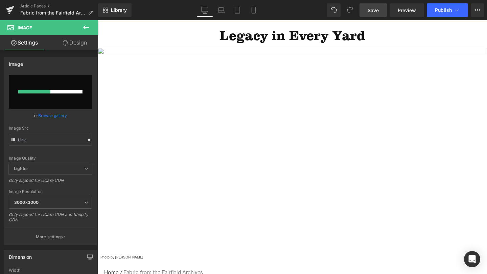
scroll to position [75, 0]
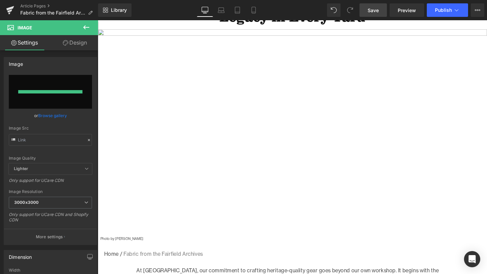
type input "https://ucarecdn.com/1413929c-0c89-43e9-b890-ef02f8e94125/-/format/auto/-/previ…"
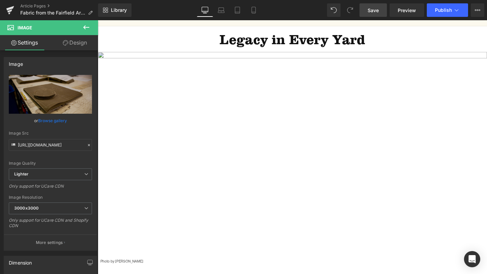
scroll to position [0, 0]
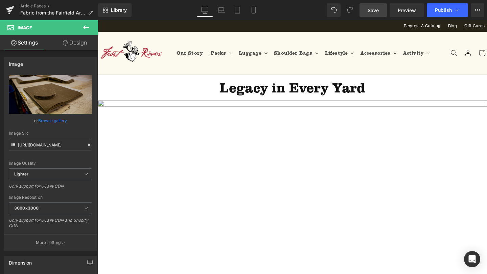
click at [240, 173] on img at bounding box center [302, 213] width 409 height 218
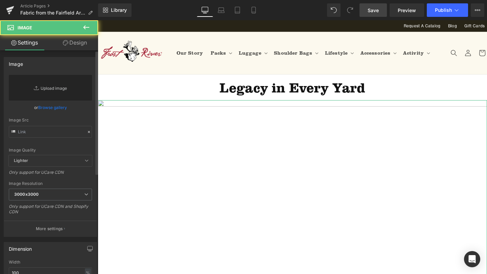
click at [41, 79] on link "Replace Image" at bounding box center [50, 88] width 83 height 26
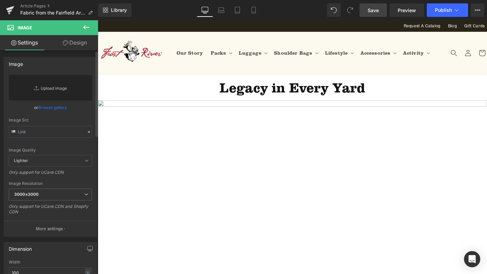
type input "C:\fakepath\Twill_Brief-06.jpg"
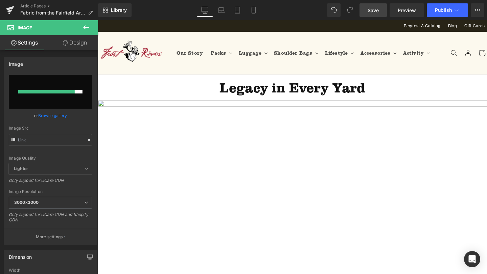
click at [369, 9] on span "Save" at bounding box center [372, 10] width 11 height 7
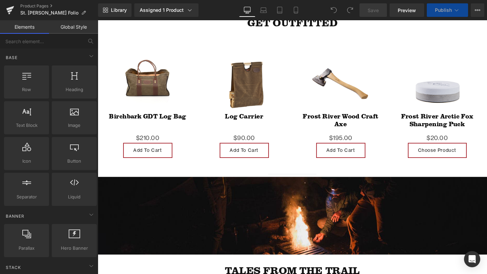
scroll to position [733, 0]
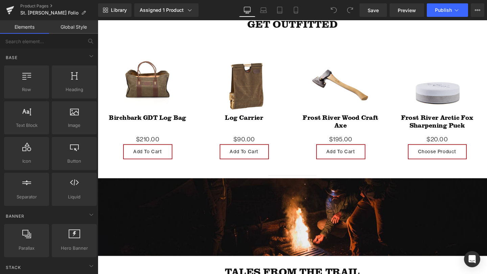
click at [150, 54] on div "Sale Off (P) Image" at bounding box center [150, 86] width 84 height 64
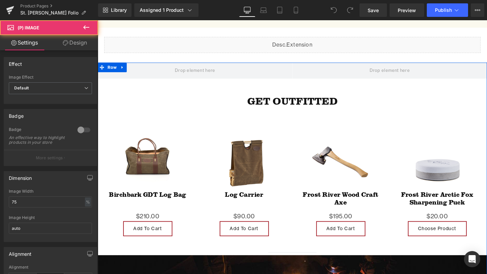
scroll to position [634, 0]
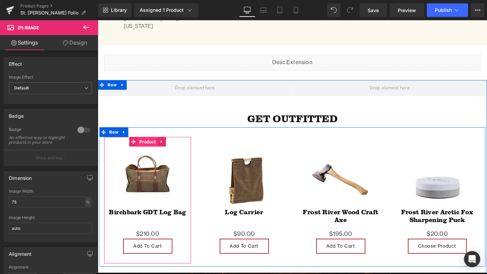
click at [149, 143] on span "Product" at bounding box center [150, 148] width 21 height 10
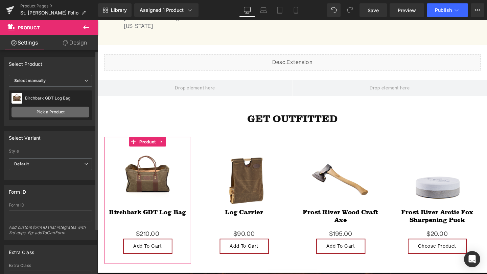
click at [48, 111] on link "Pick a Product" at bounding box center [50, 112] width 78 height 11
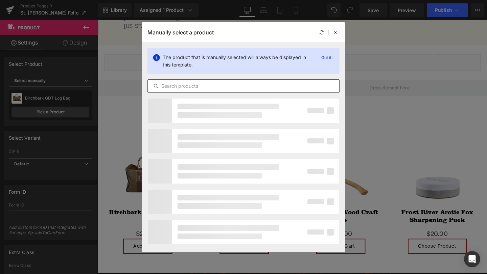
click at [229, 91] on div at bounding box center [243, 86] width 192 height 14
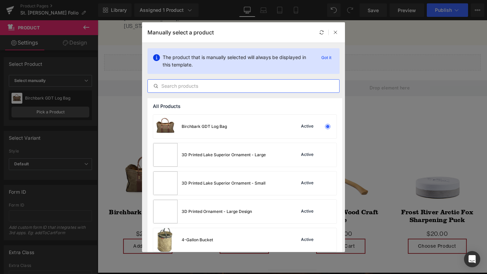
click at [231, 88] on input "text" at bounding box center [243, 86] width 191 height 8
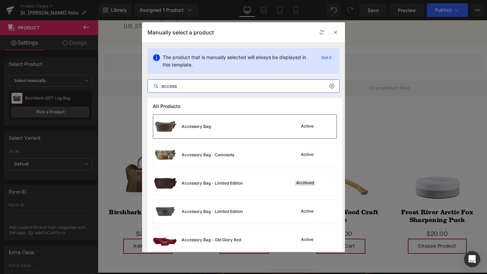
type input "access"
click at [209, 126] on div "Accessory Bag" at bounding box center [195, 127] width 29 height 6
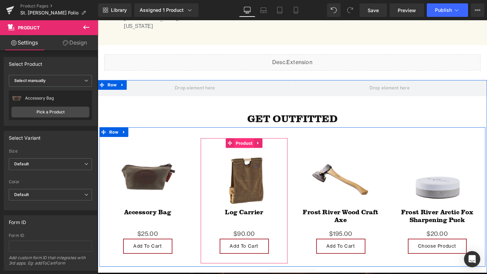
click at [253, 145] on span "Product" at bounding box center [251, 150] width 21 height 10
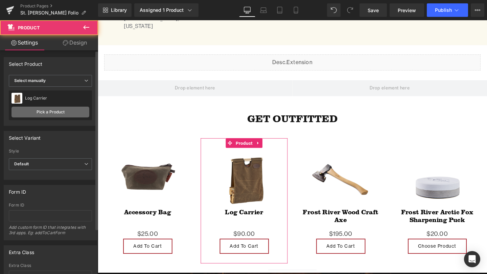
click at [68, 113] on link "Pick a Product" at bounding box center [50, 112] width 78 height 11
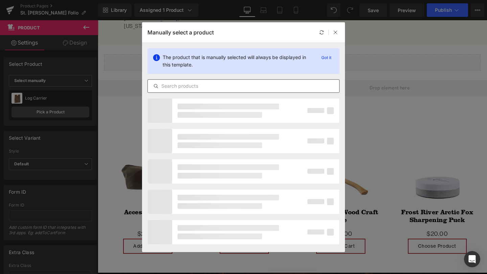
click at [216, 82] on input "text" at bounding box center [243, 86] width 191 height 8
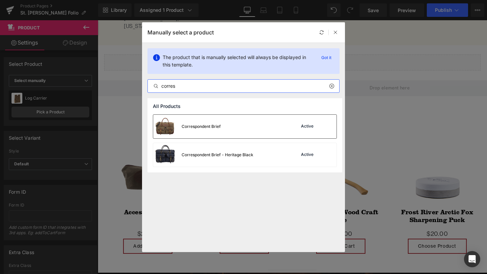
type input "corres"
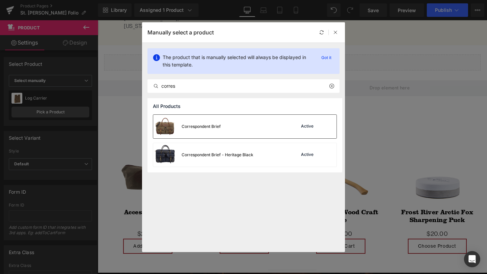
click at [215, 125] on div "Correspondent Brief" at bounding box center [200, 127] width 39 height 6
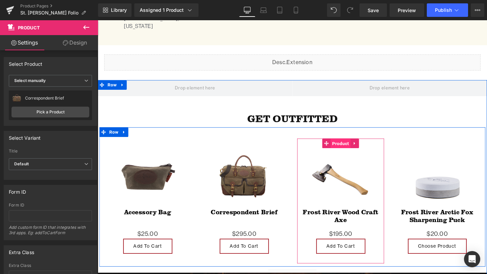
click at [352, 145] on span "Product" at bounding box center [352, 150] width 21 height 10
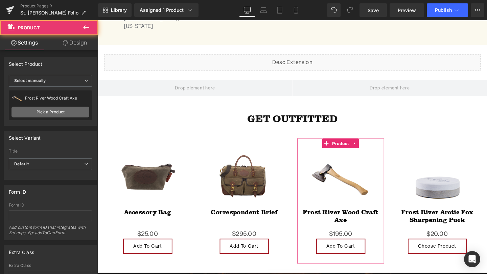
click at [59, 111] on link "Pick a Product" at bounding box center [50, 112] width 78 height 11
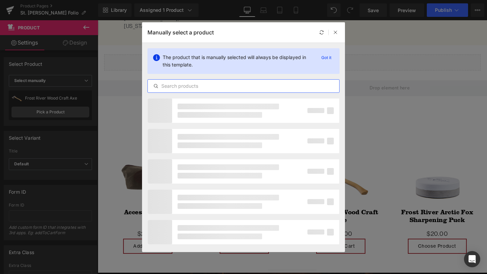
click at [189, 85] on input "text" at bounding box center [243, 86] width 191 height 8
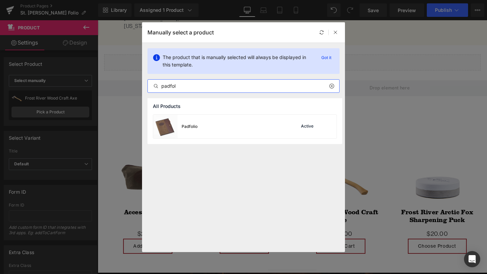
type input "padfol"
click at [237, 123] on div "Padfolio Active" at bounding box center [244, 127] width 183 height 24
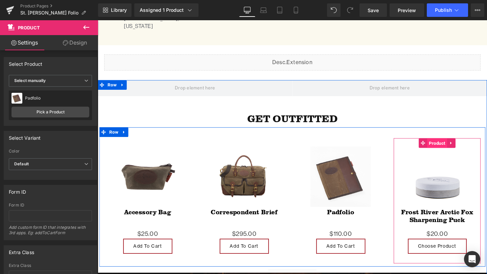
click at [453, 145] on span "Product" at bounding box center [454, 150] width 21 height 10
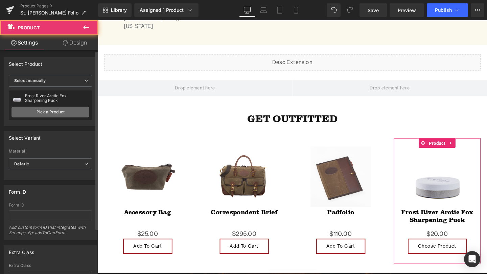
click at [65, 109] on link "Pick a Product" at bounding box center [50, 112] width 78 height 11
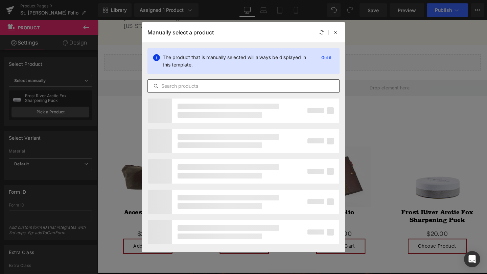
click at [195, 83] on input "text" at bounding box center [243, 86] width 191 height 8
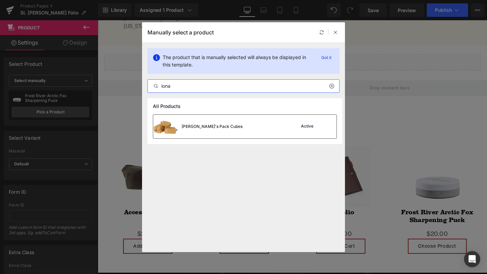
type input "iona"
click at [221, 125] on div "[PERSON_NAME]'s Pack Cubes Active" at bounding box center [244, 127] width 183 height 24
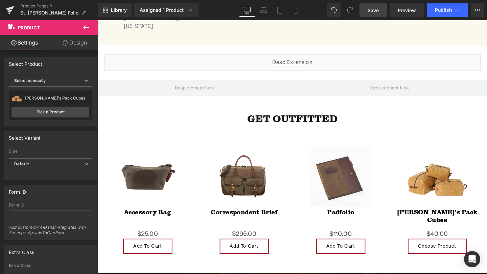
click at [375, 9] on span "Save" at bounding box center [372, 10] width 11 height 7
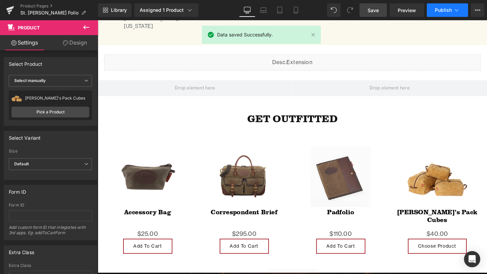
click at [434, 10] on button "Publish" at bounding box center [446, 10] width 41 height 14
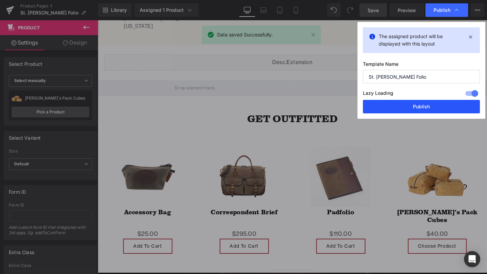
click at [0, 0] on button "Publish" at bounding box center [0, 0] width 0 height 0
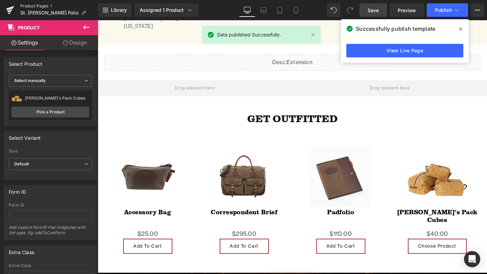
click at [30, 4] on link "Product Pages" at bounding box center [59, 5] width 78 height 5
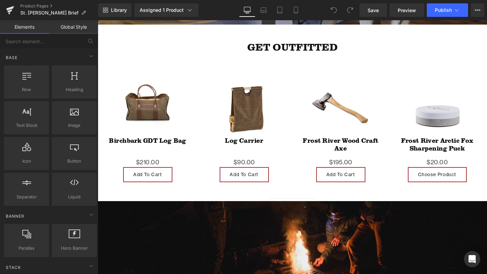
scroll to position [828, 0]
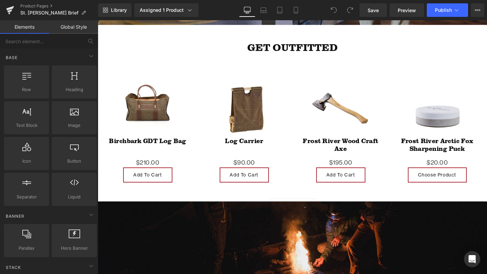
click at [145, 78] on img at bounding box center [150, 110] width 64 height 64
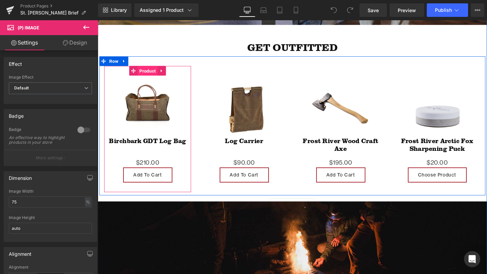
click at [149, 68] on span "Product" at bounding box center [150, 73] width 21 height 10
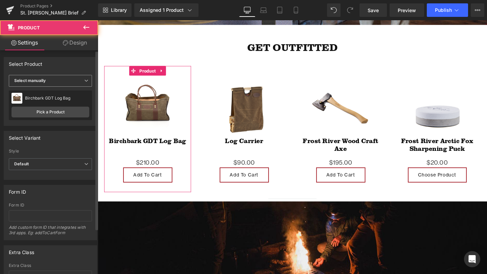
click at [51, 79] on span "Select manually" at bounding box center [50, 81] width 83 height 12
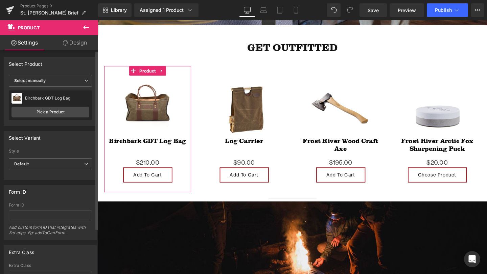
click at [59, 60] on div "Select Product" at bounding box center [50, 63] width 93 height 13
click at [59, 113] on link "Pick a Product" at bounding box center [50, 112] width 78 height 11
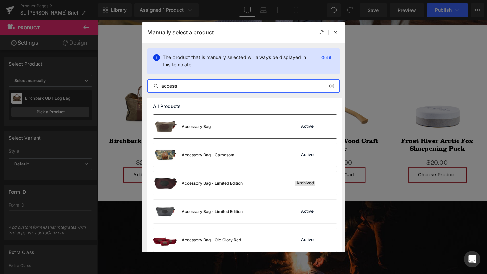
type input "access"
click at [0, 0] on div "Accessory Bag Active" at bounding box center [0, 0] width 0 height 0
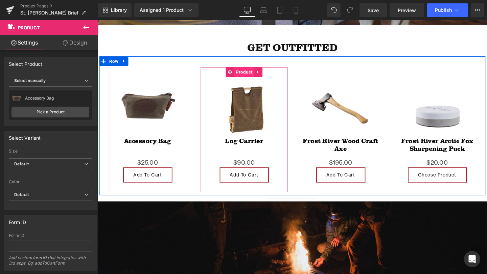
click at [251, 70] on span "Product" at bounding box center [251, 75] width 21 height 10
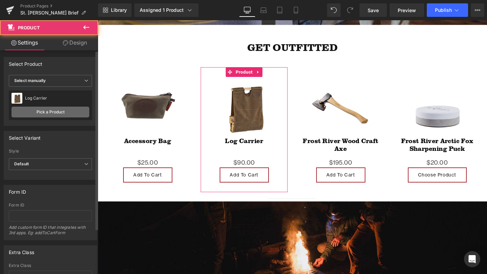
click at [50, 112] on link "Pick a Product" at bounding box center [50, 112] width 78 height 11
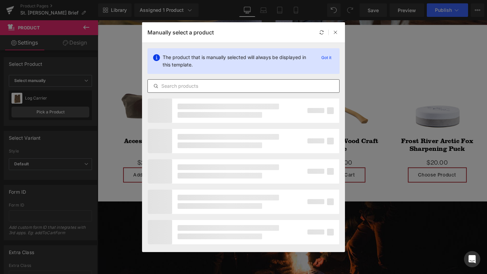
click at [200, 85] on input "text" at bounding box center [243, 86] width 191 height 8
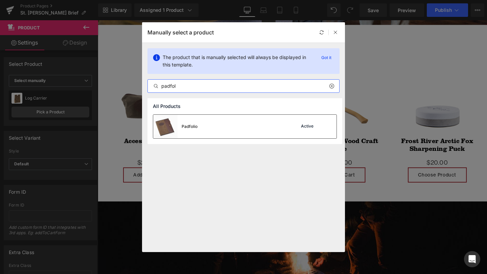
type input "padfol"
click at [220, 126] on div "Padfolio Active" at bounding box center [244, 127] width 183 height 24
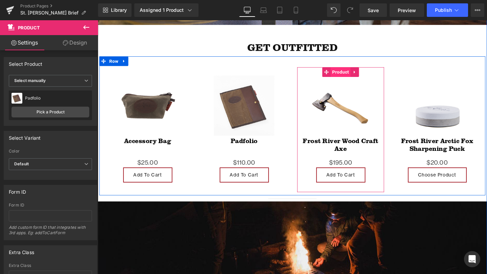
click at [351, 70] on span "Product" at bounding box center [352, 75] width 21 height 10
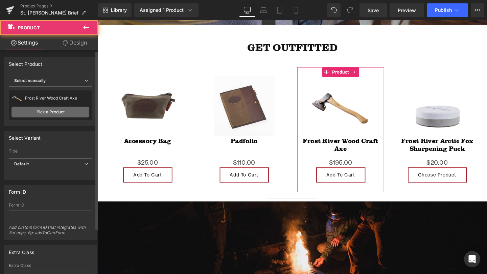
click at [49, 112] on link "Pick a Product" at bounding box center [50, 112] width 78 height 11
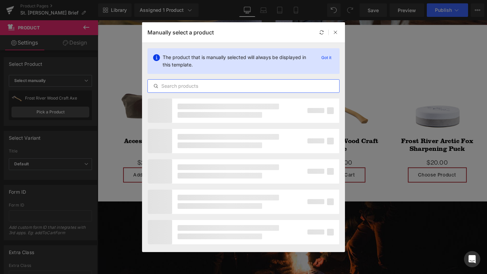
click at [201, 83] on input "text" at bounding box center [243, 86] width 191 height 8
type input "s"
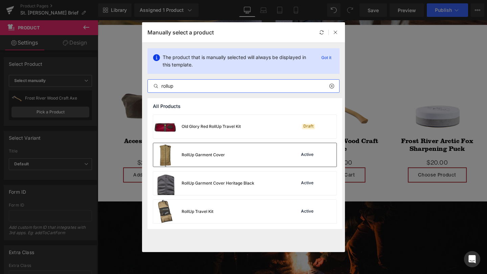
type input "rollup"
click at [29, 17] on div "RollUp Garment Cover Active" at bounding box center [25, 13] width 7 height 8
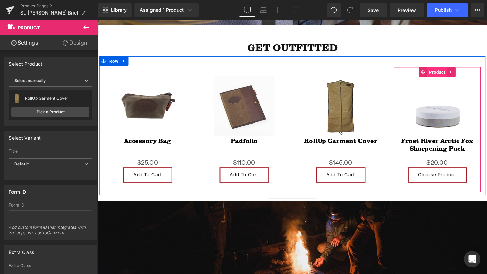
click at [454, 70] on span "Product" at bounding box center [454, 75] width 21 height 10
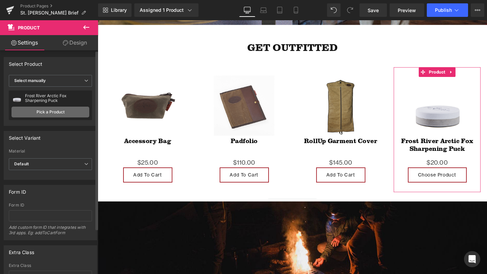
click at [47, 111] on link "Pick a Product" at bounding box center [50, 112] width 78 height 11
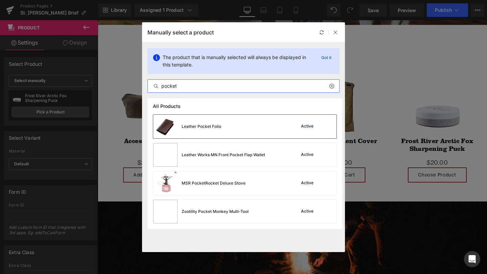
type input "pocket"
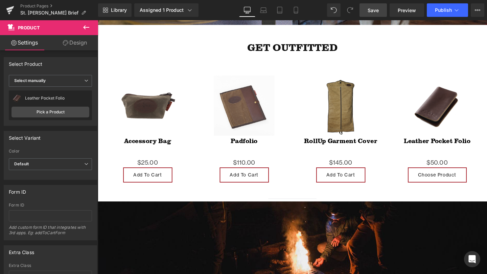
click at [377, 7] on span "Save" at bounding box center [372, 10] width 11 height 7
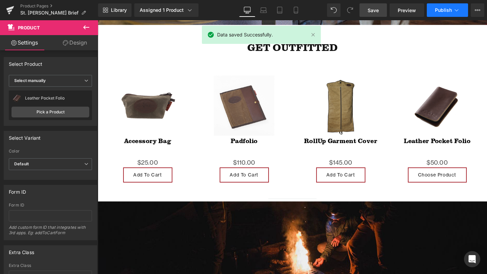
click at [442, 10] on span "Publish" at bounding box center [443, 9] width 17 height 5
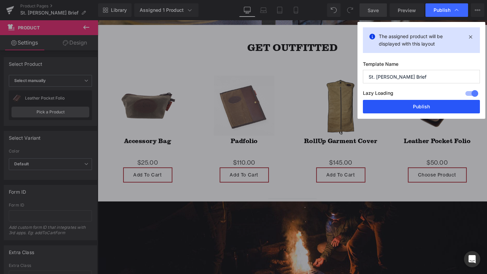
click at [417, 105] on button "Publish" at bounding box center [421, 107] width 117 height 14
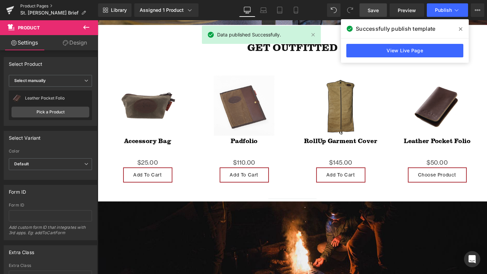
click at [43, 4] on link "Product Pages" at bounding box center [59, 5] width 78 height 5
